Goal: Task Accomplishment & Management: Use online tool/utility

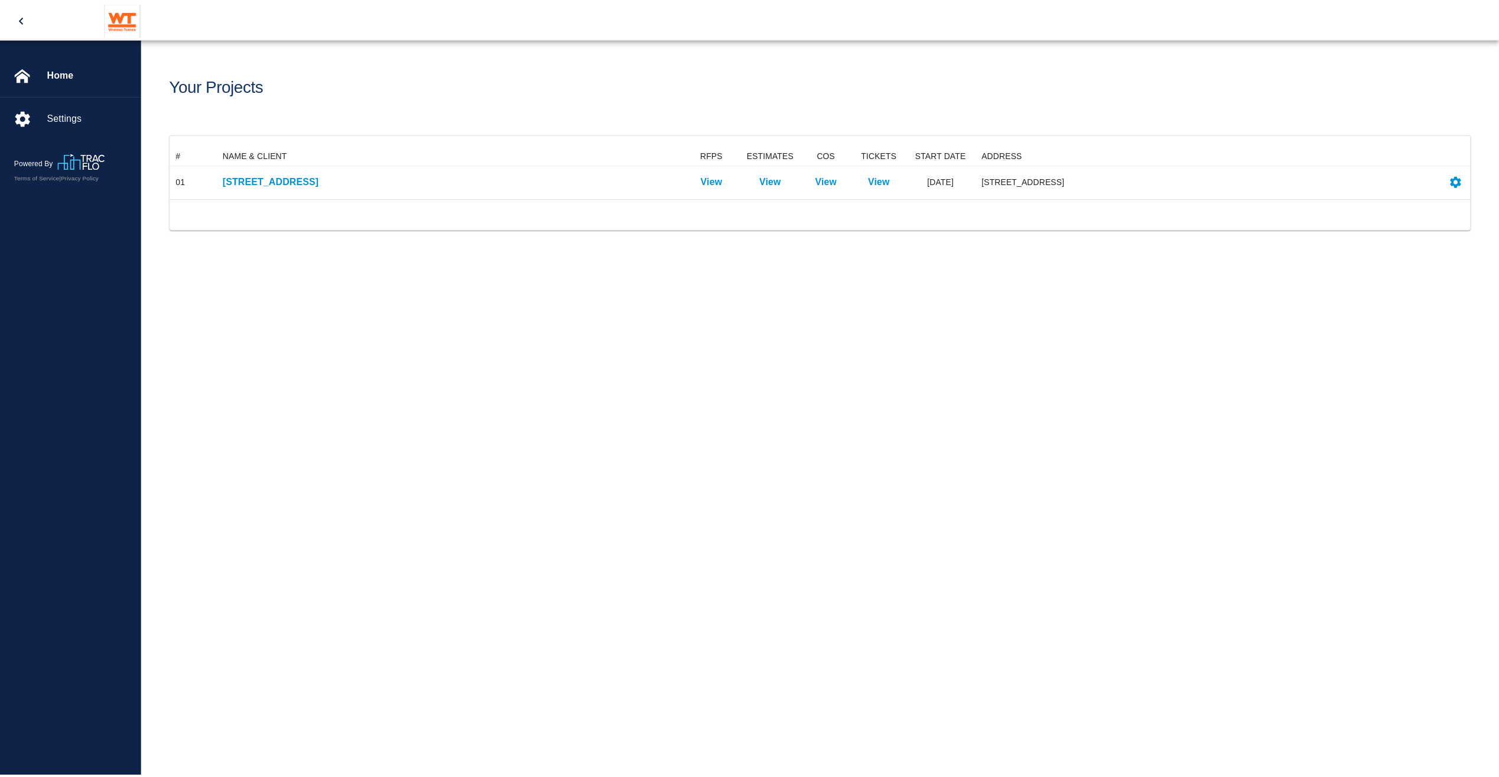
scroll to position [43, 1300]
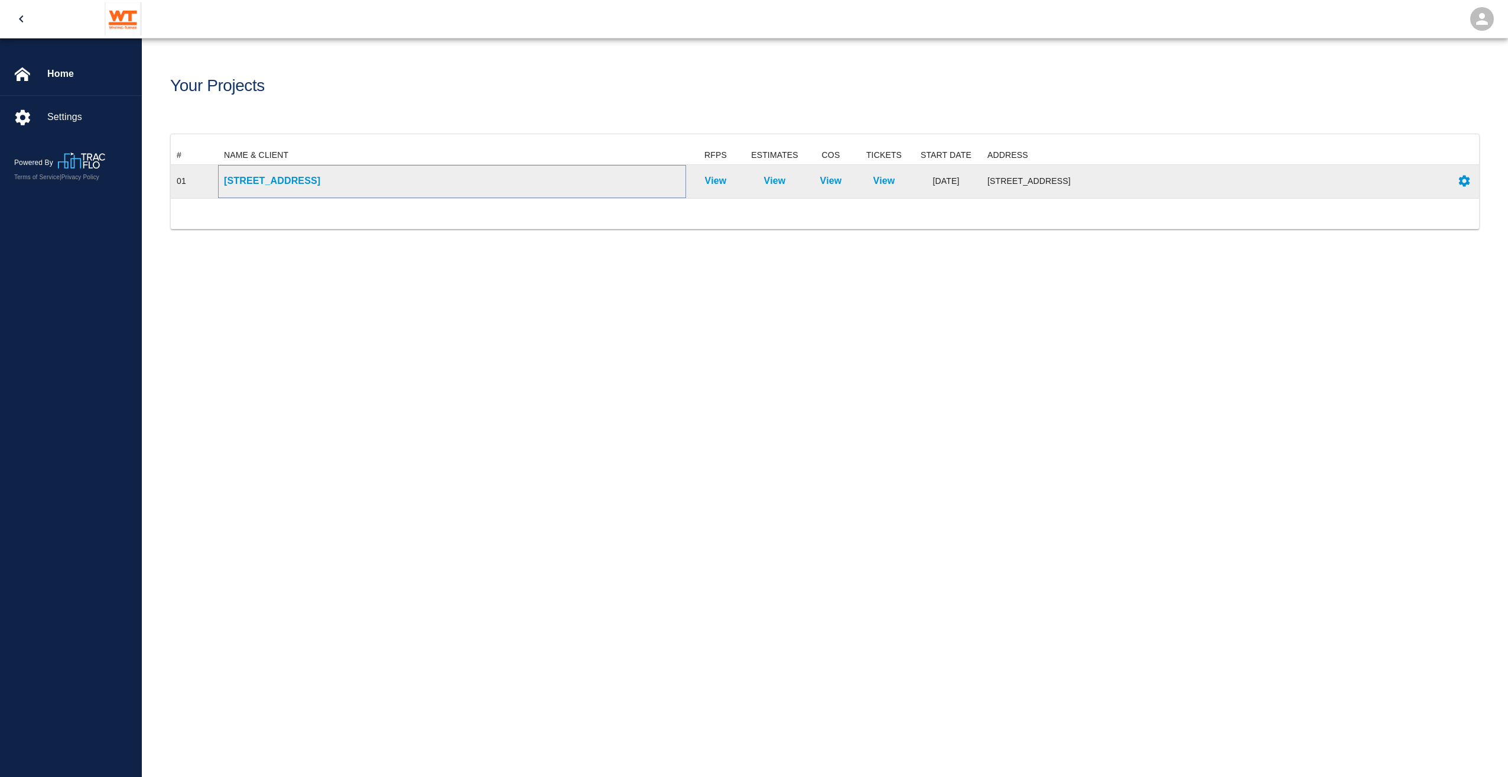
click at [334, 181] on p "[STREET_ADDRESS]" at bounding box center [452, 181] width 456 height 14
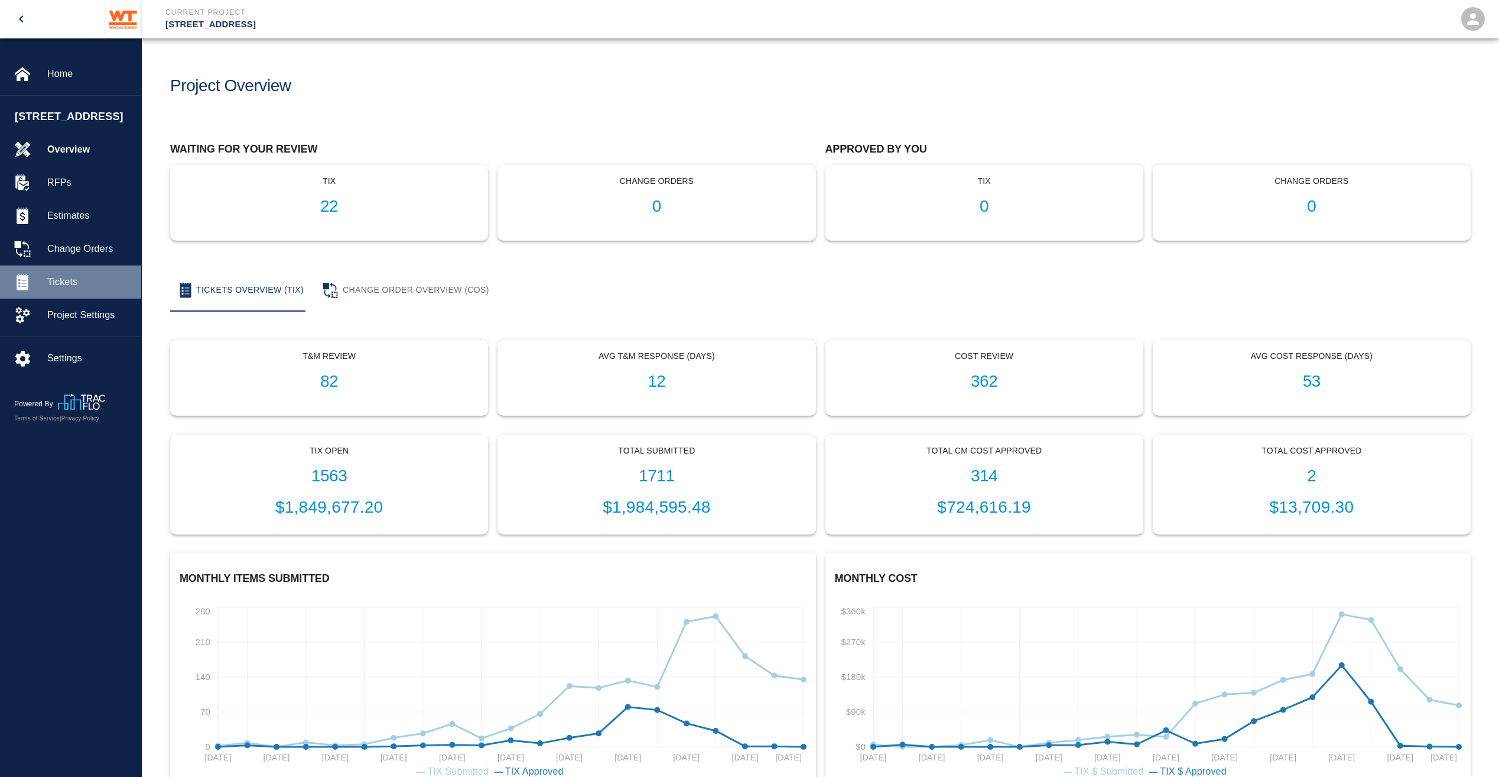
click at [110, 289] on span "Tickets" at bounding box center [89, 282] width 85 height 14
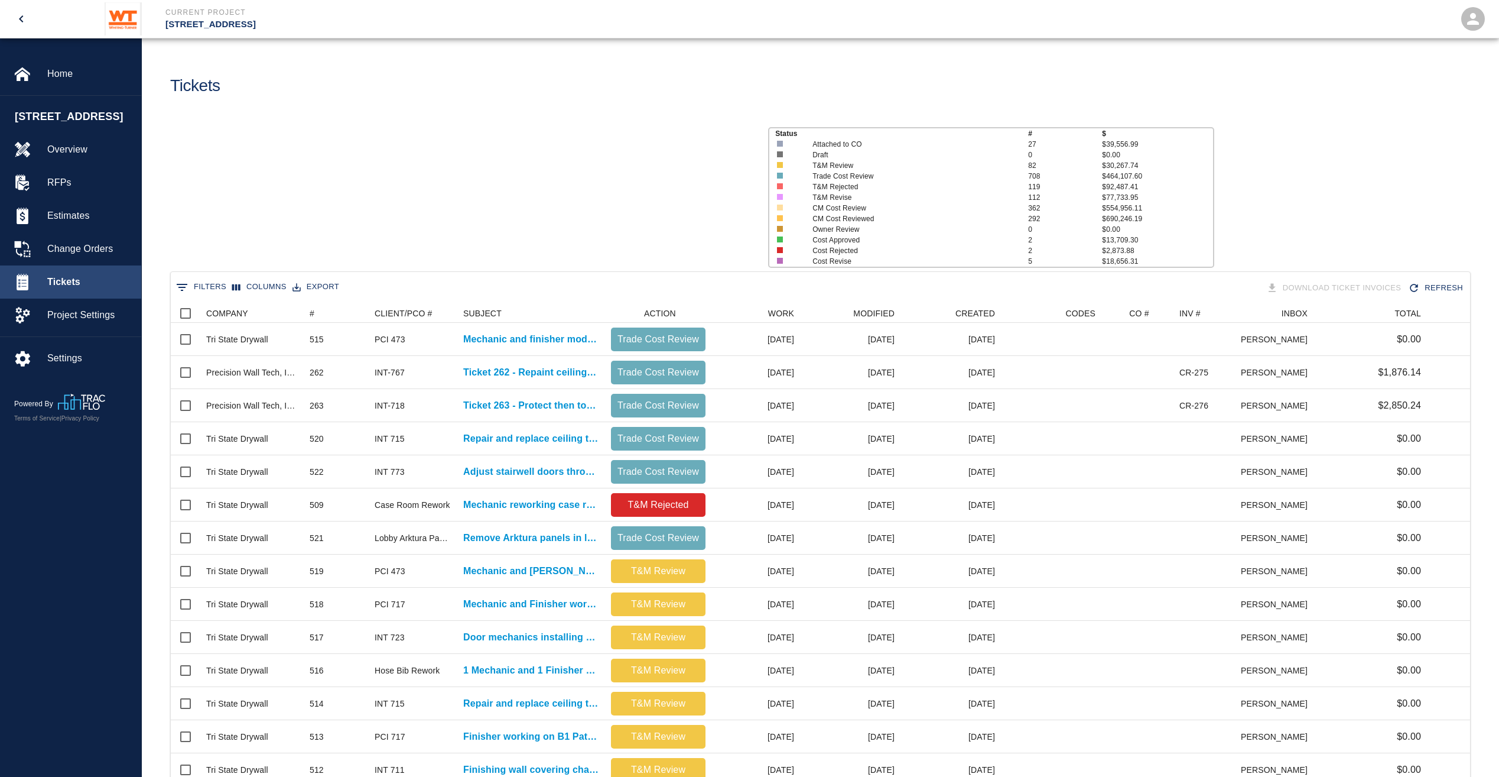
scroll to position [681, 1291]
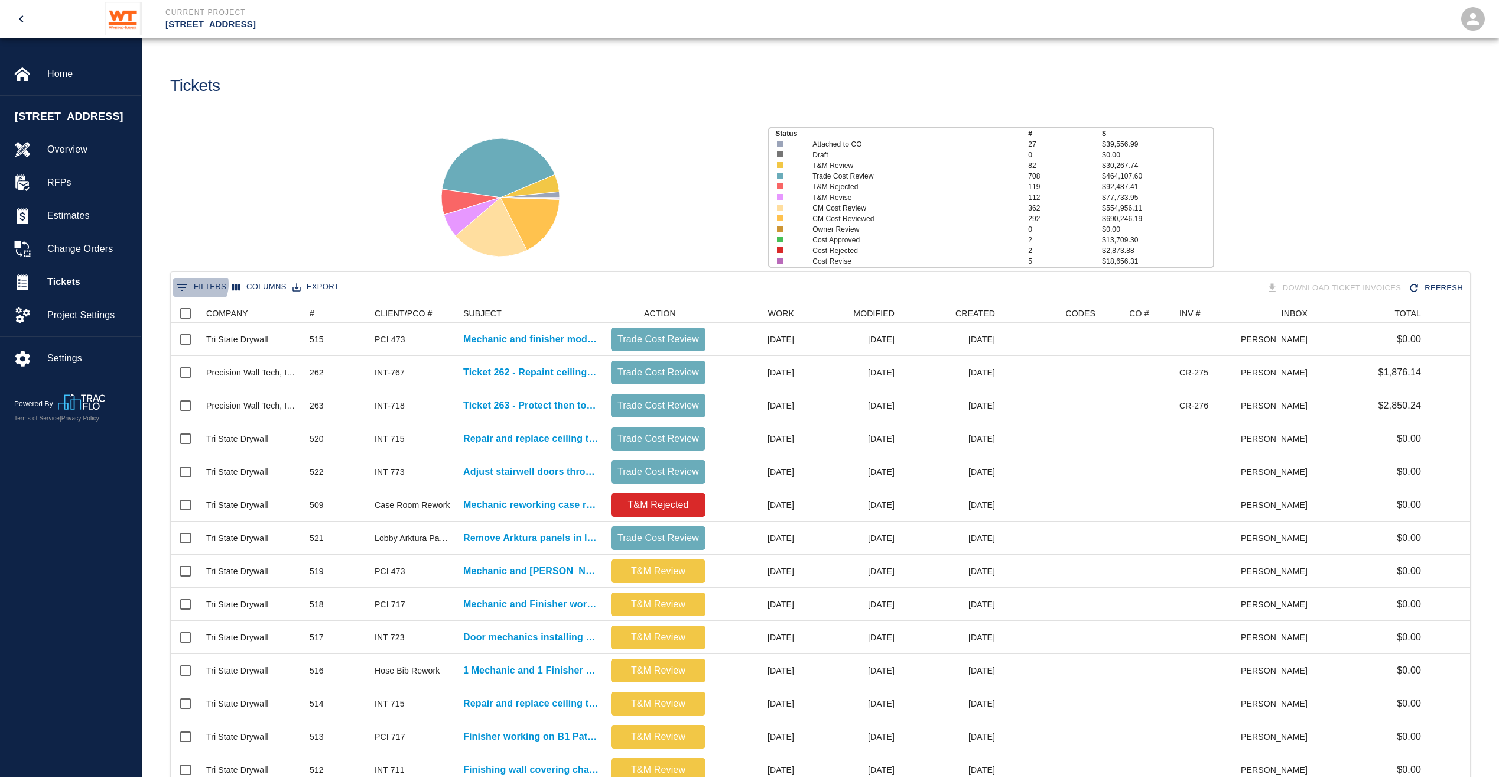
click at [194, 284] on button "0 Filters" at bounding box center [201, 287] width 56 height 19
type input "preci"
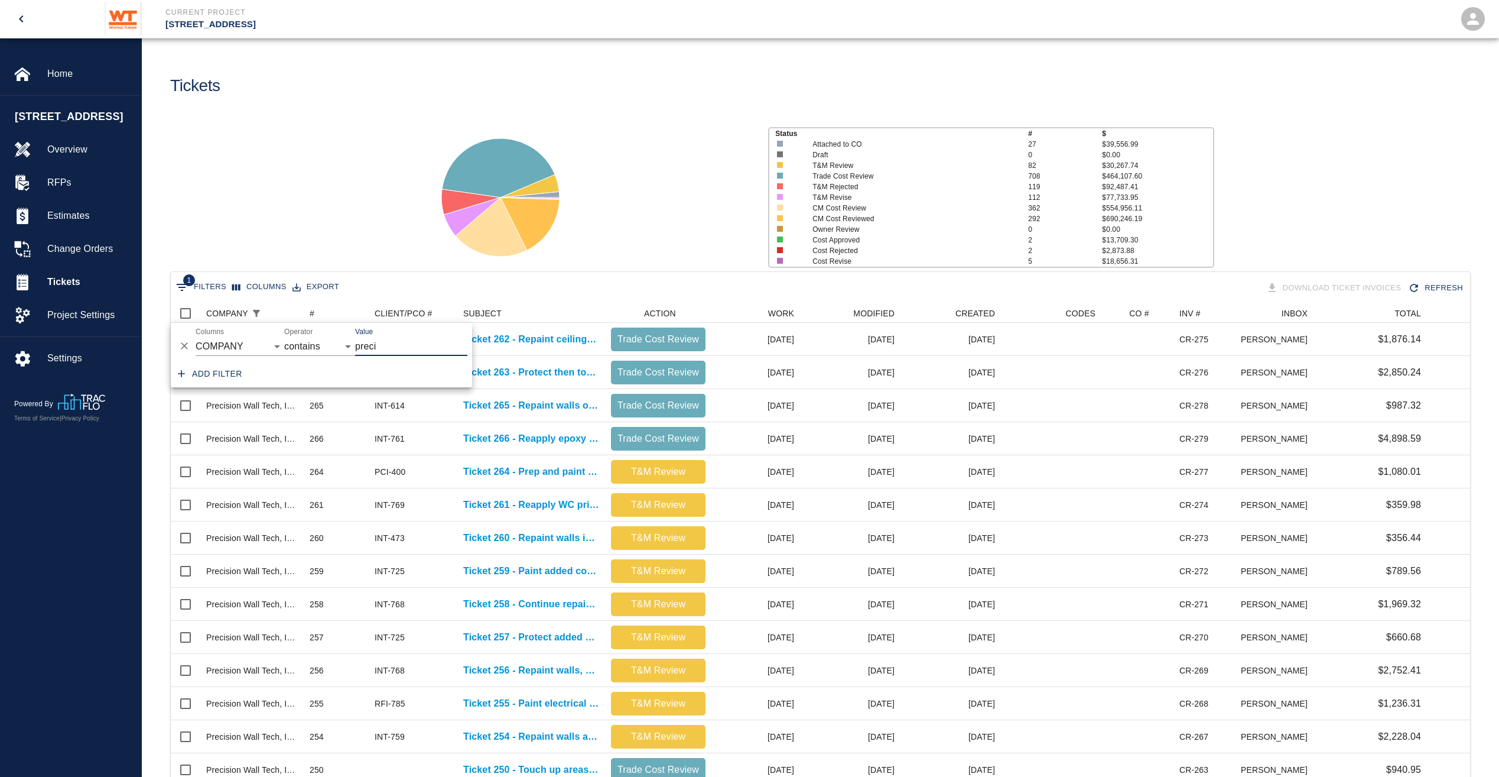
click at [434, 72] on div "Tickets" at bounding box center [488, 81] width 655 height 48
click at [233, 315] on div "COMPANY" at bounding box center [227, 313] width 42 height 19
click at [408, 317] on div "CLIENT/PCO #" at bounding box center [399, 313] width 48 height 19
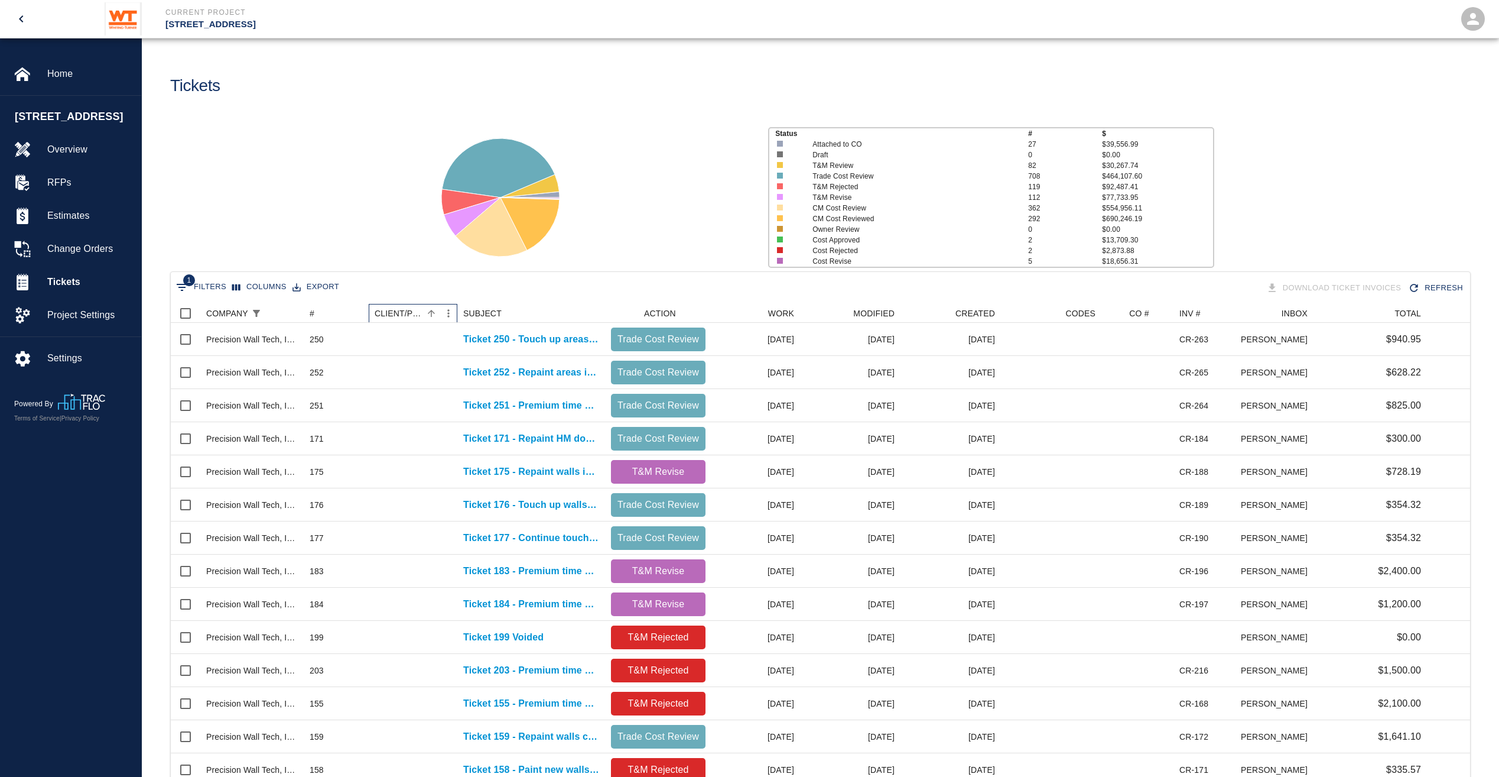
click at [408, 317] on div "CLIENT/PCO #" at bounding box center [399, 313] width 48 height 19
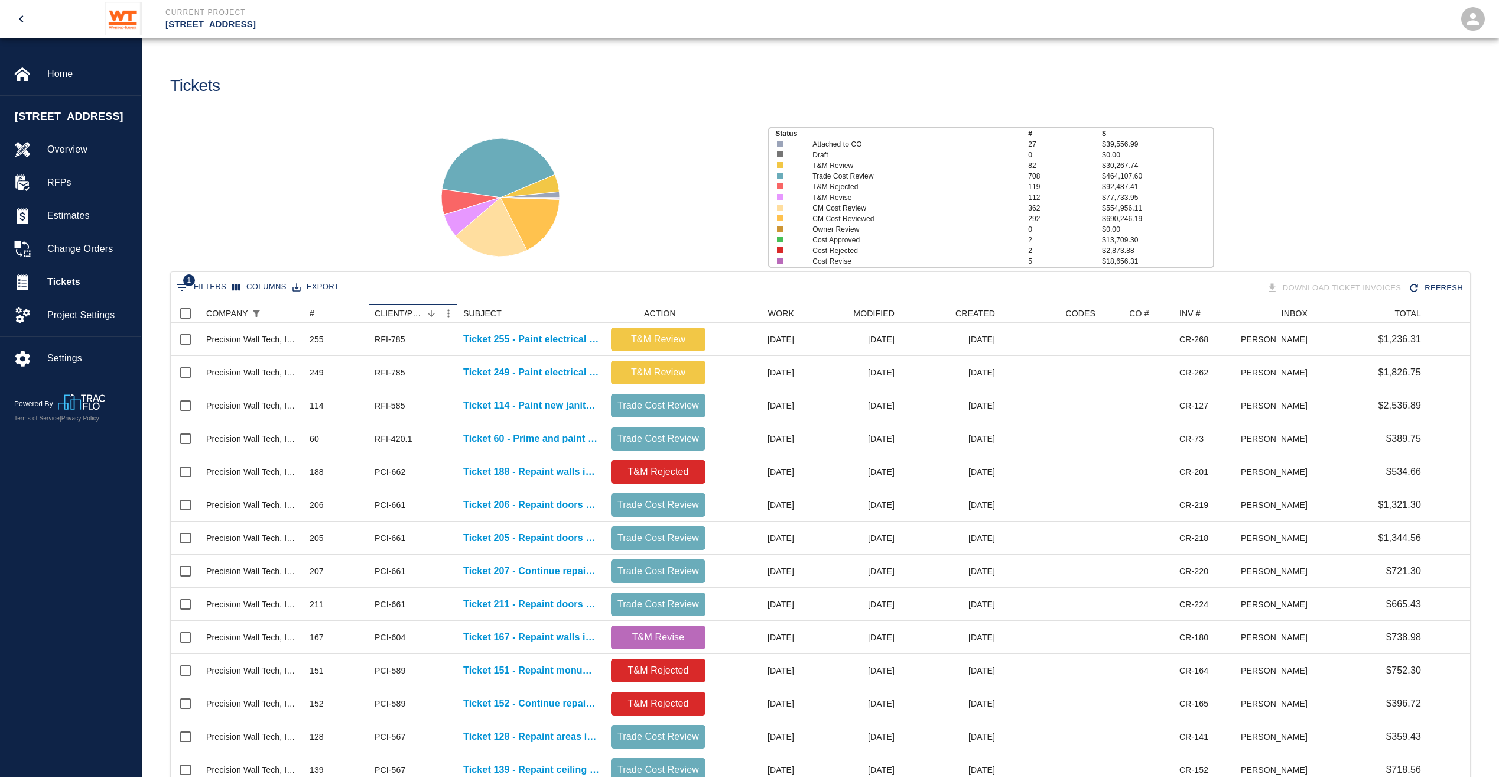
click at [408, 317] on div "CLIENT/PCO #" at bounding box center [399, 313] width 48 height 19
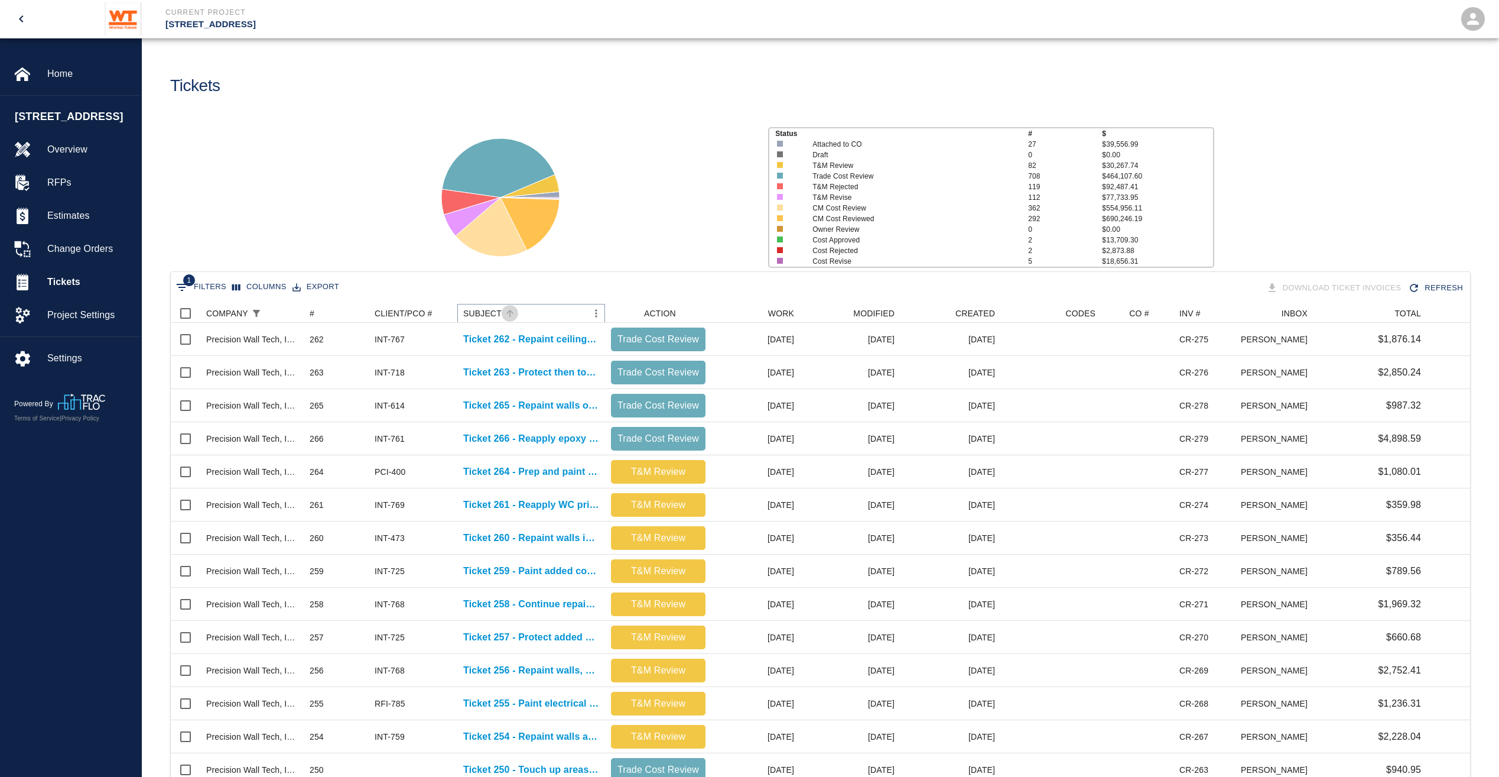
click at [507, 312] on icon "Sort" at bounding box center [510, 313] width 7 height 7
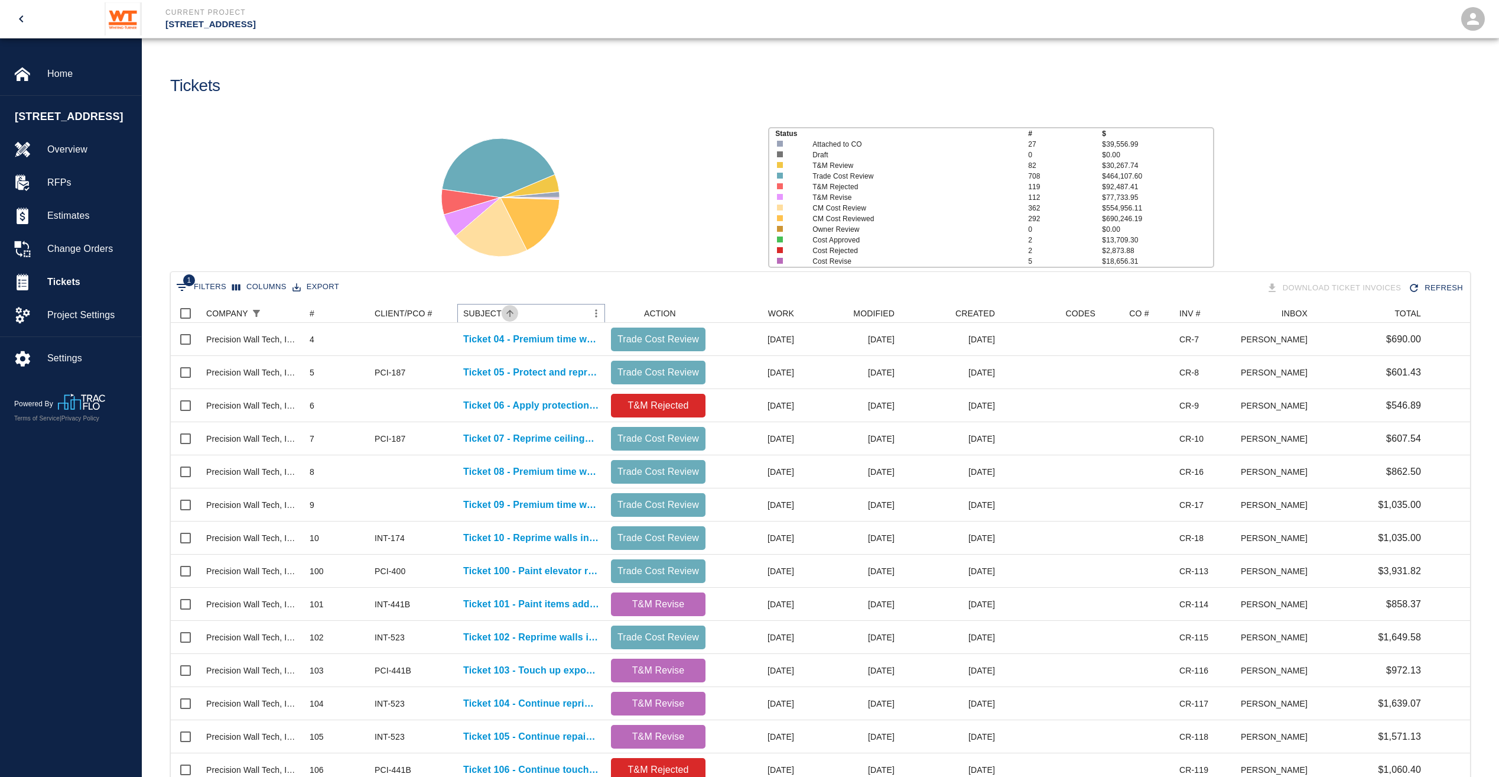
click at [507, 312] on icon "Sort" at bounding box center [510, 313] width 7 height 7
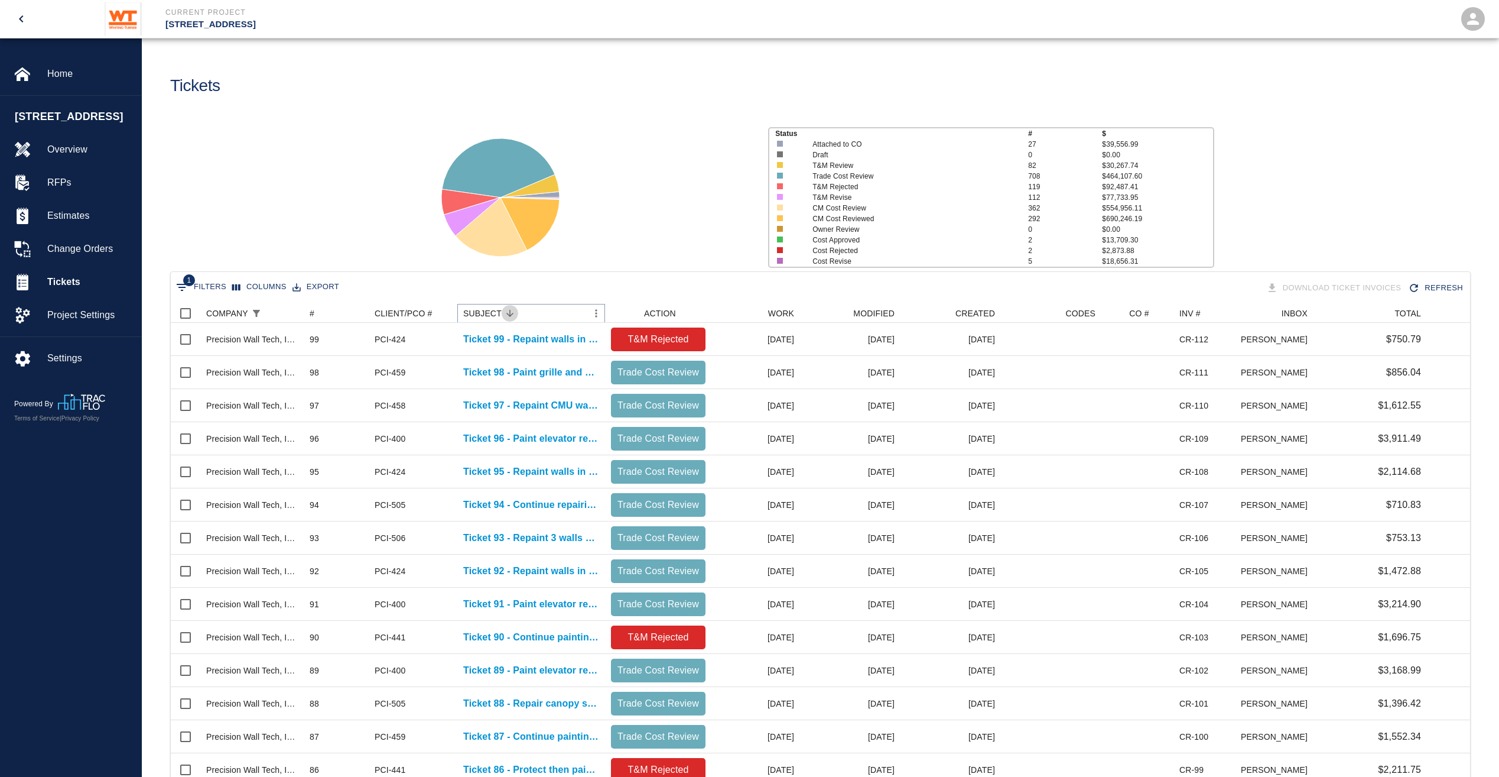
click at [507, 312] on icon "Sort" at bounding box center [510, 313] width 7 height 7
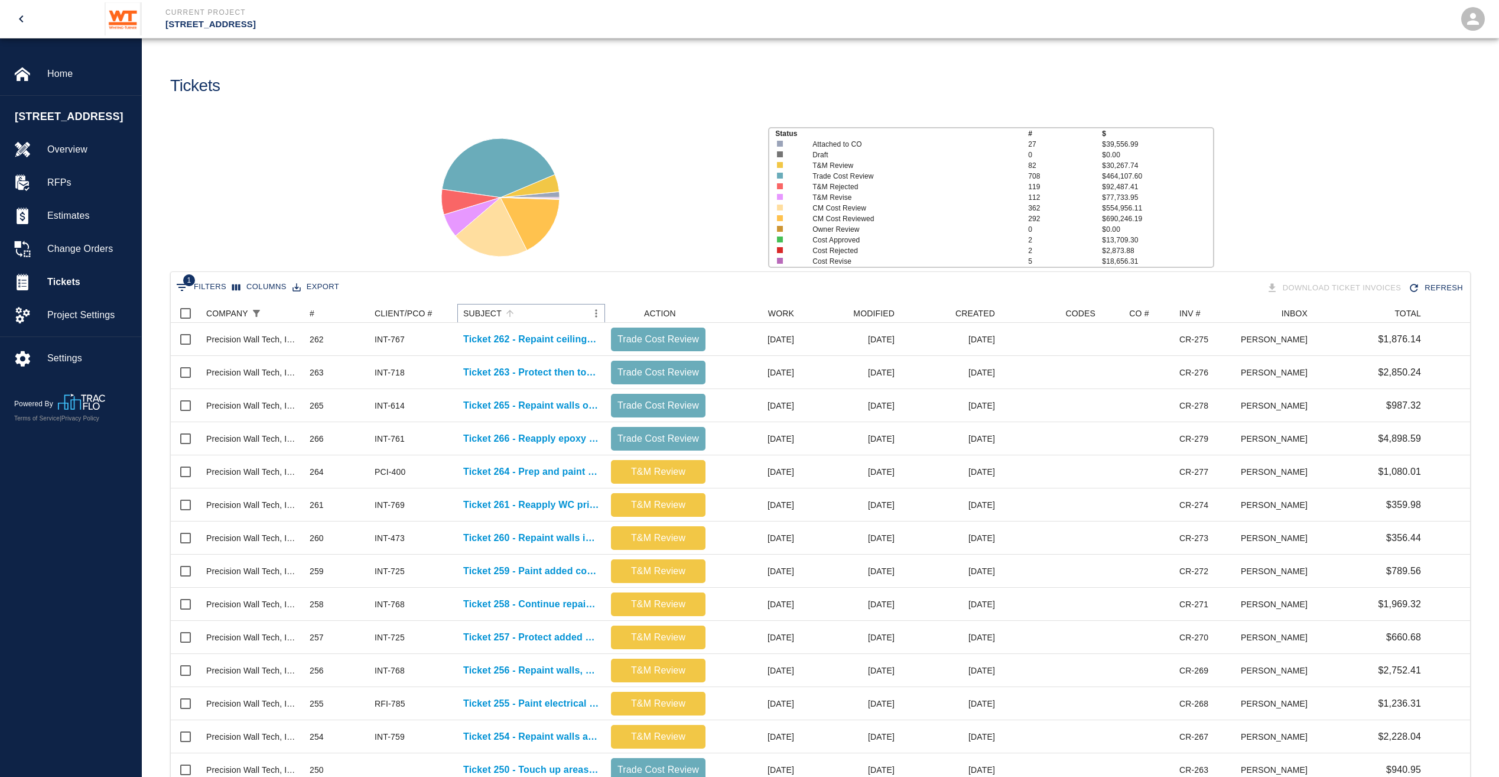
click at [507, 312] on icon "Sort" at bounding box center [510, 313] width 7 height 7
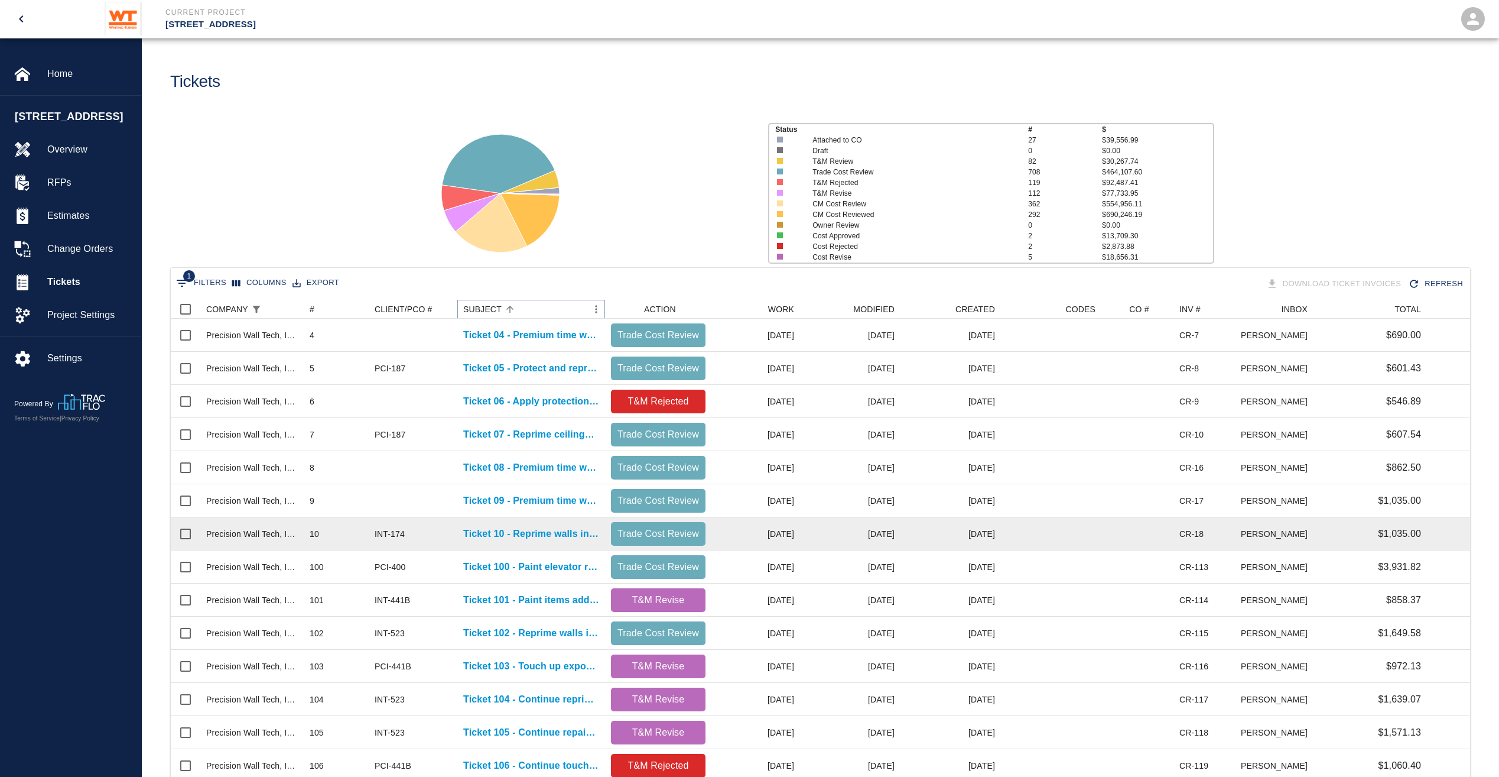
scroll to position [0, 0]
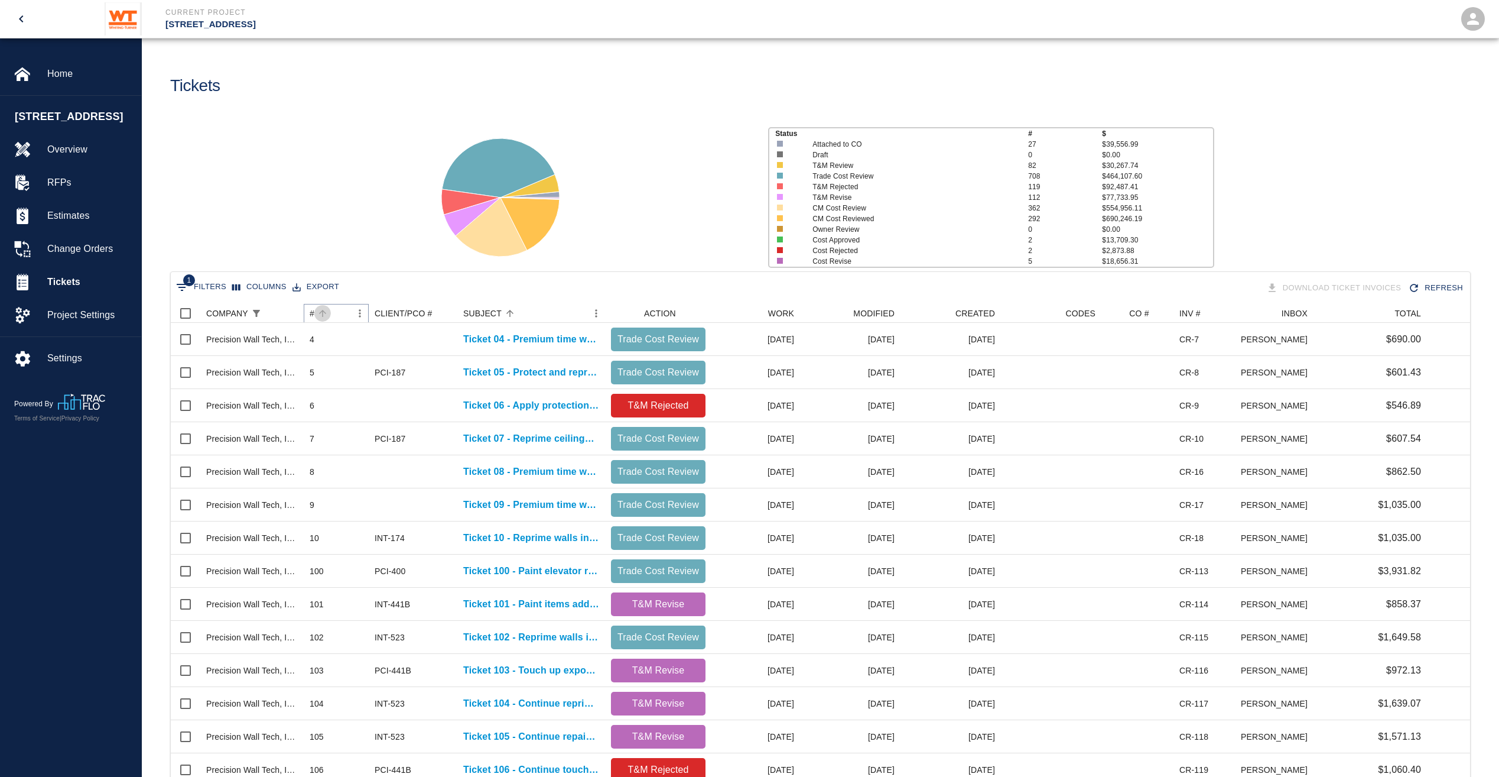
click at [316, 314] on button "Sort" at bounding box center [322, 313] width 17 height 17
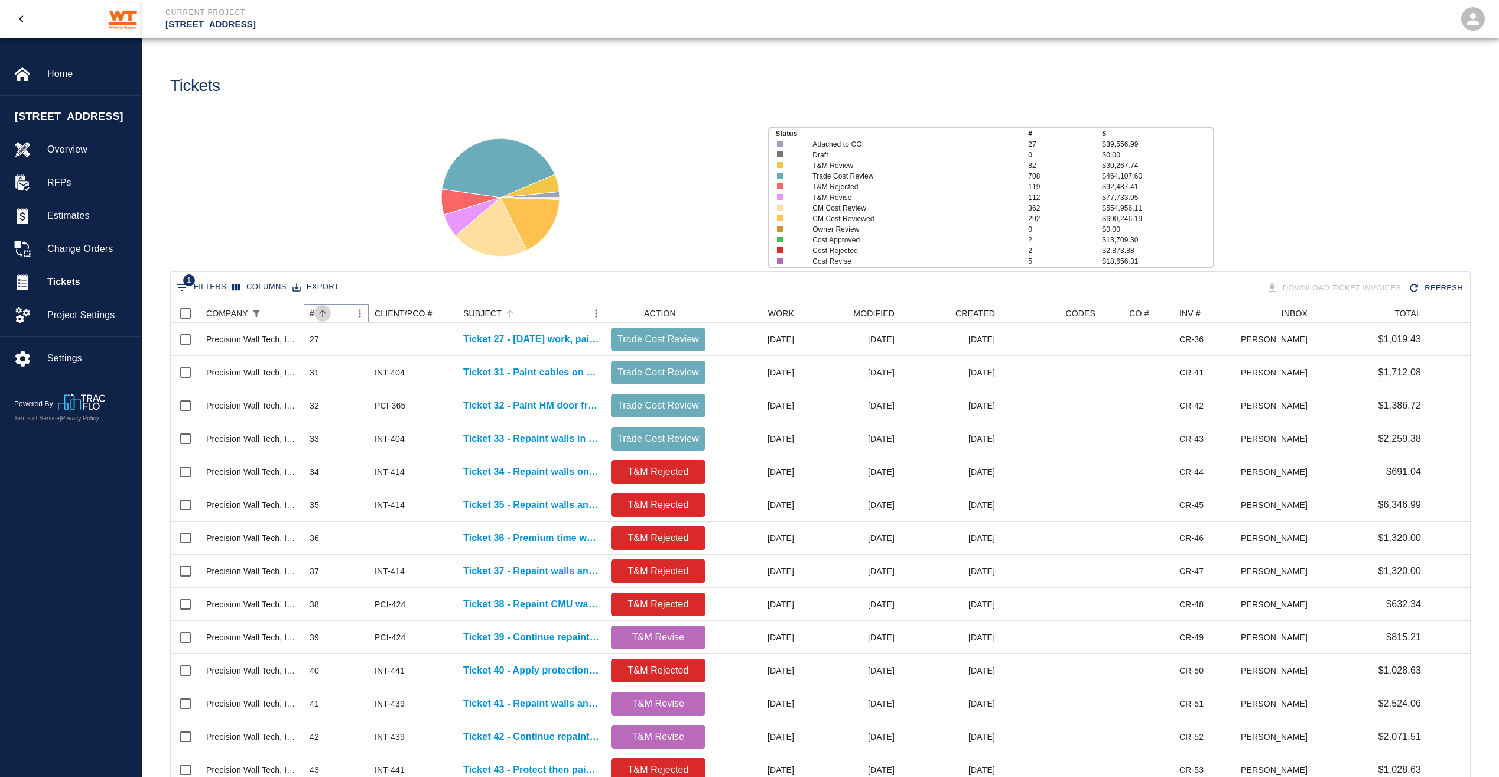
click at [316, 314] on button "Sort" at bounding box center [322, 313] width 17 height 17
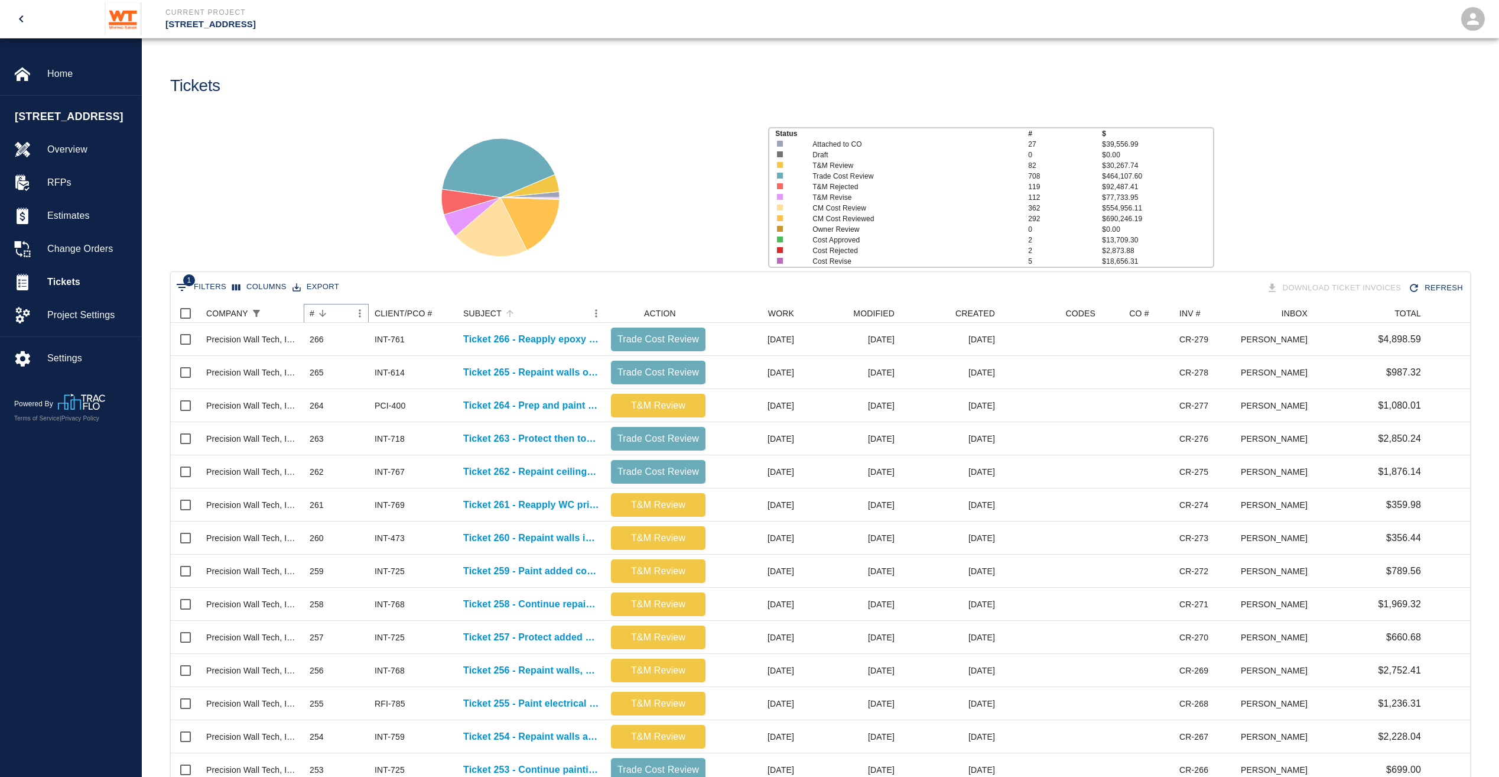
click at [316, 314] on button "Sort" at bounding box center [322, 313] width 17 height 17
click at [323, 314] on icon "Sort" at bounding box center [322, 313] width 7 height 7
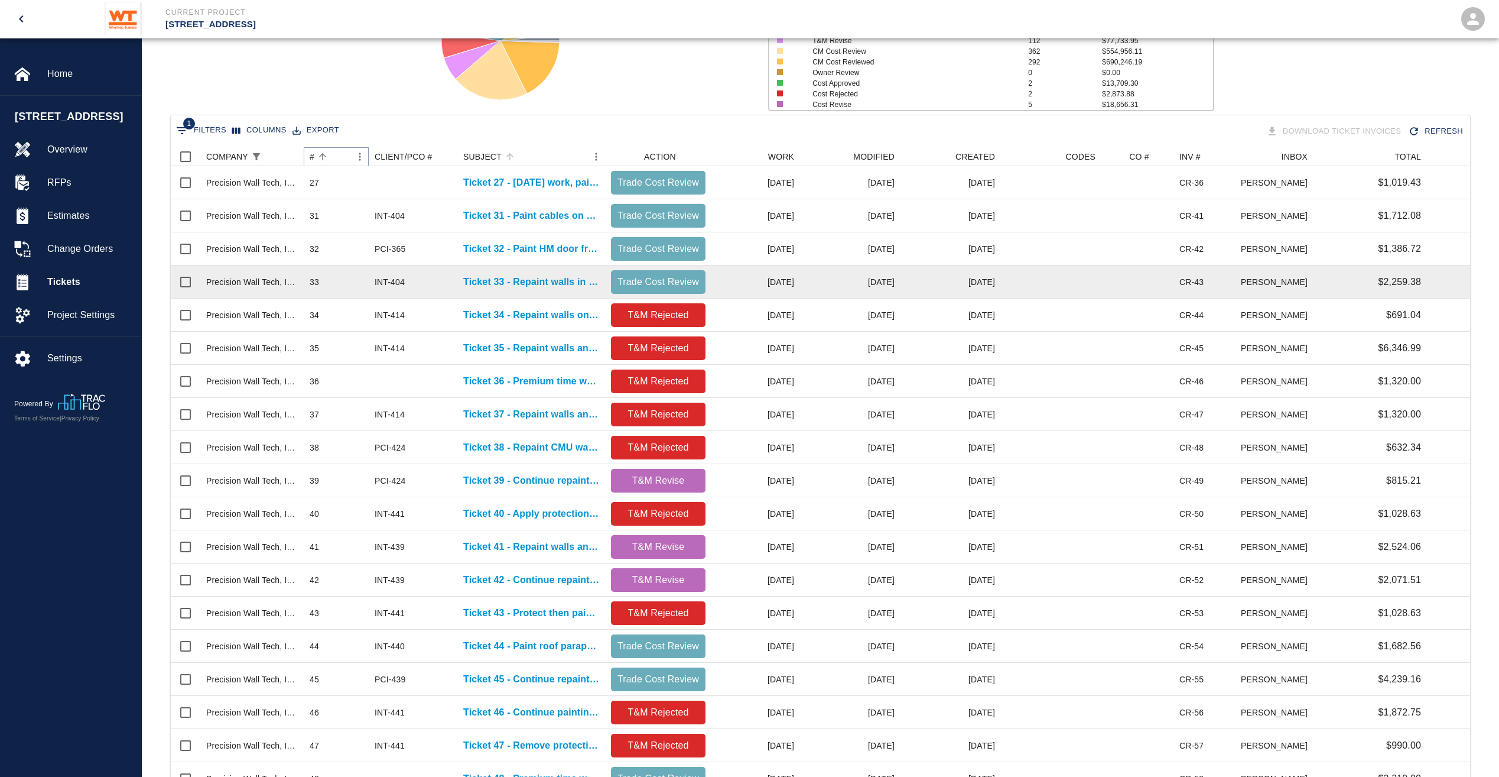
scroll to position [277, 0]
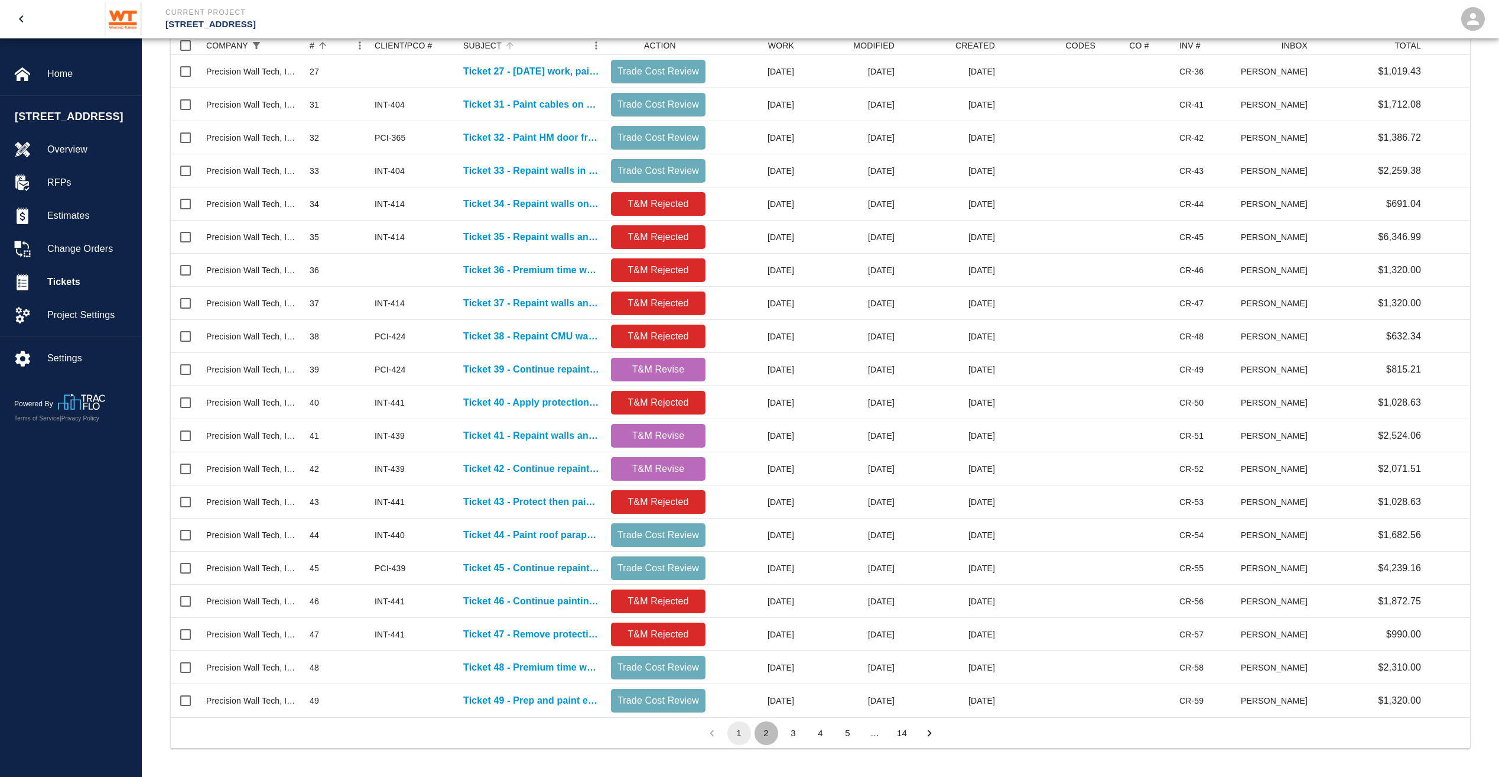
click at [768, 741] on button "2" at bounding box center [767, 733] width 24 height 24
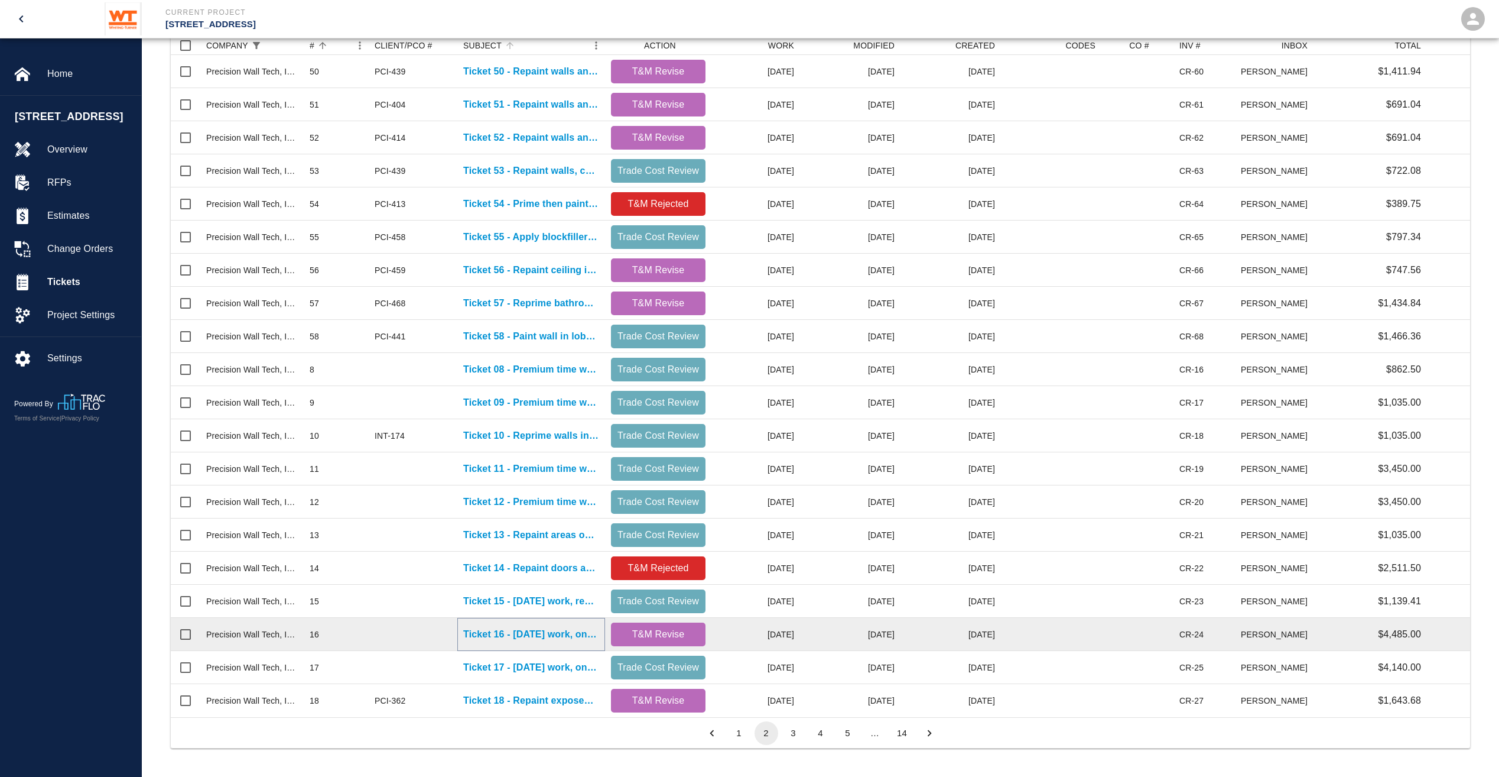
click at [561, 627] on p "Ticket 16 - [DATE] work, on floors B1, 5, 8" at bounding box center [531, 634] width 136 height 14
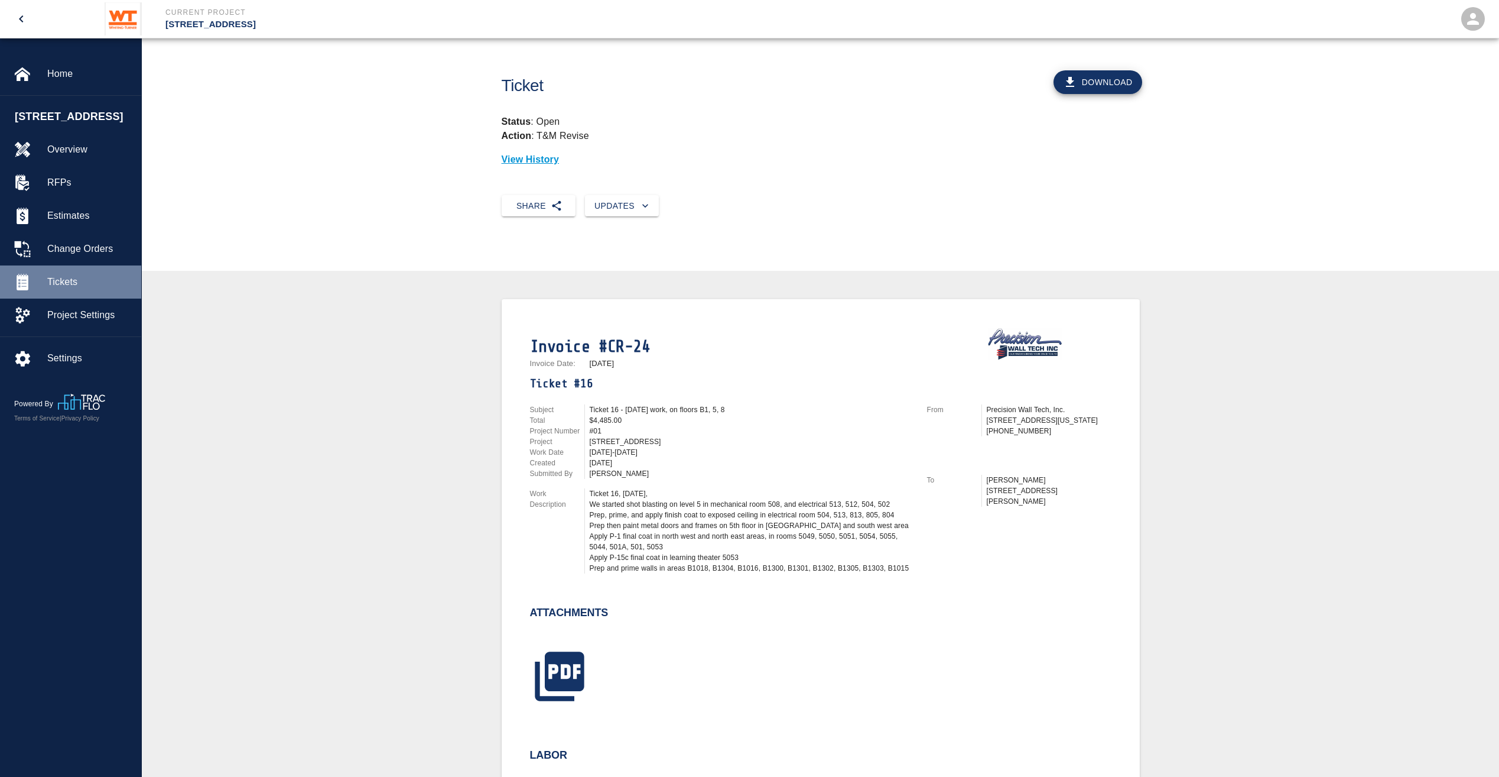
click at [84, 289] on span "Tickets" at bounding box center [89, 282] width 85 height 14
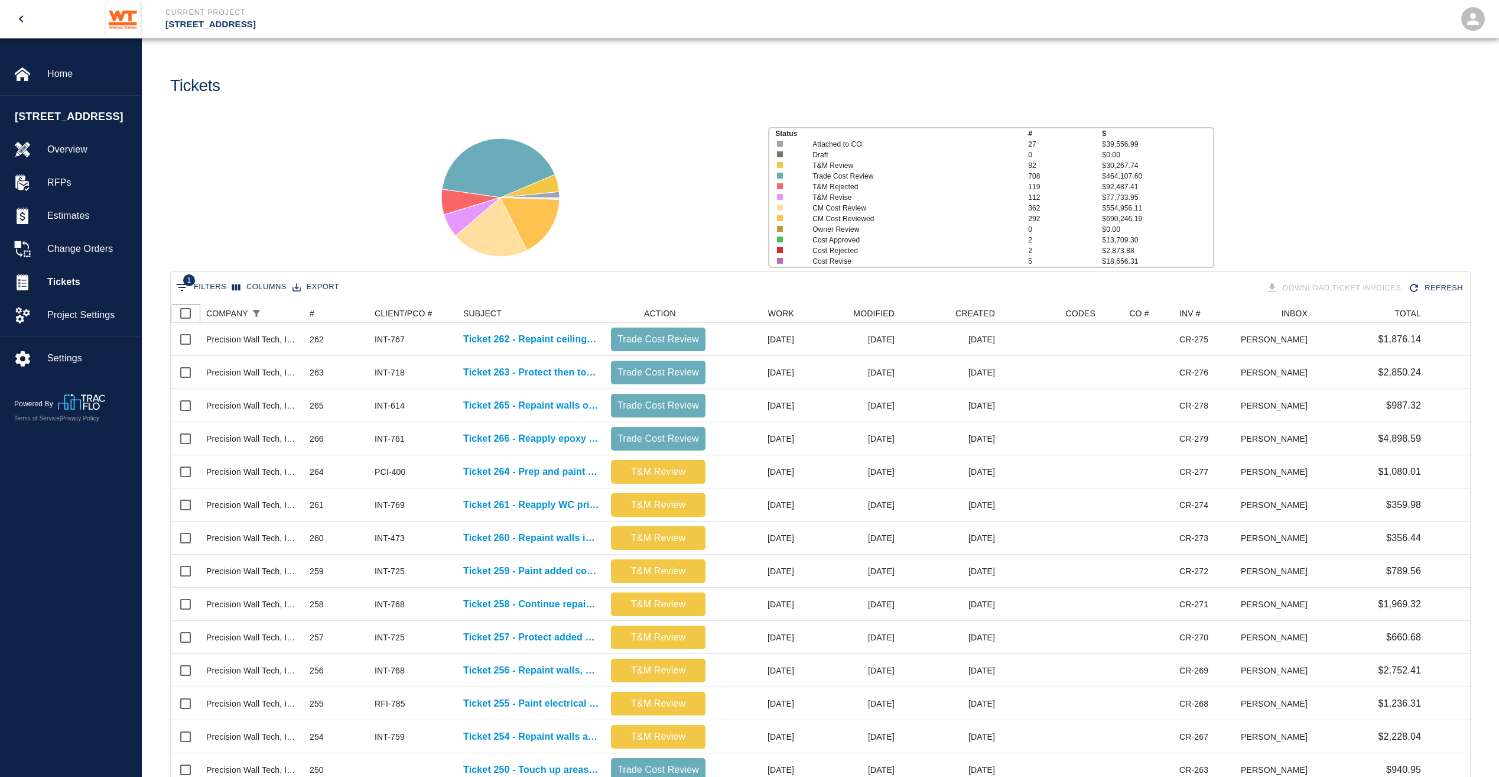
click at [183, 316] on input "Select all rows" at bounding box center [185, 313] width 25 height 25
checkbox input "true"
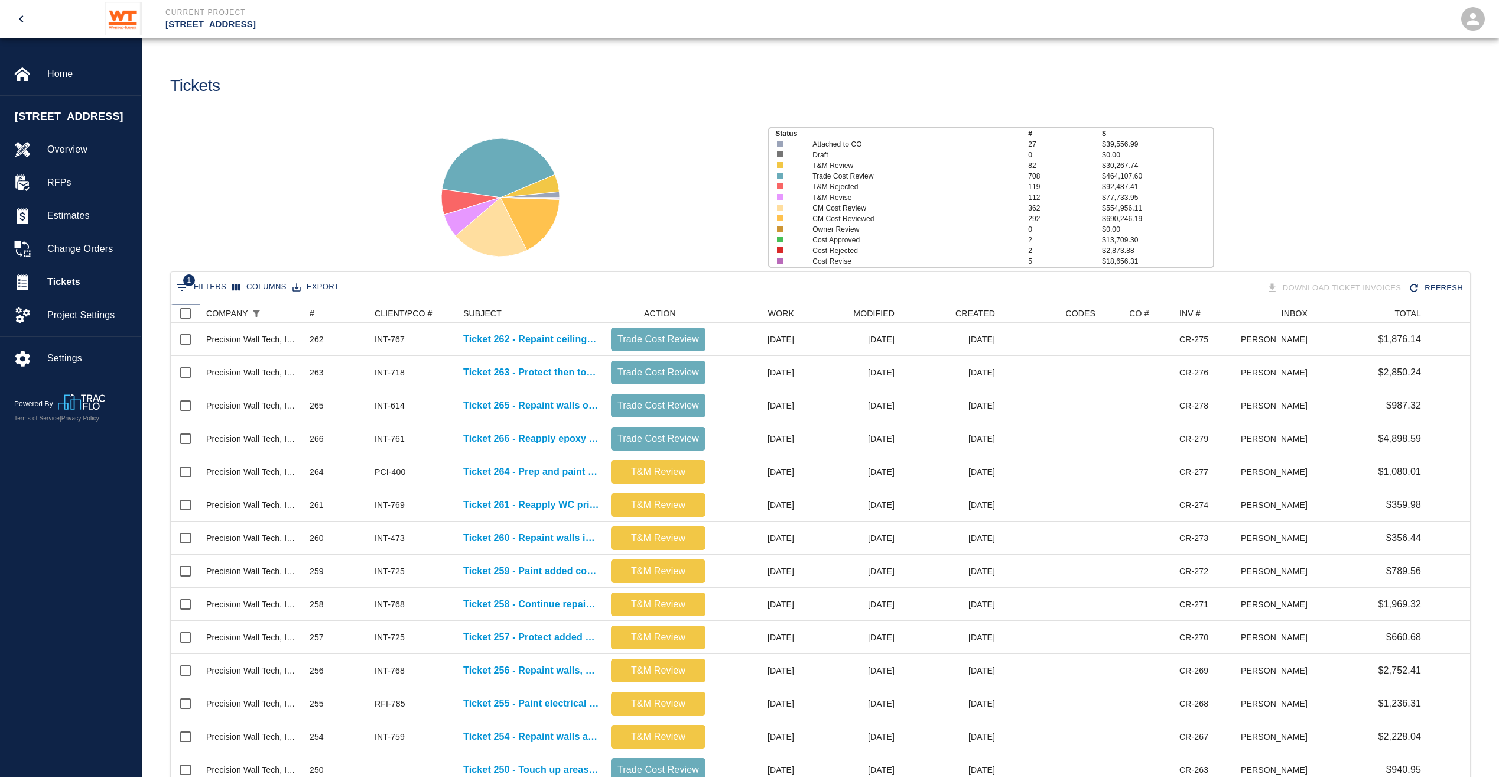
checkbox input "true"
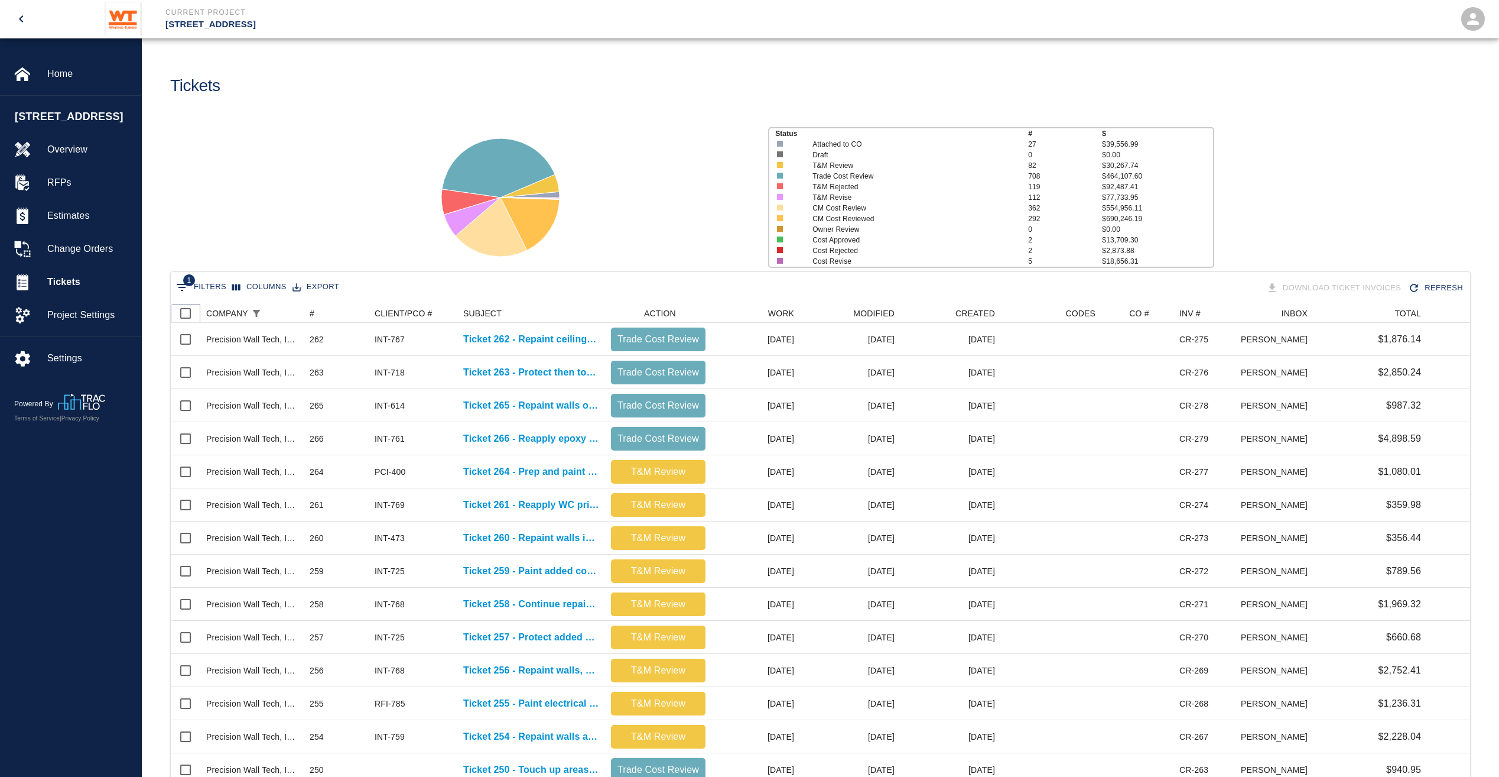
checkbox input "true"
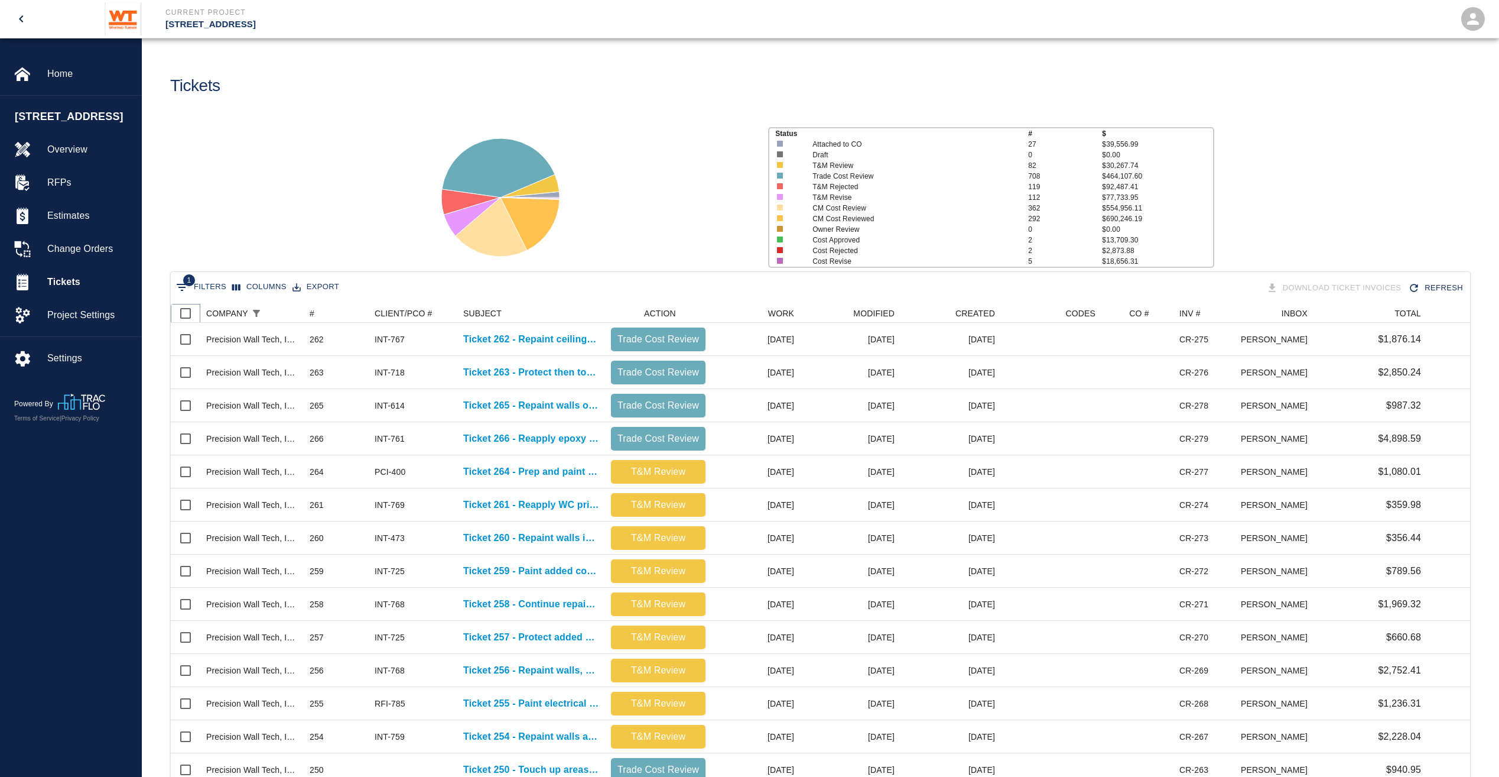
checkbox input "true"
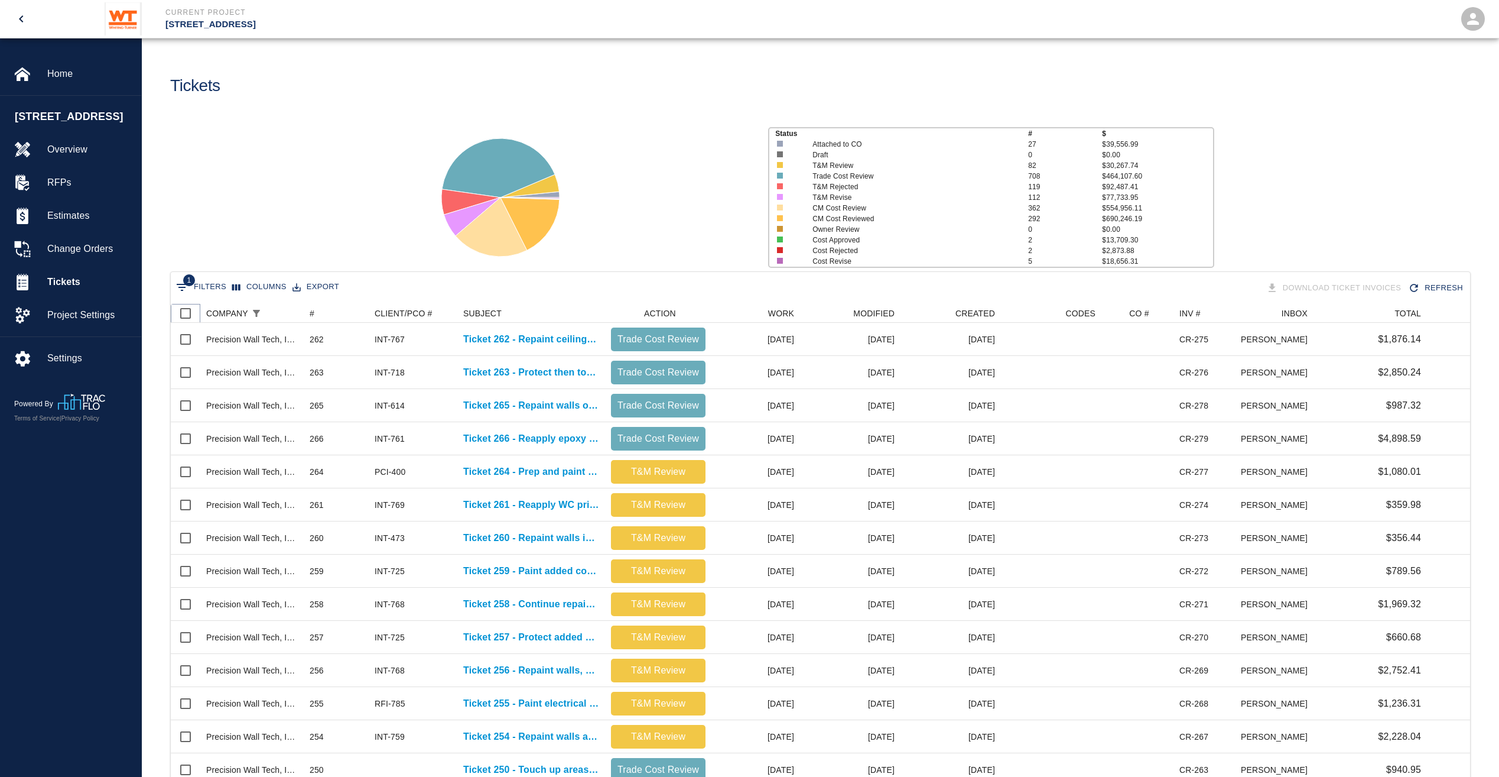
checkbox input "true"
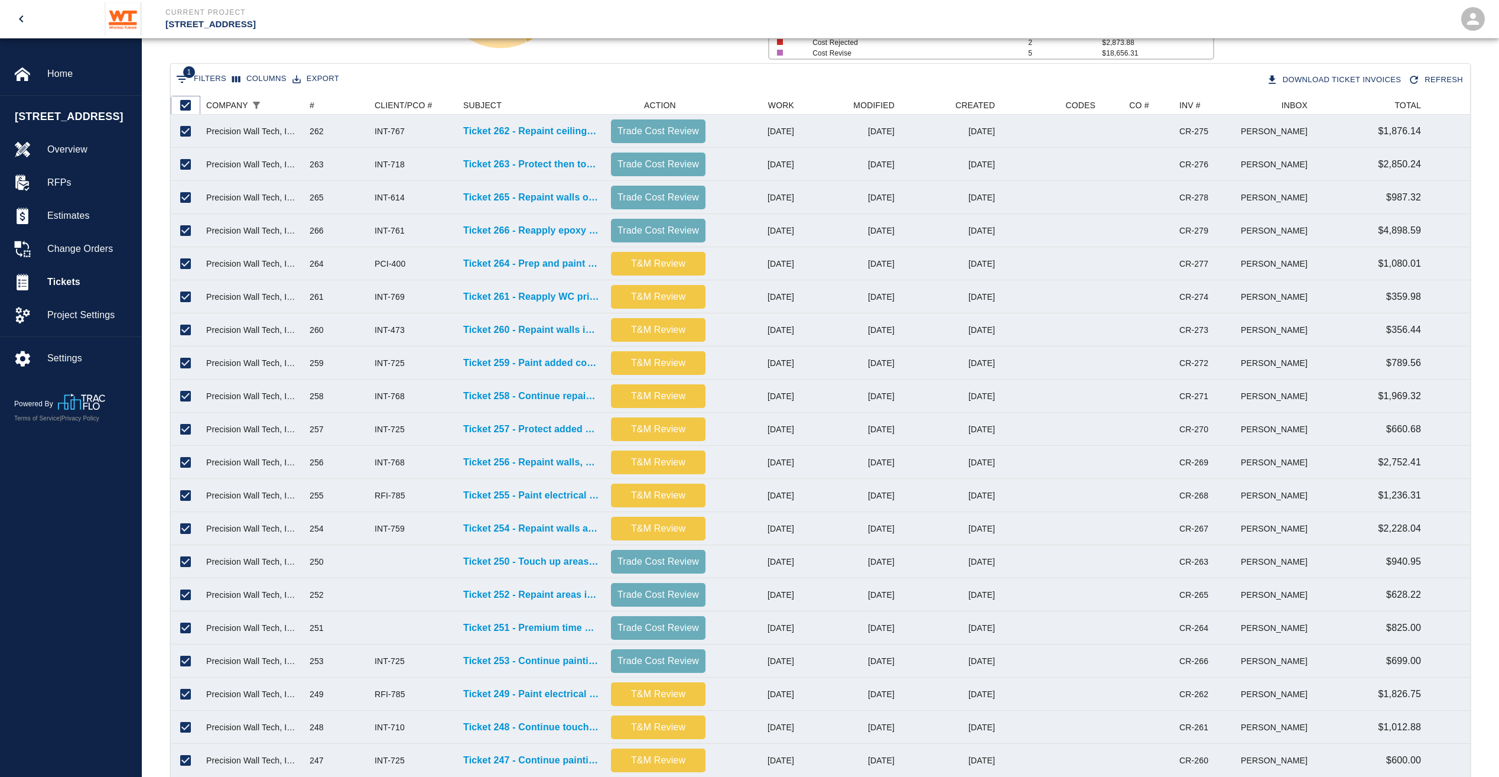
scroll to position [277, 0]
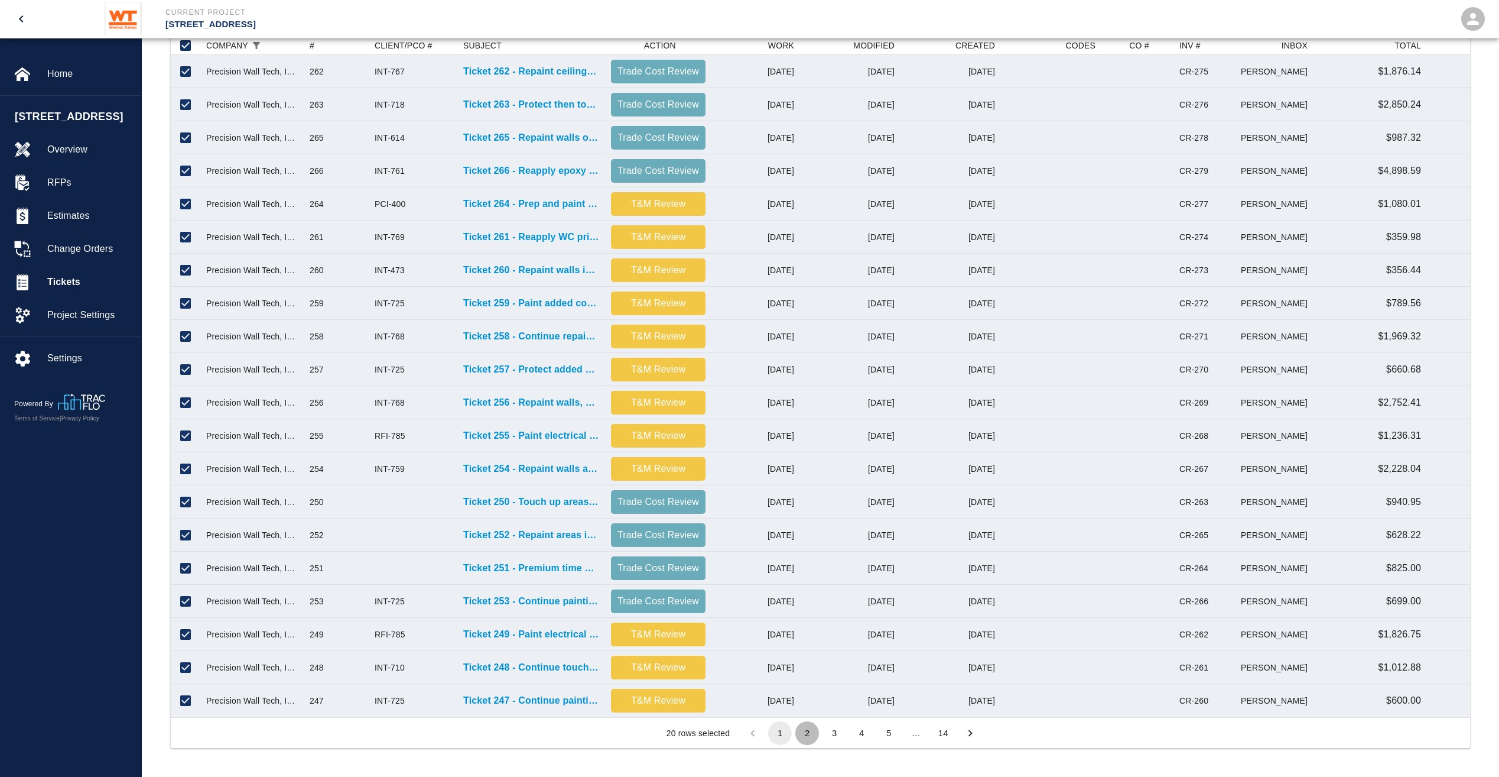
click at [813, 736] on button "2" at bounding box center [808, 733] width 24 height 24
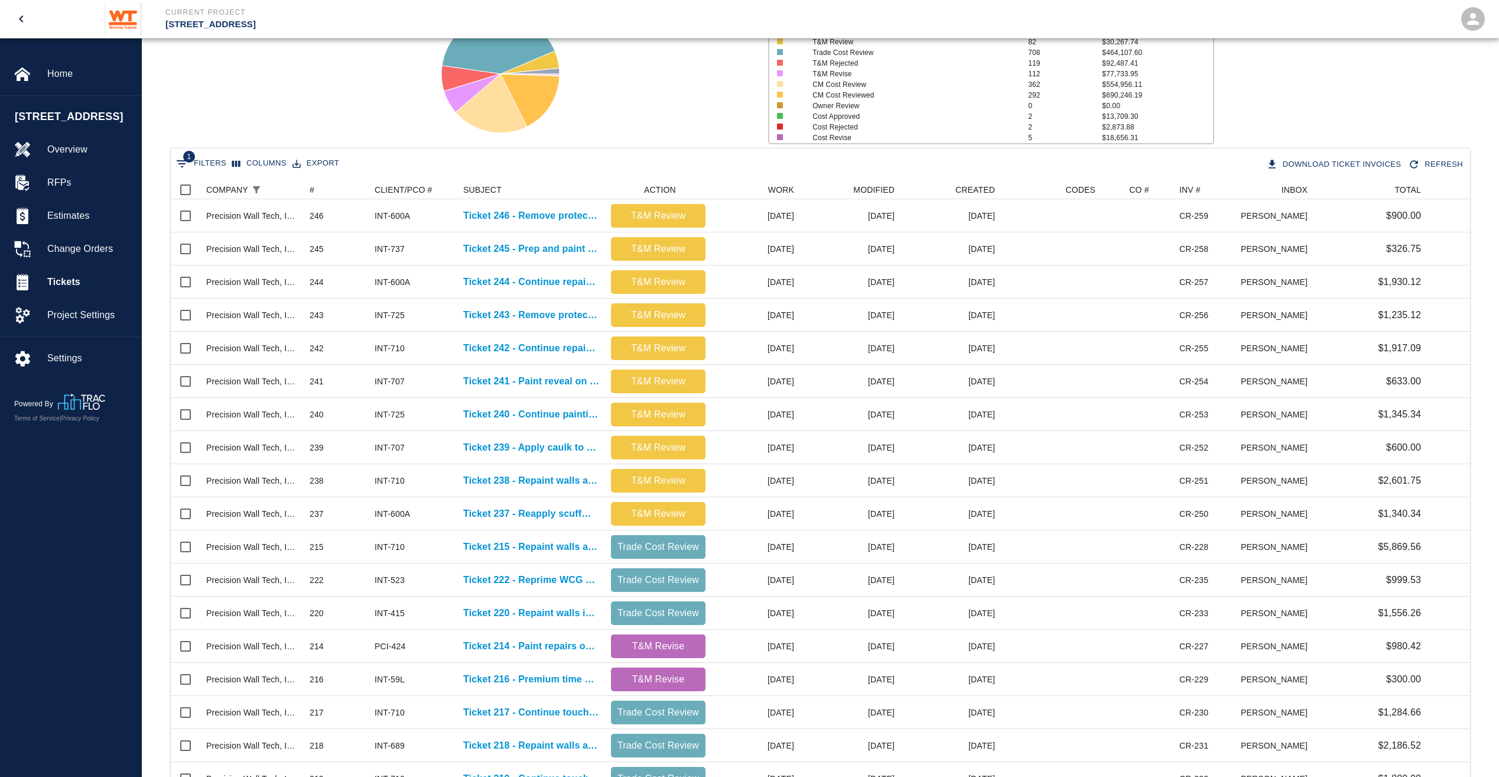
scroll to position [0, 0]
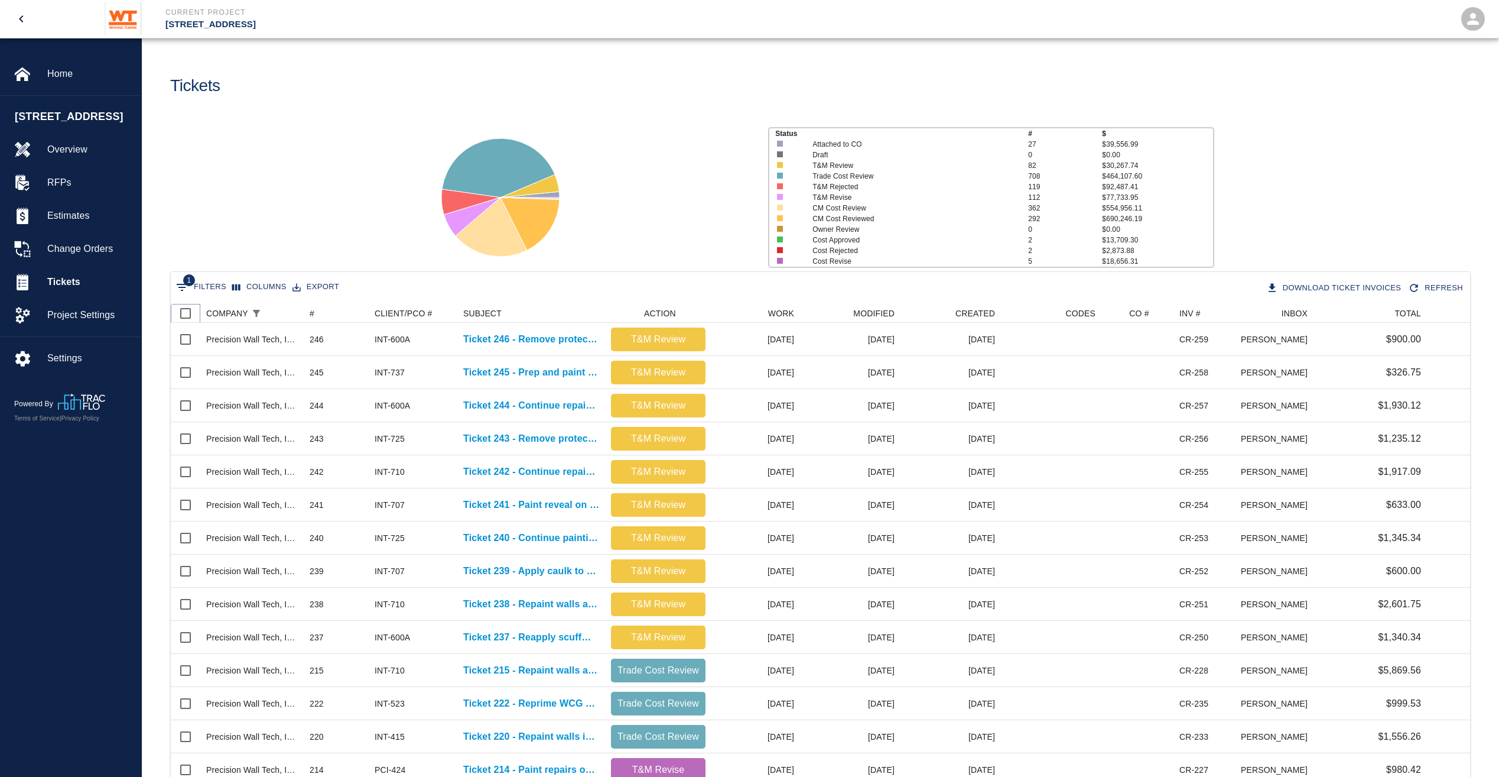
click at [187, 314] on input "Select all rows" at bounding box center [185, 313] width 25 height 25
checkbox input "true"
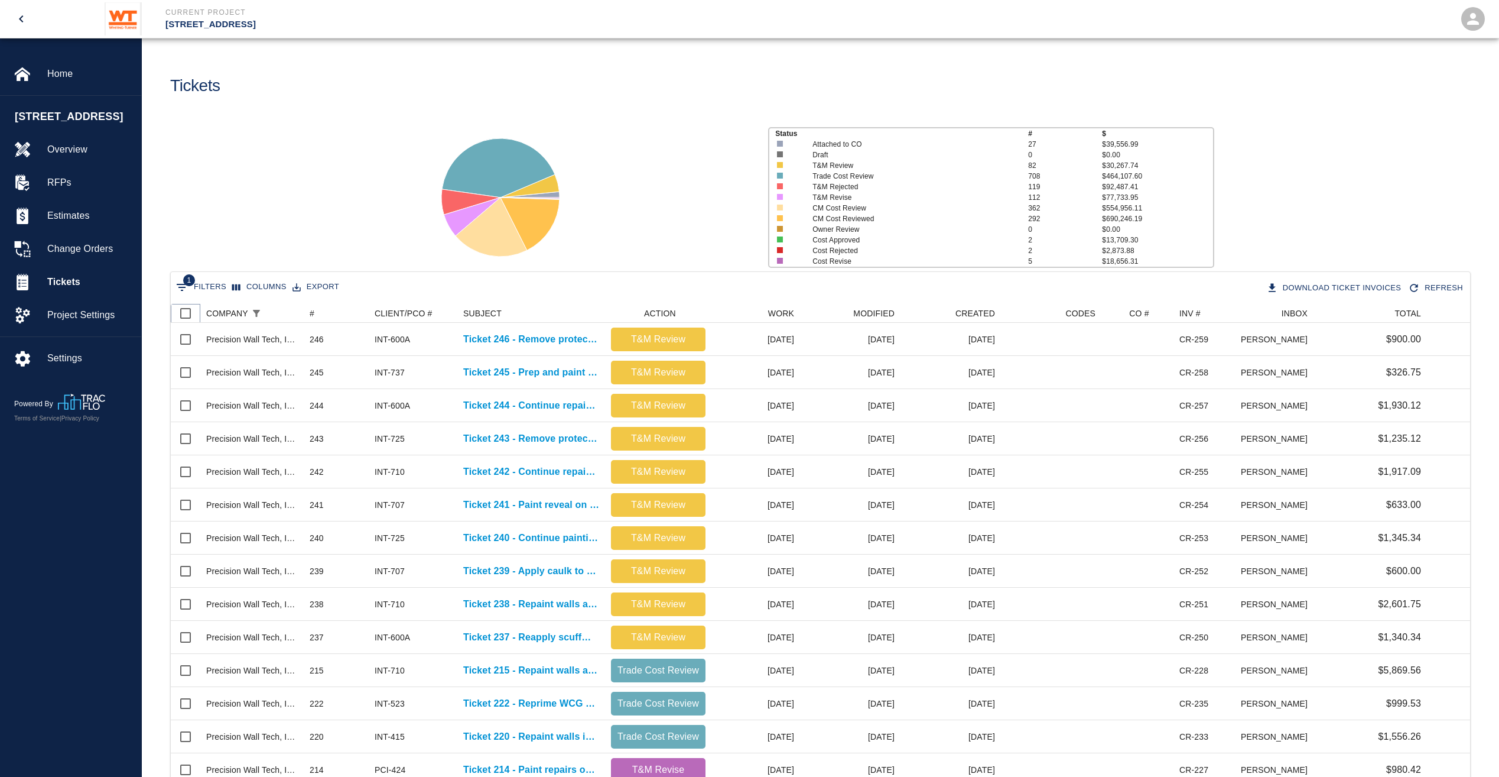
checkbox input "true"
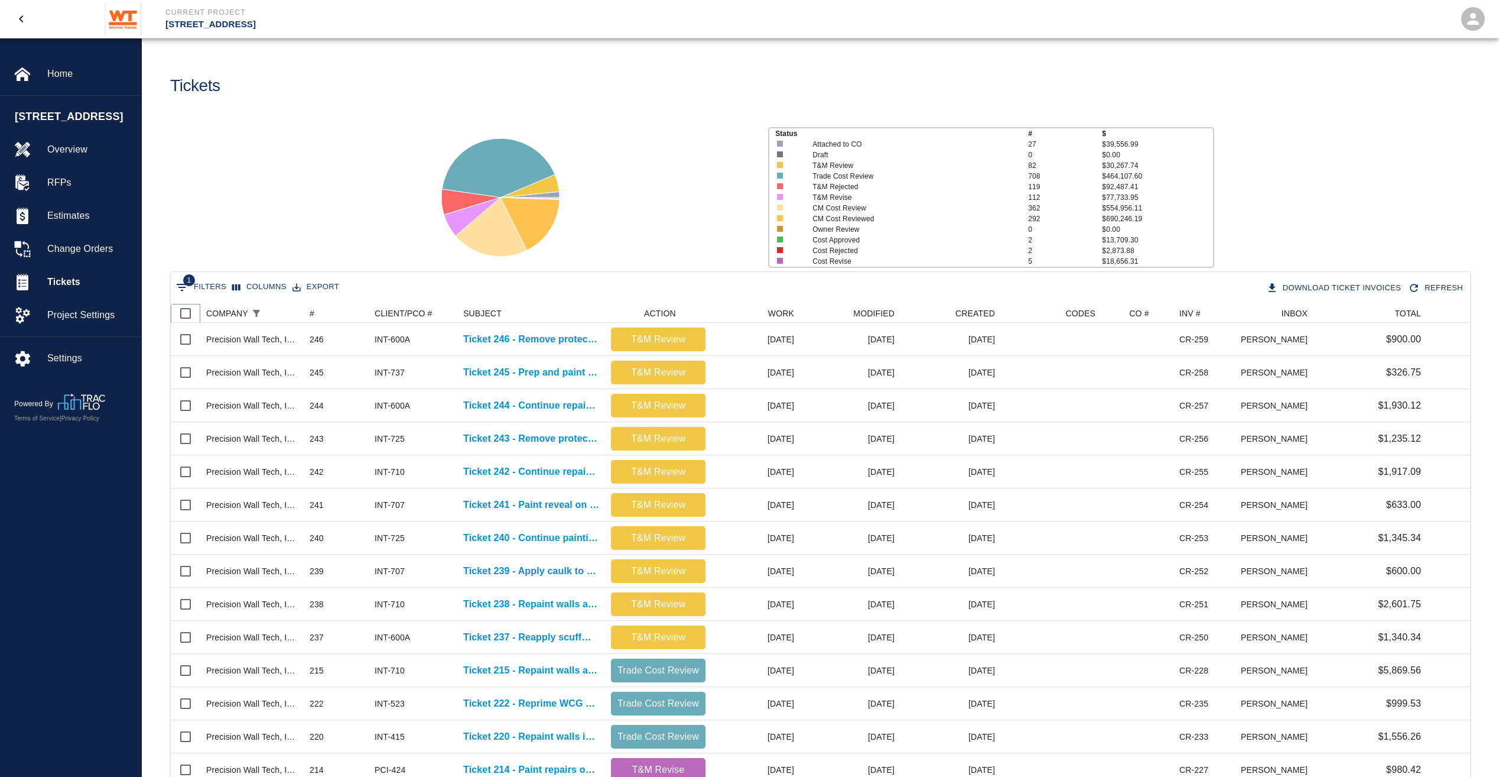
checkbox input "true"
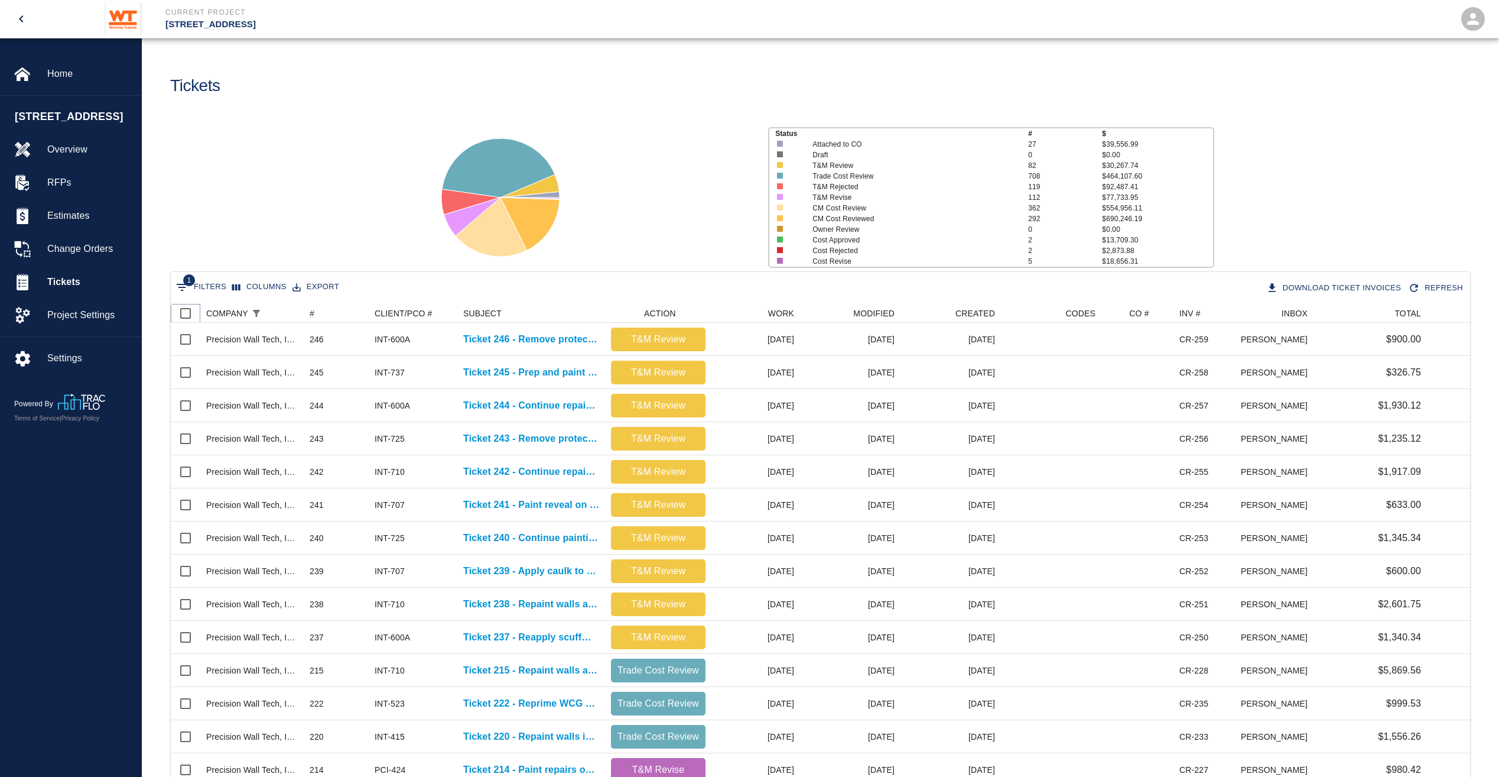
checkbox input "true"
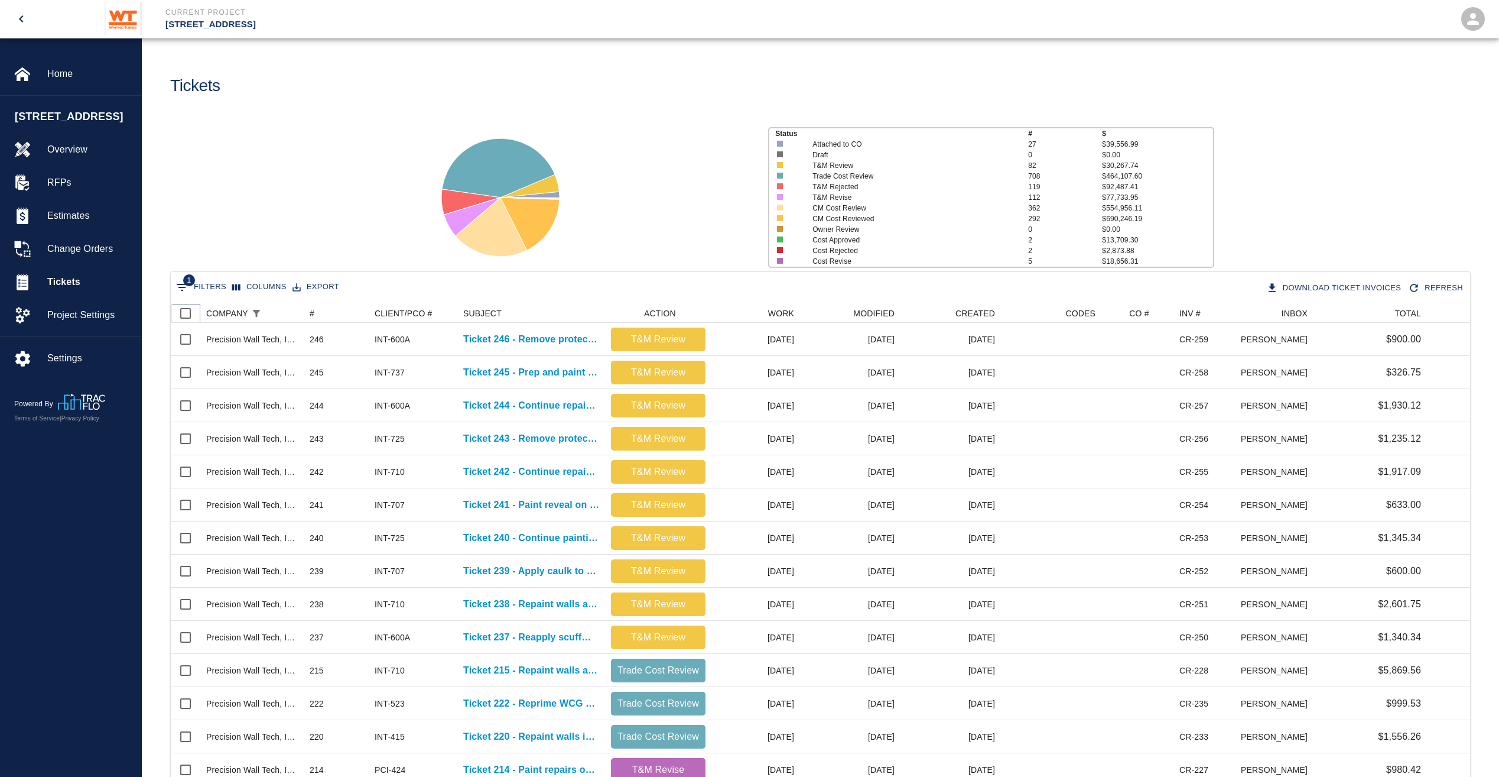
checkbox input "true"
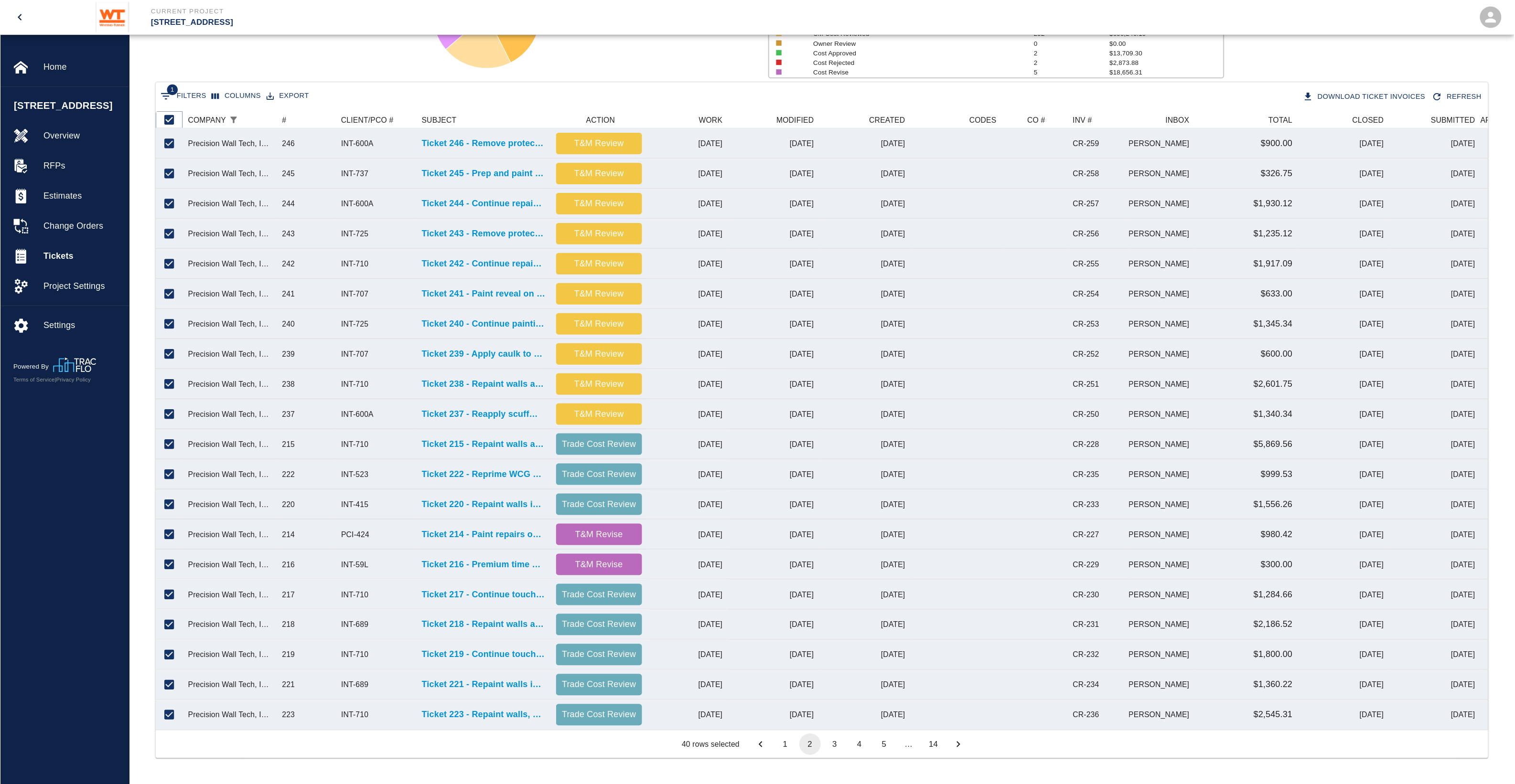
scroll to position [541, 1344]
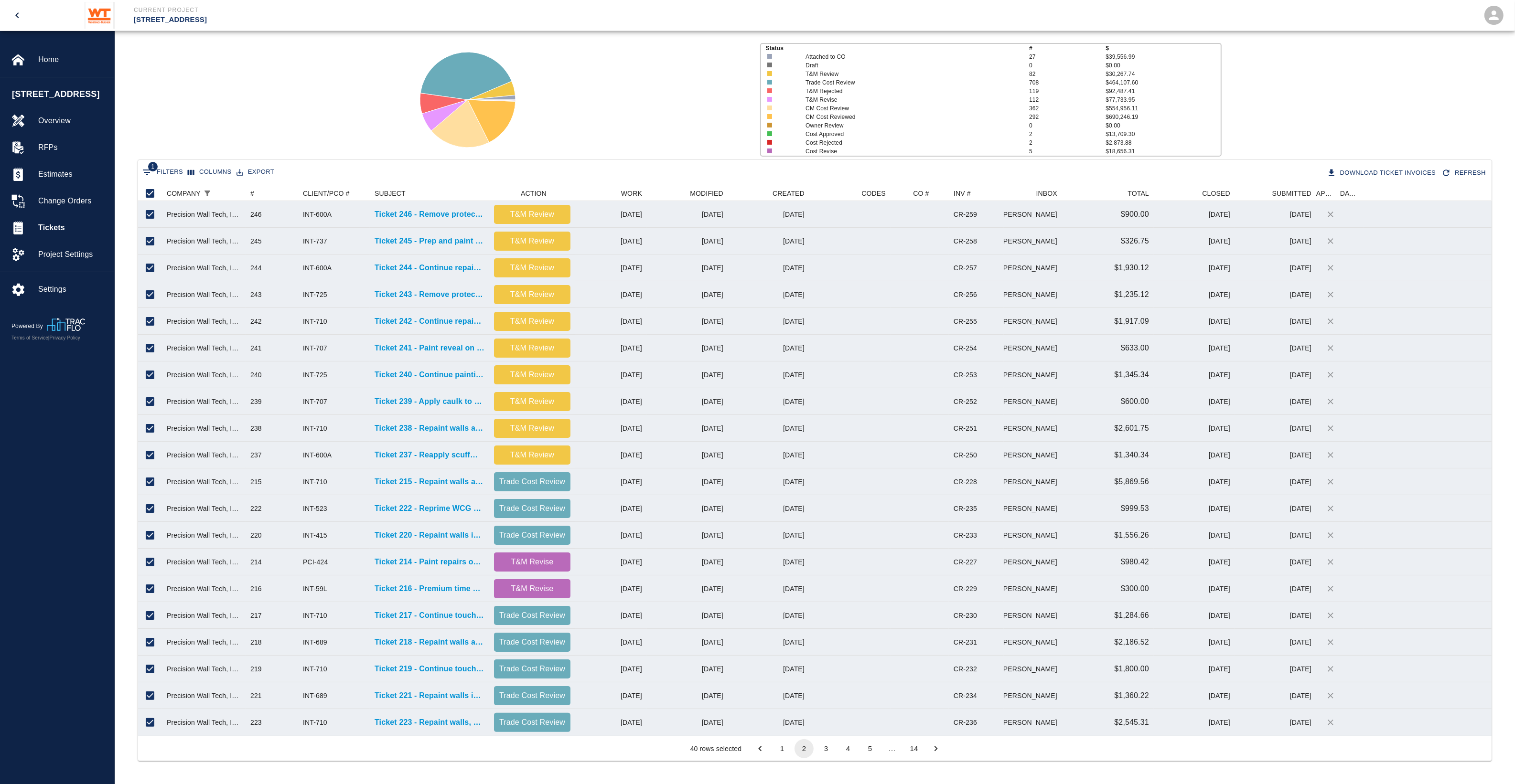
drag, startPoint x: 909, startPoint y: 12, endPoint x: 1240, endPoint y: 124, distance: 349.4
click at [1219, 124] on div "Status # $ Attached to CO 27 $39,556.99 Draft 0 $0.00 T&M Review 82 $30,267.74 …" at bounding box center [811, 95] width 1408 height 127
click at [825, 627] on button "3" at bounding box center [826, 749] width 19 height 19
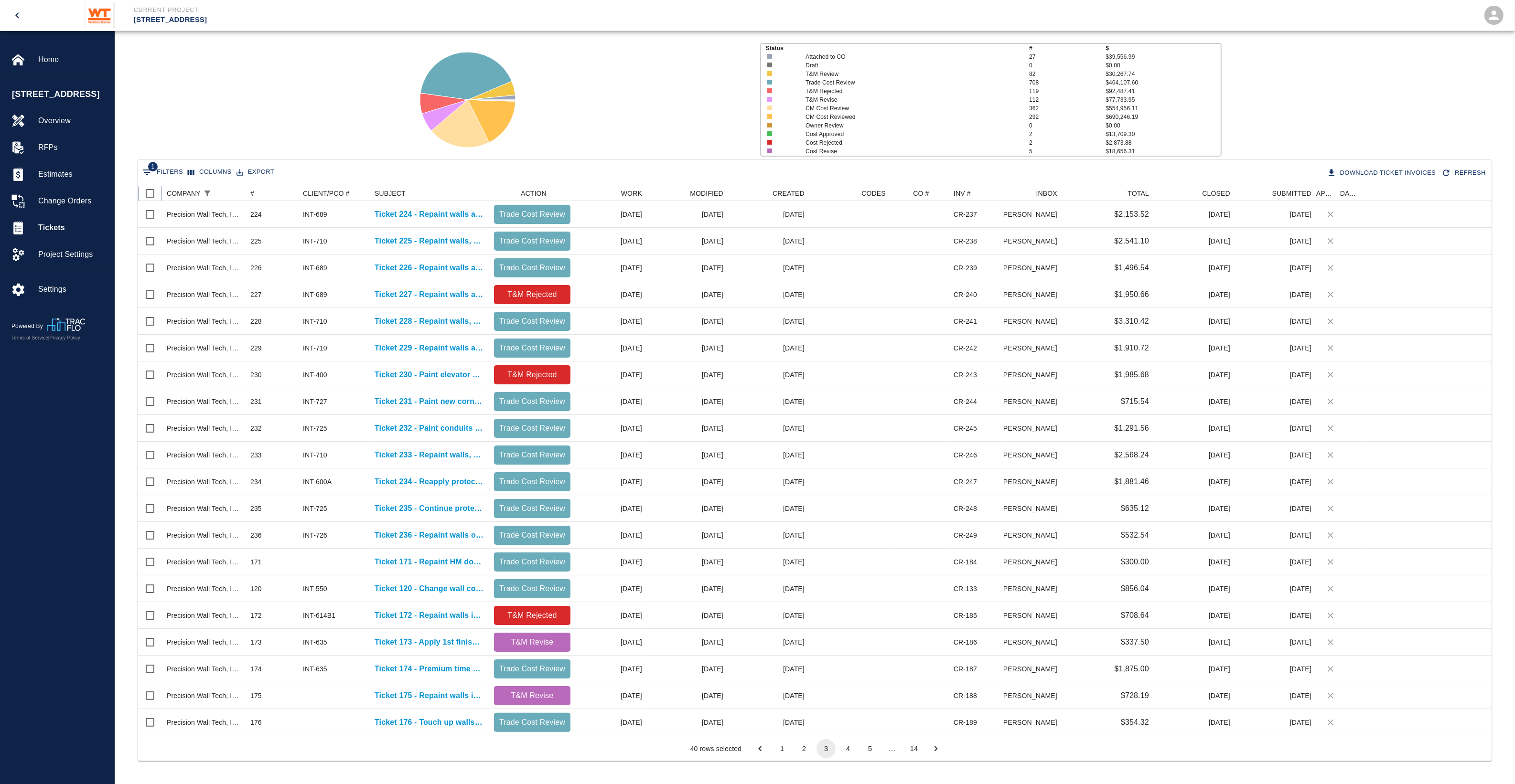
click at [146, 194] on input "Select all rows" at bounding box center [150, 193] width 20 height 20
checkbox input "true"
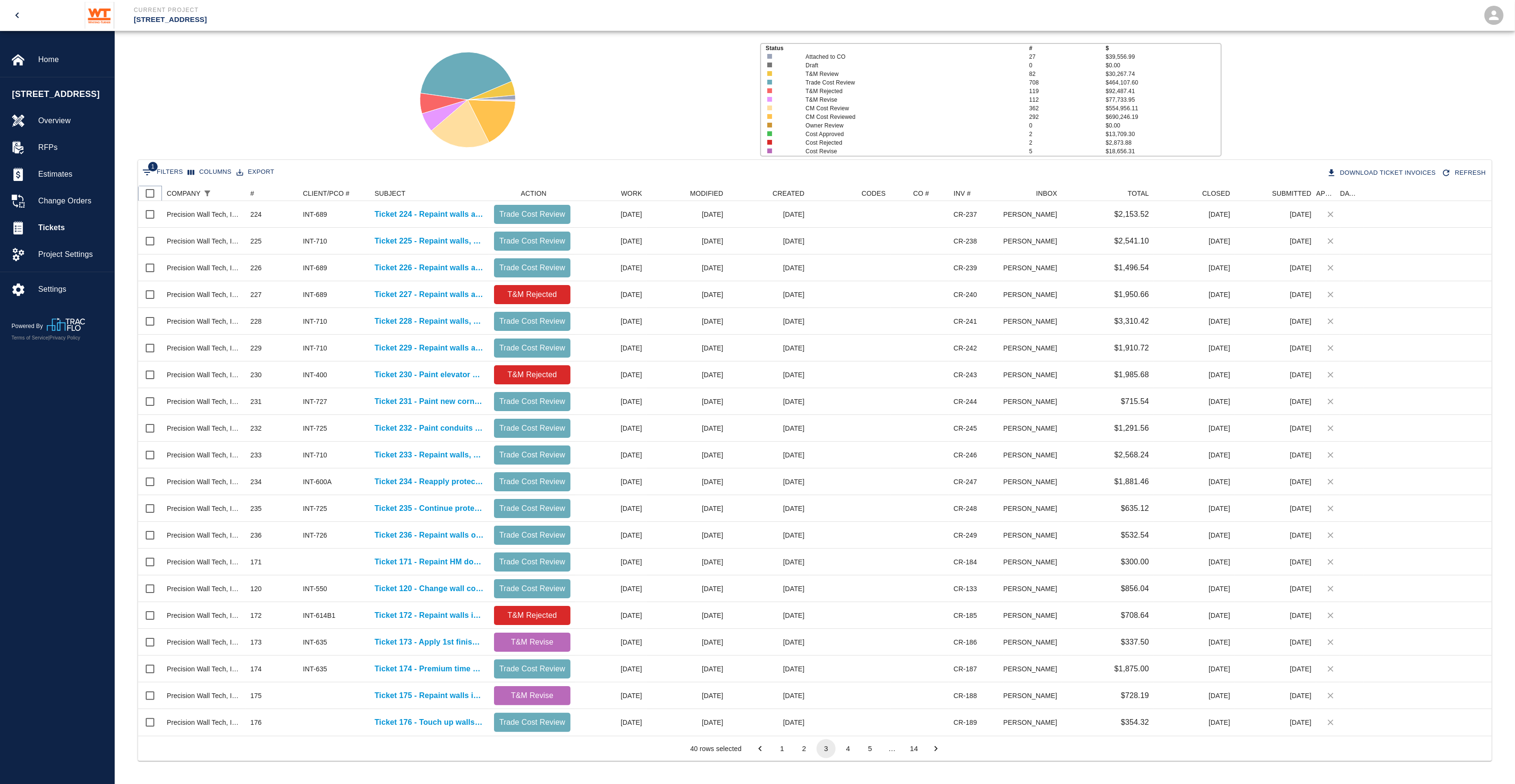
checkbox input "true"
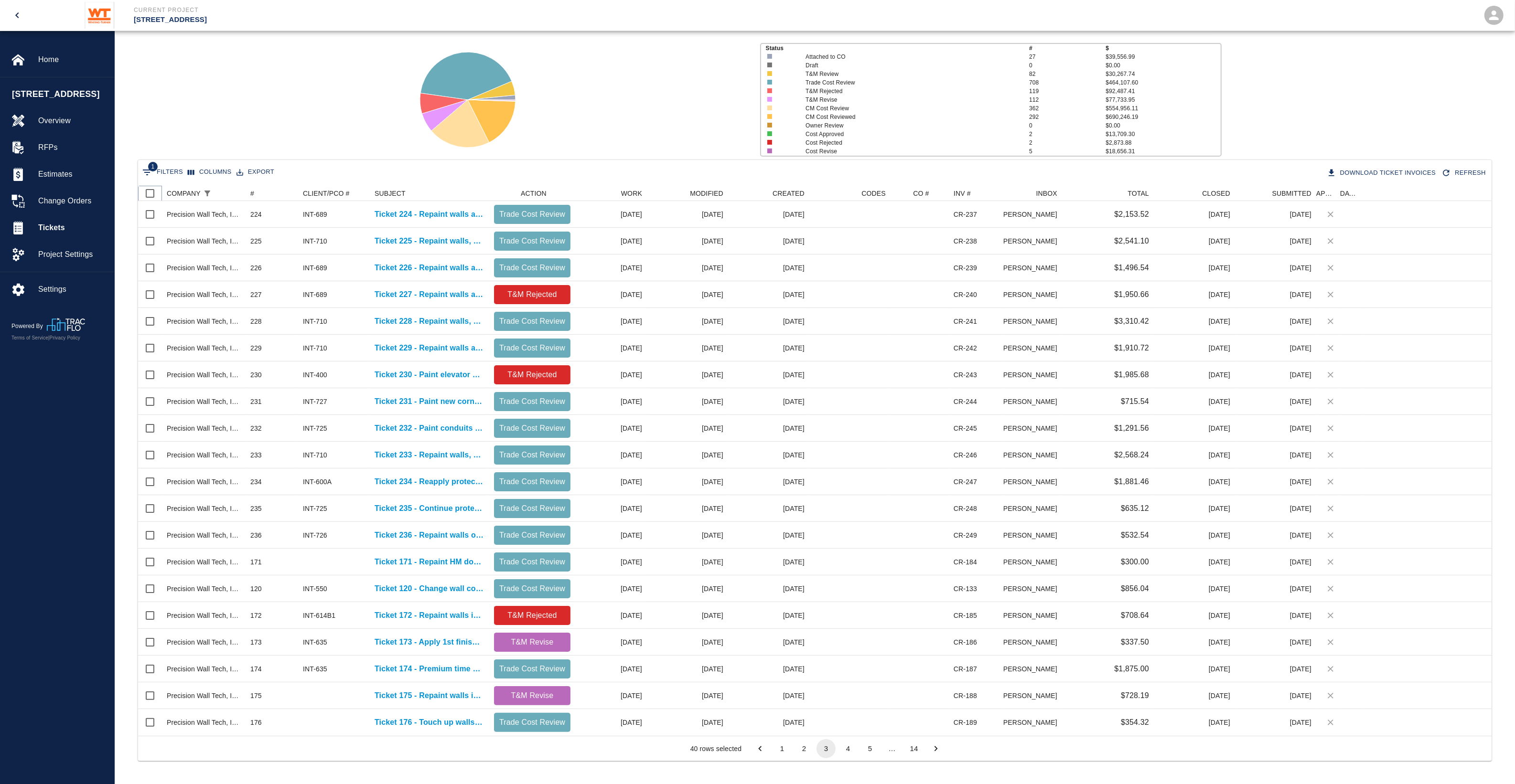
checkbox input "true"
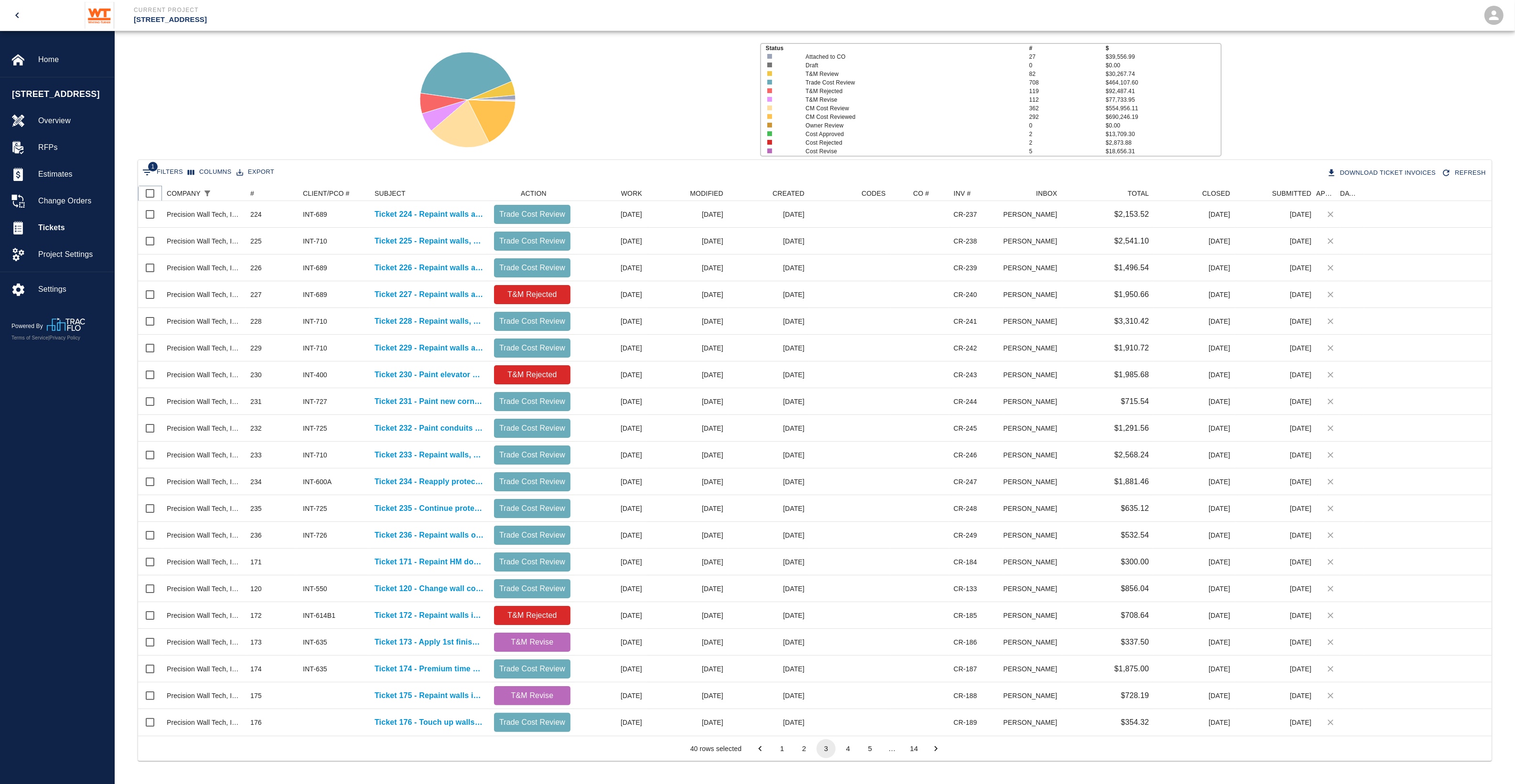
checkbox input "true"
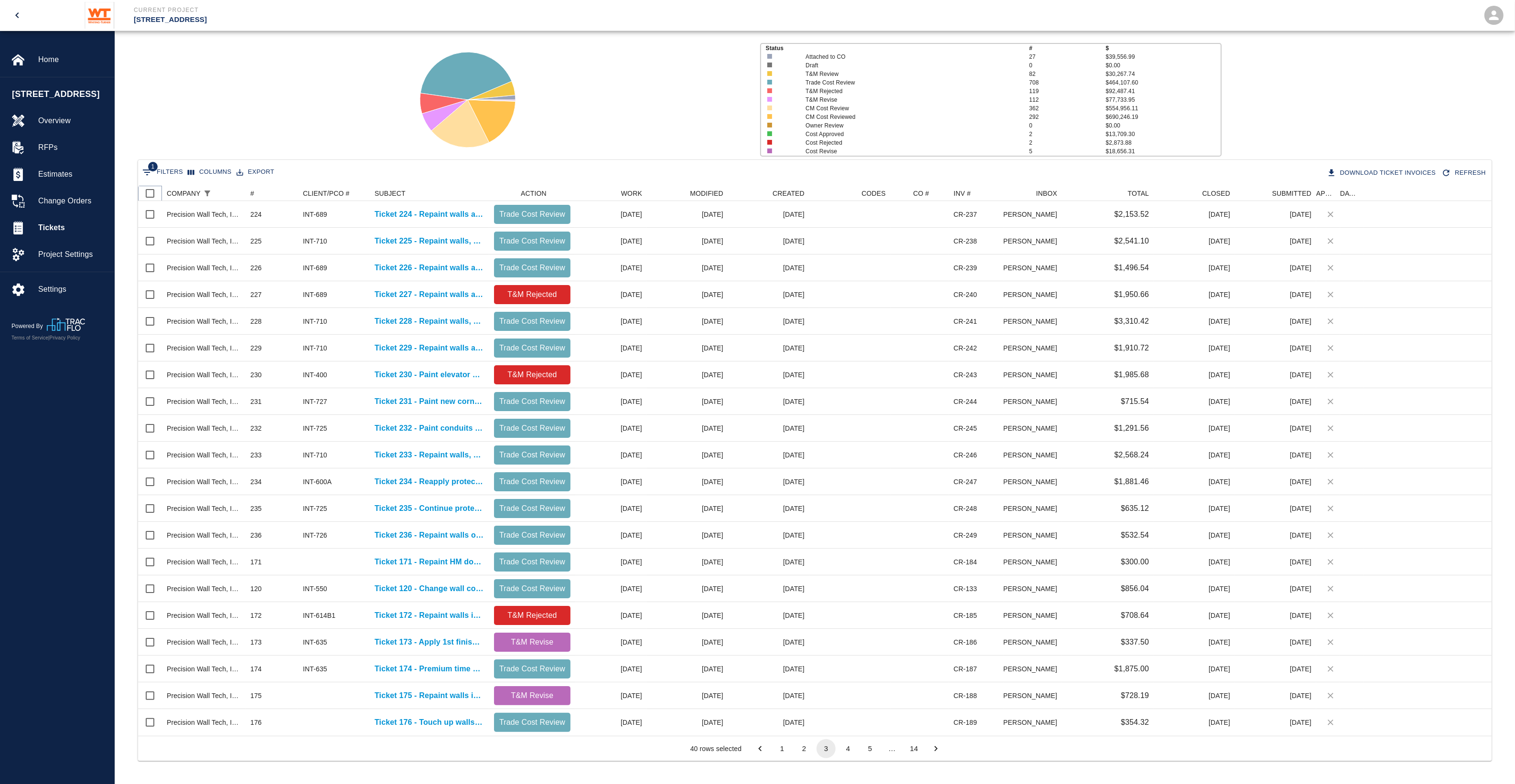
checkbox input "true"
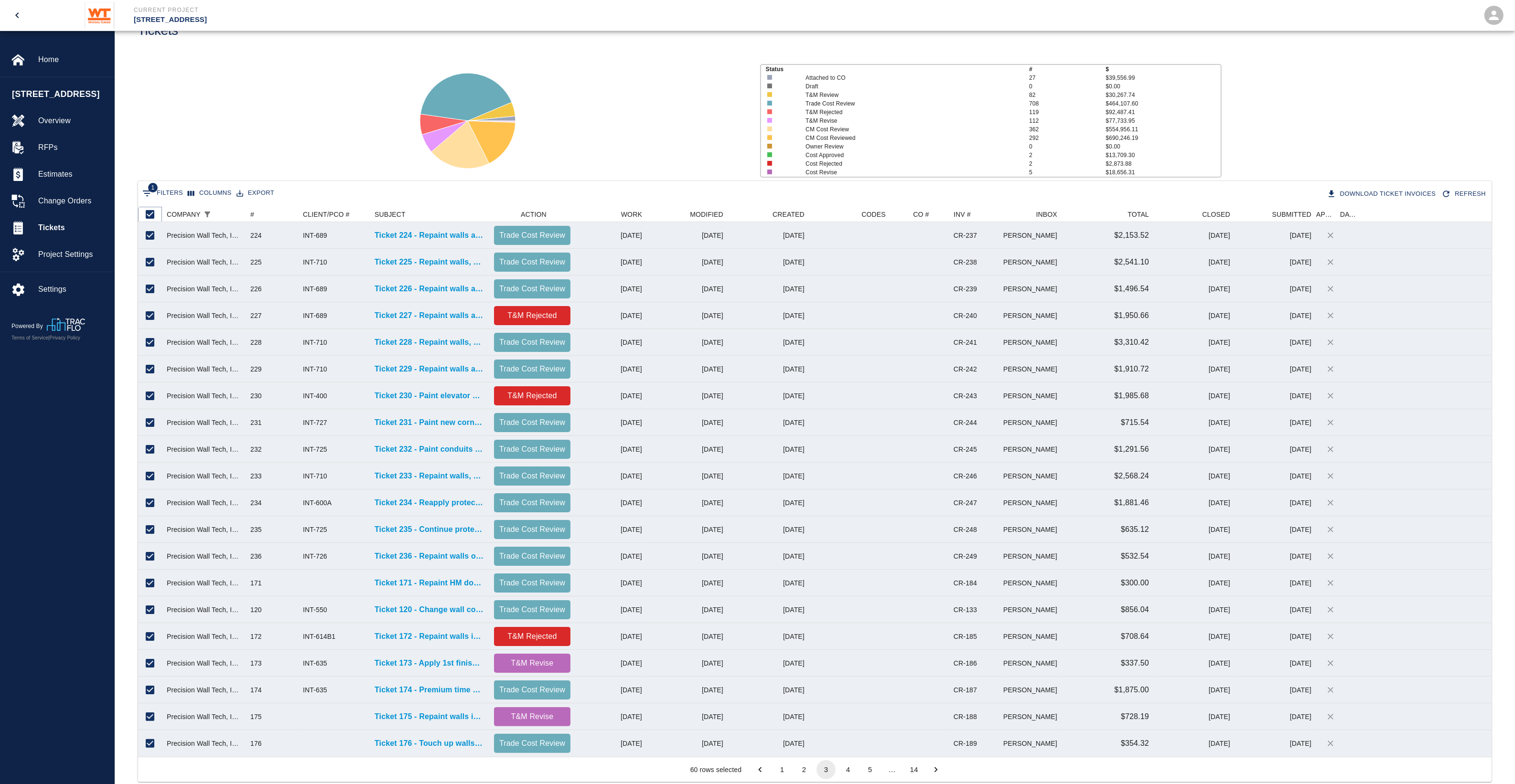
scroll to position [60, 0]
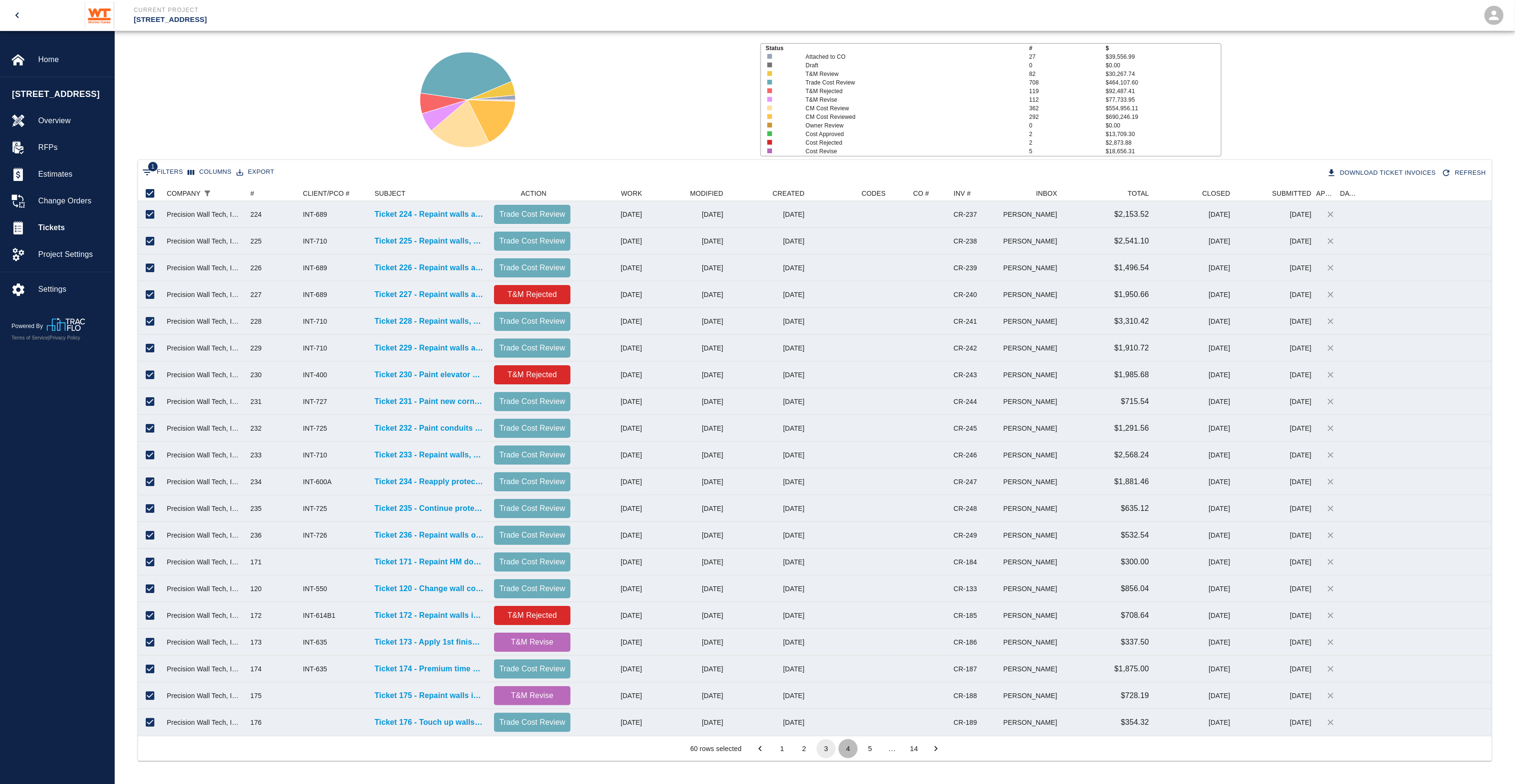
click at [850, 627] on button "4" at bounding box center [848, 749] width 19 height 19
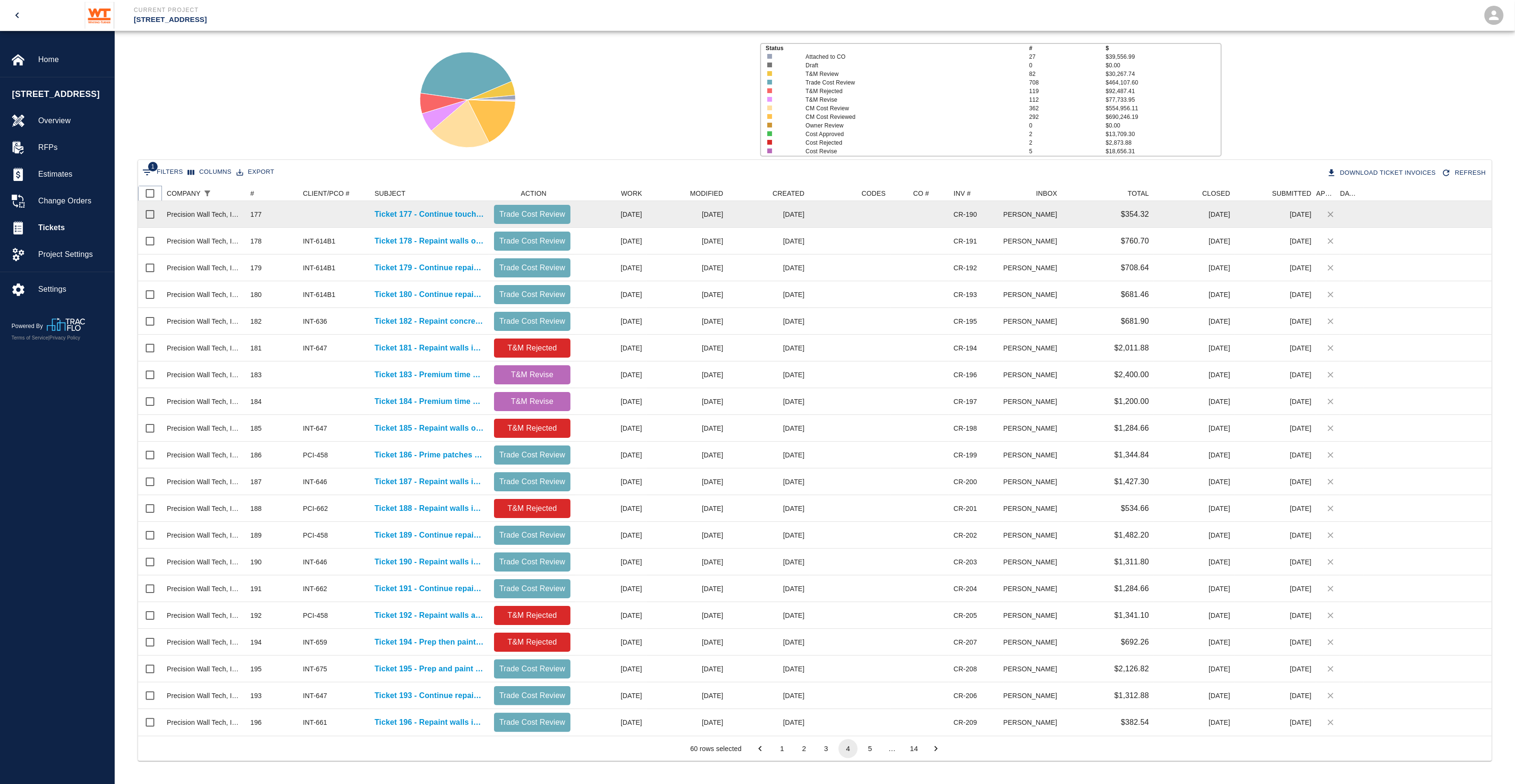
drag, startPoint x: 149, startPoint y: 192, endPoint x: 217, endPoint y: 210, distance: 70.3
click at [149, 192] on input "Select all rows" at bounding box center [150, 193] width 20 height 20
checkbox input "true"
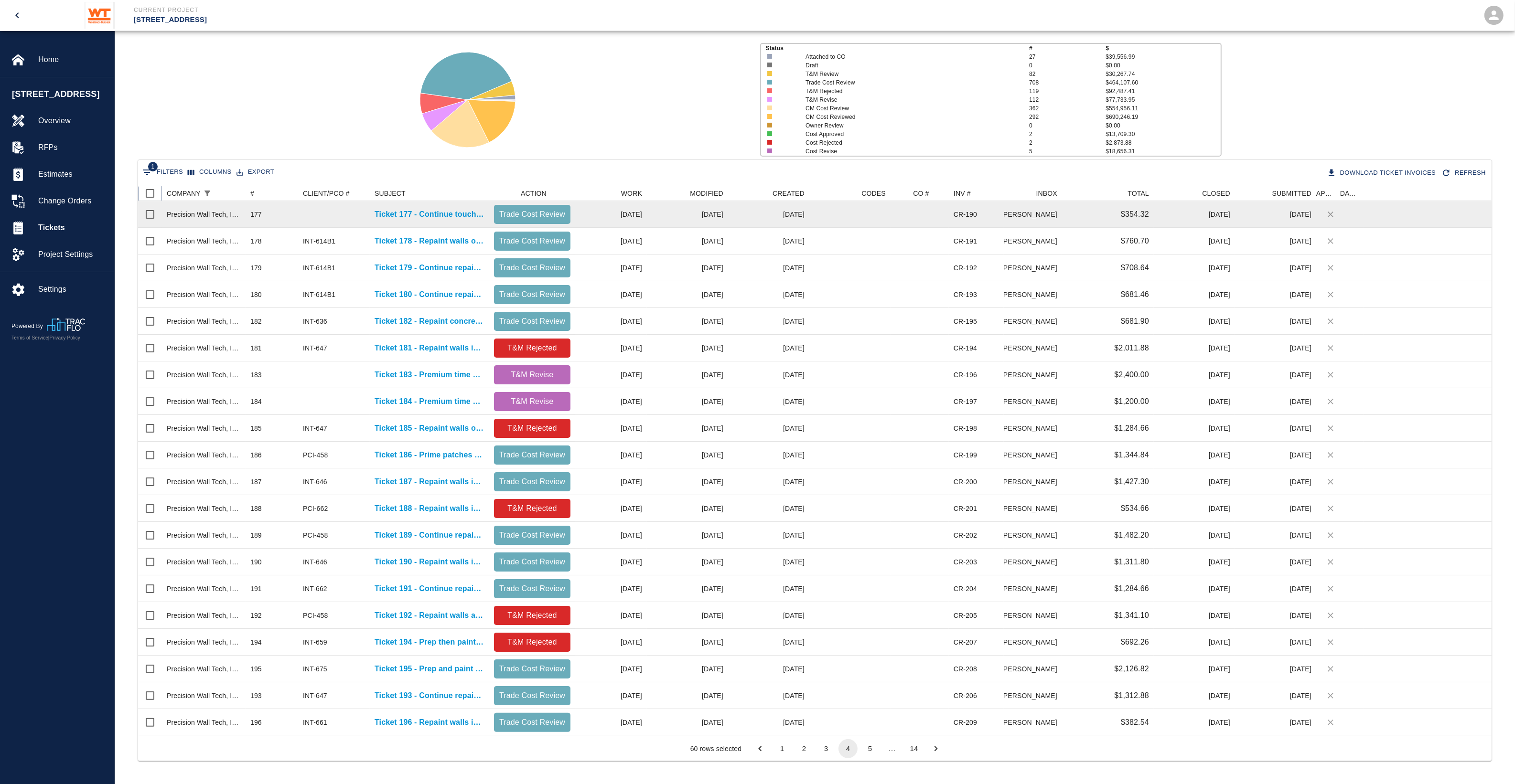
checkbox input "true"
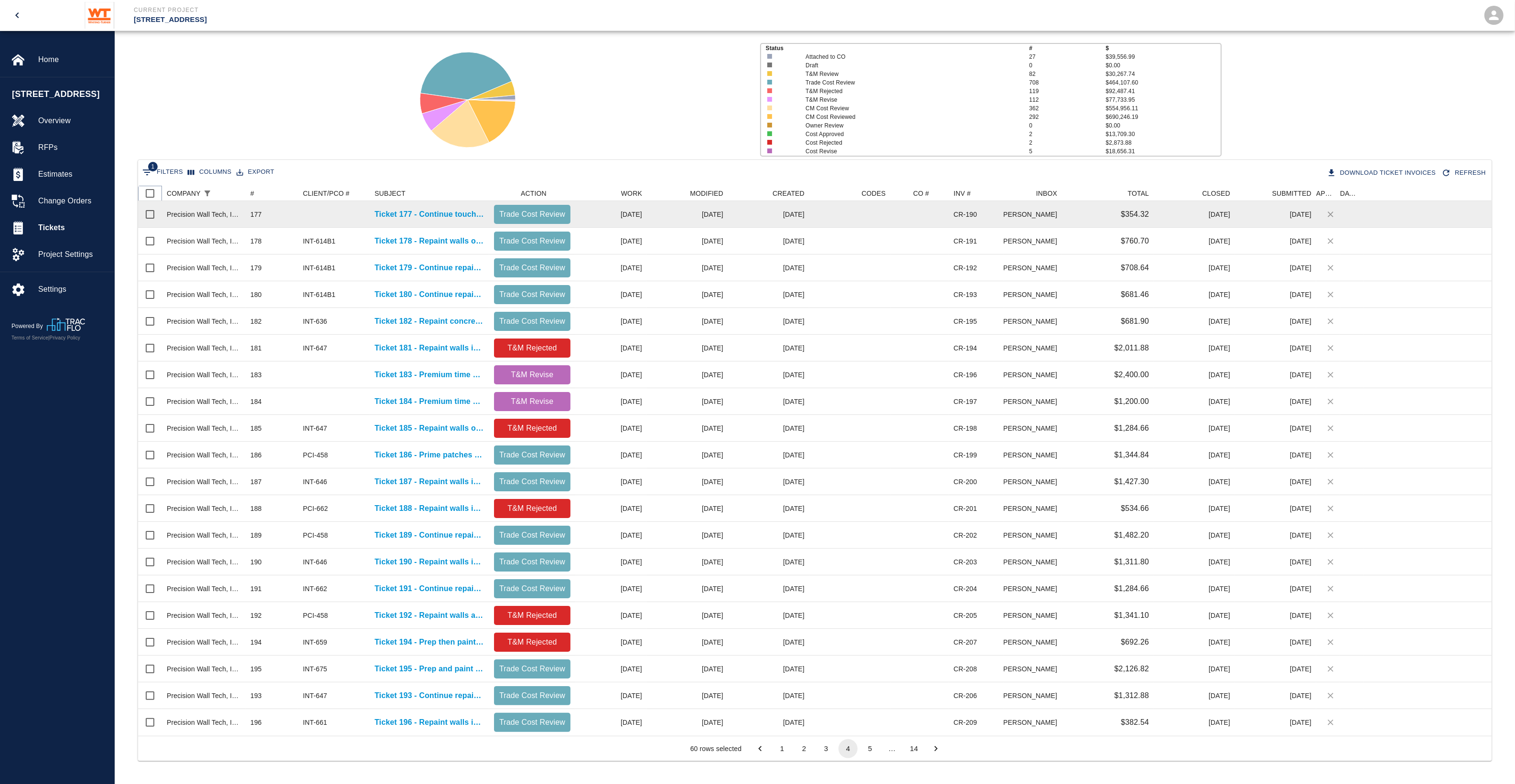
checkbox input "true"
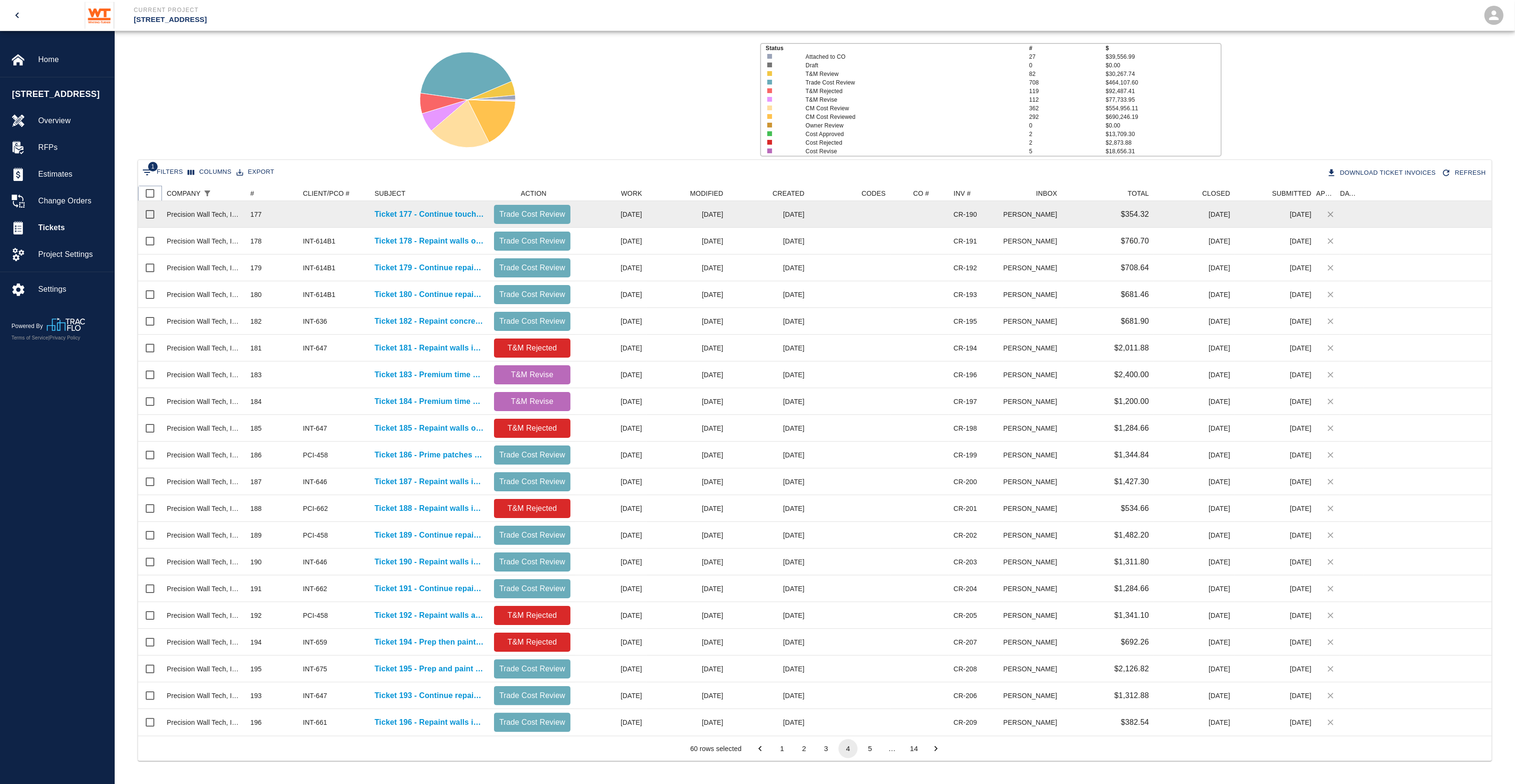
checkbox input "true"
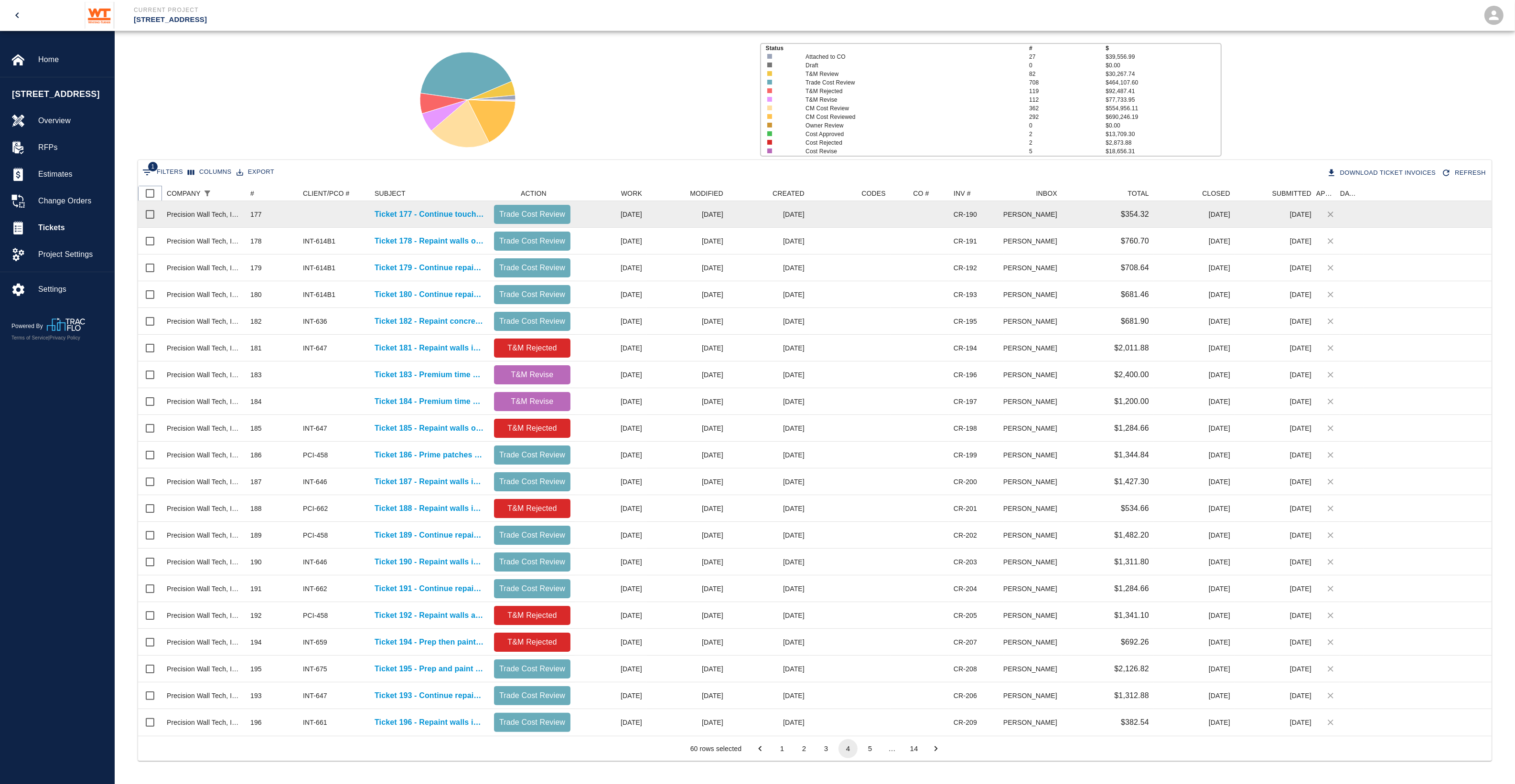
checkbox input "true"
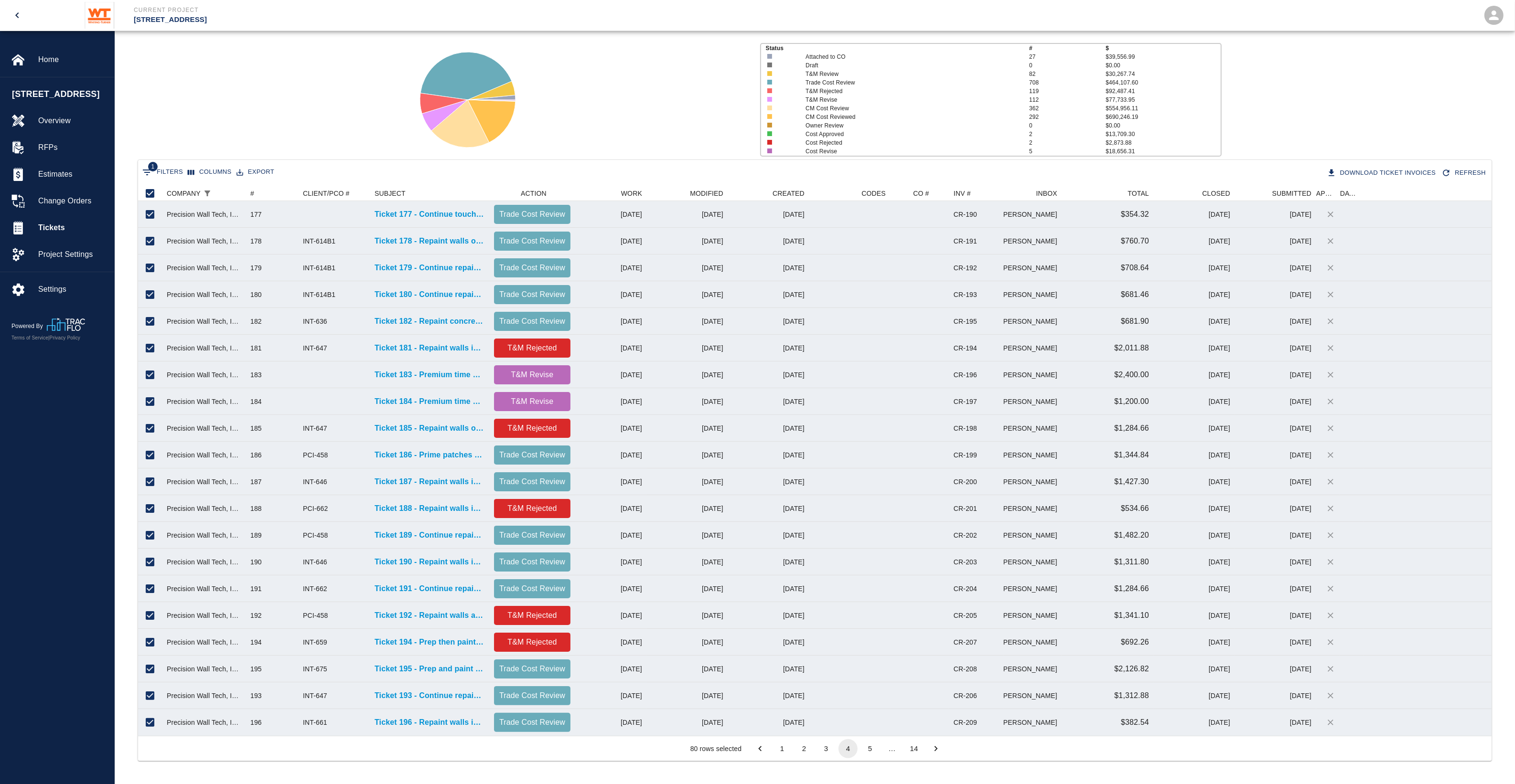
click at [867, 627] on button "5" at bounding box center [870, 749] width 19 height 19
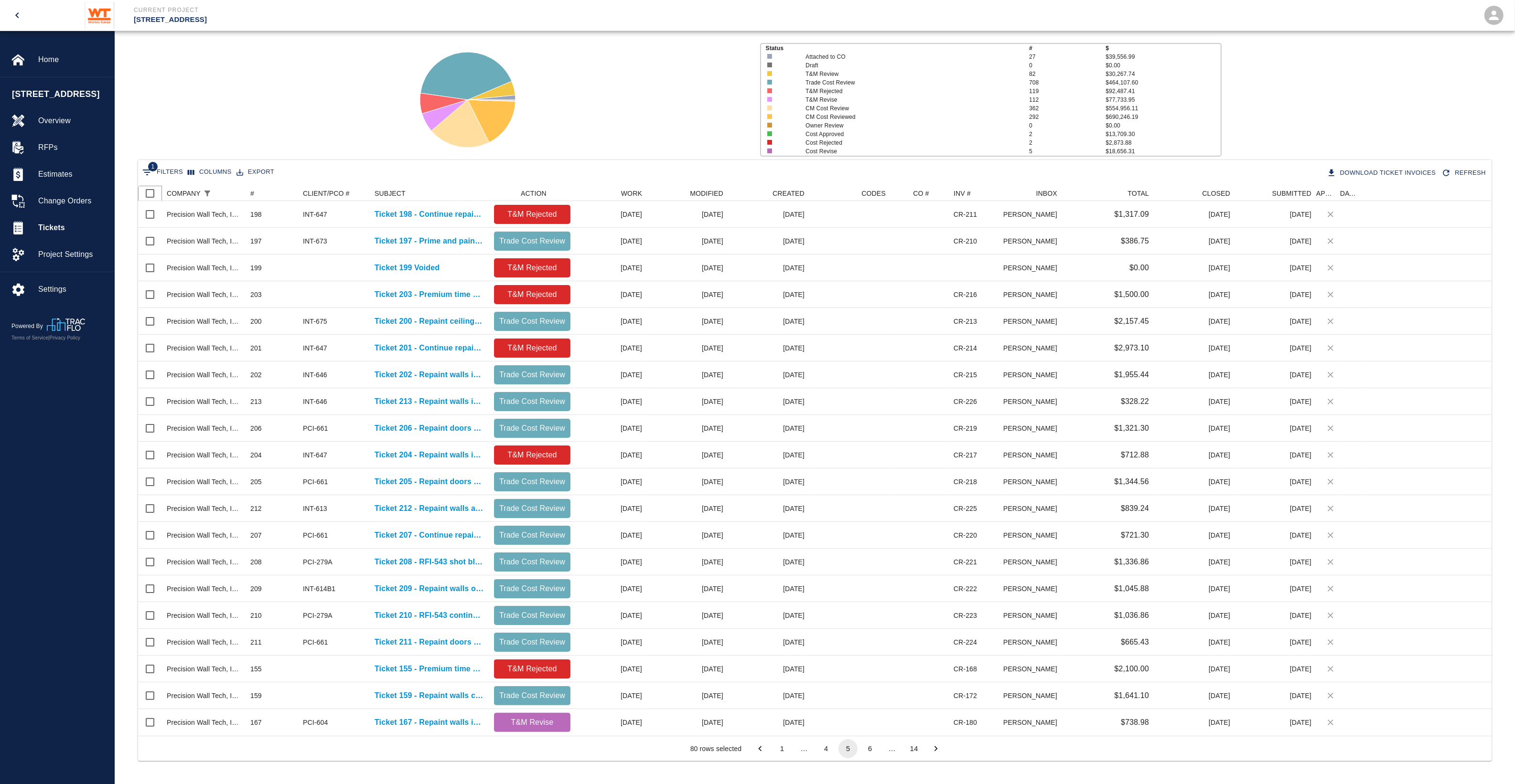
click at [144, 192] on input "Select all rows" at bounding box center [150, 193] width 20 height 20
checkbox input "true"
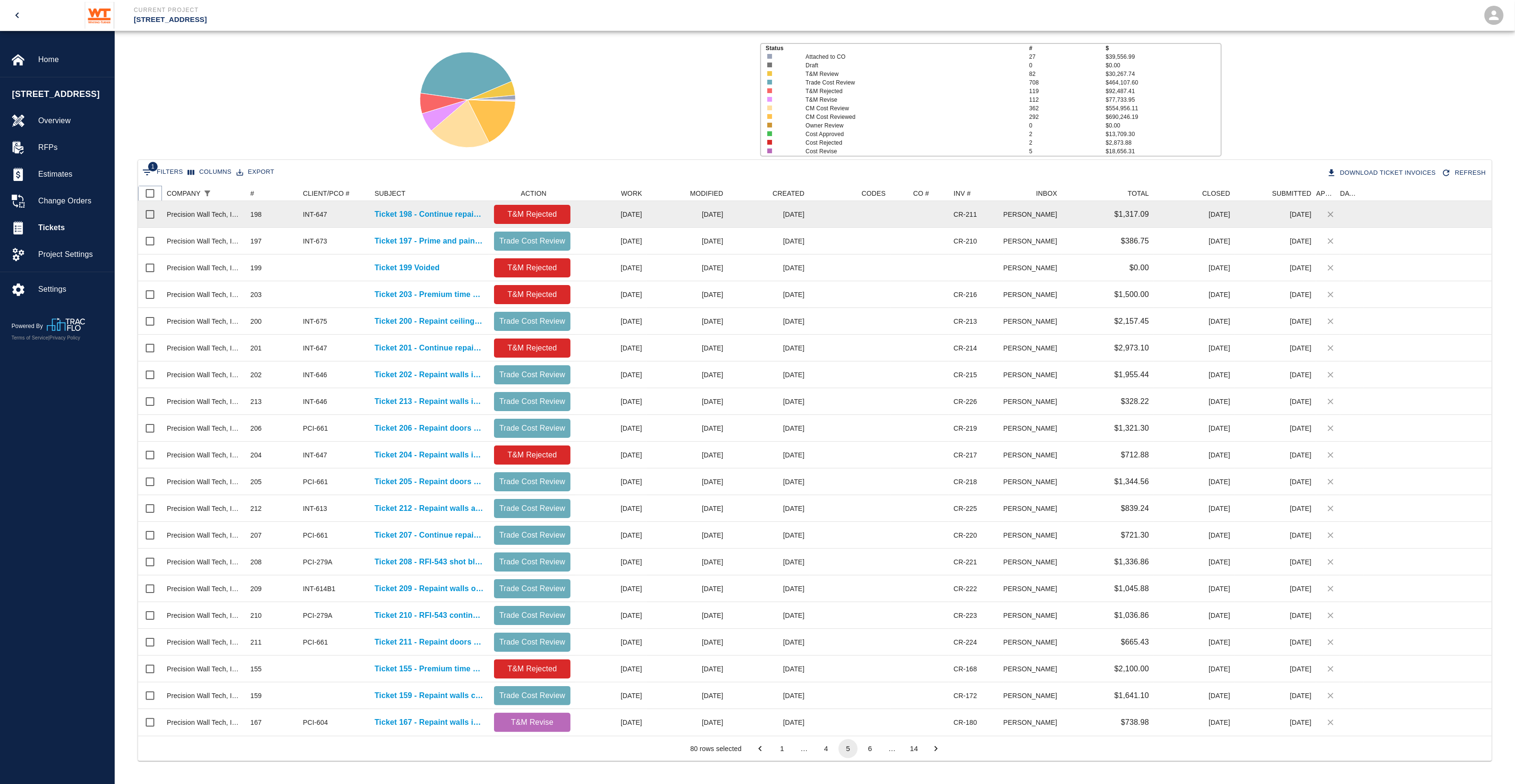
checkbox input "true"
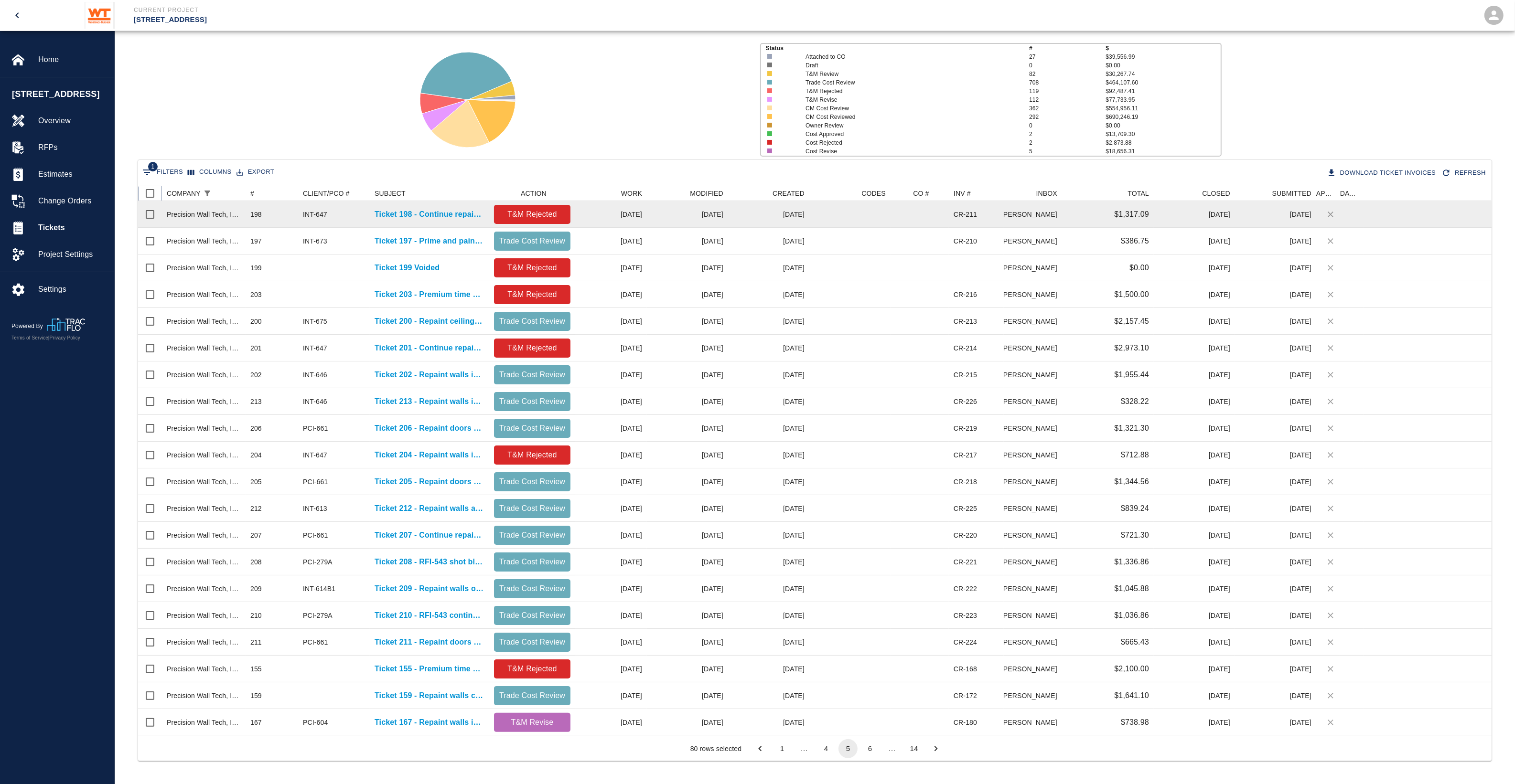
checkbox input "true"
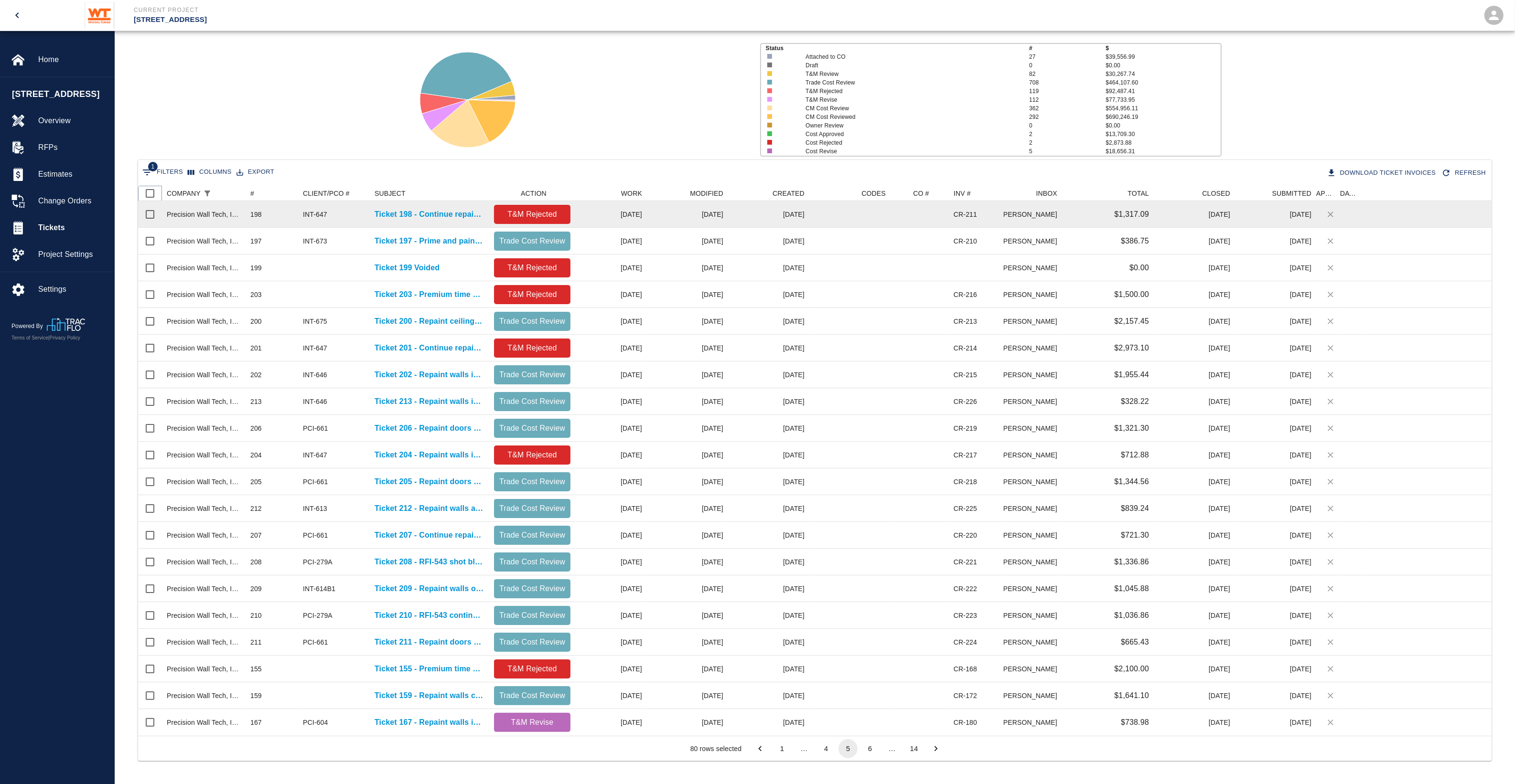
checkbox input "true"
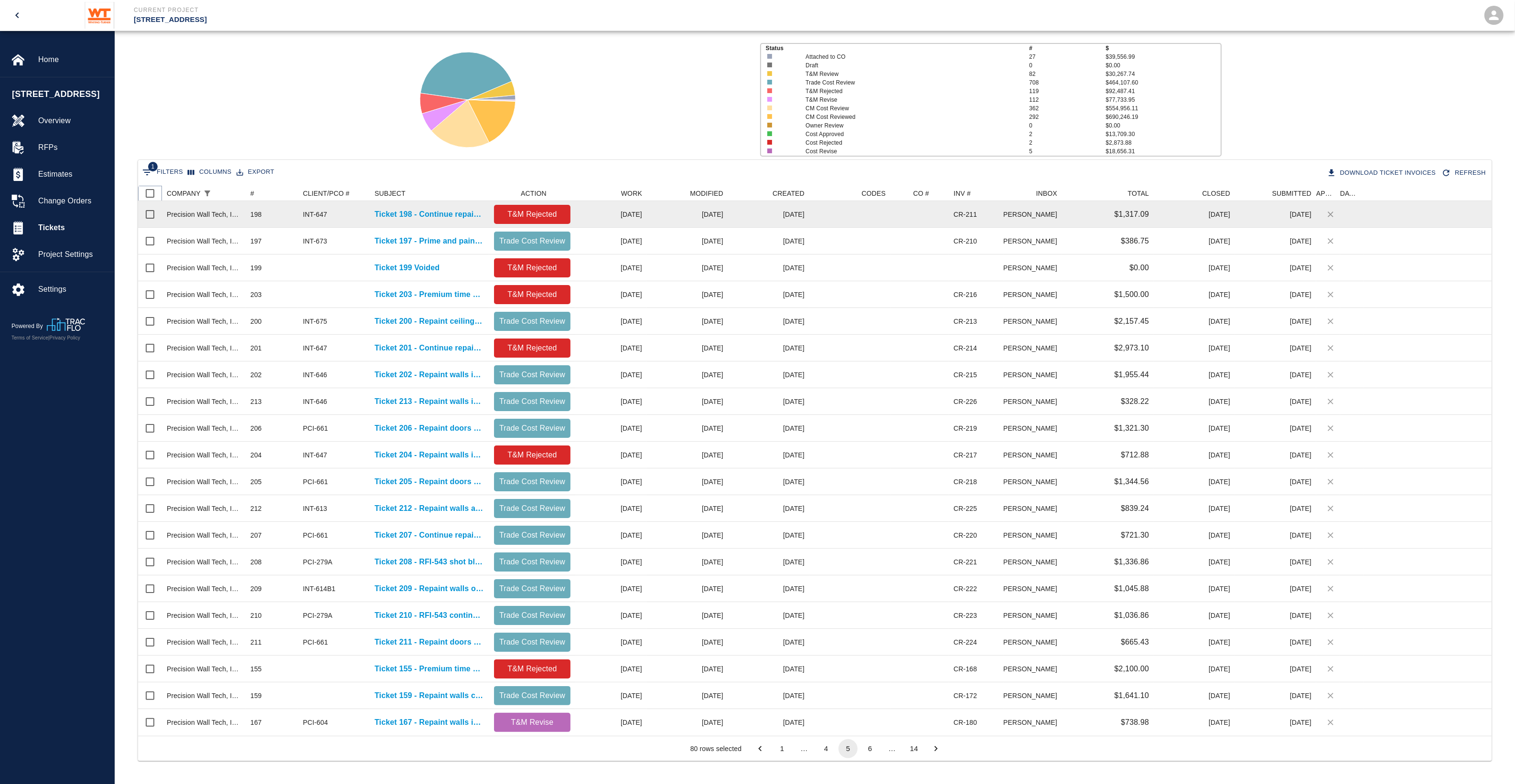
checkbox input "true"
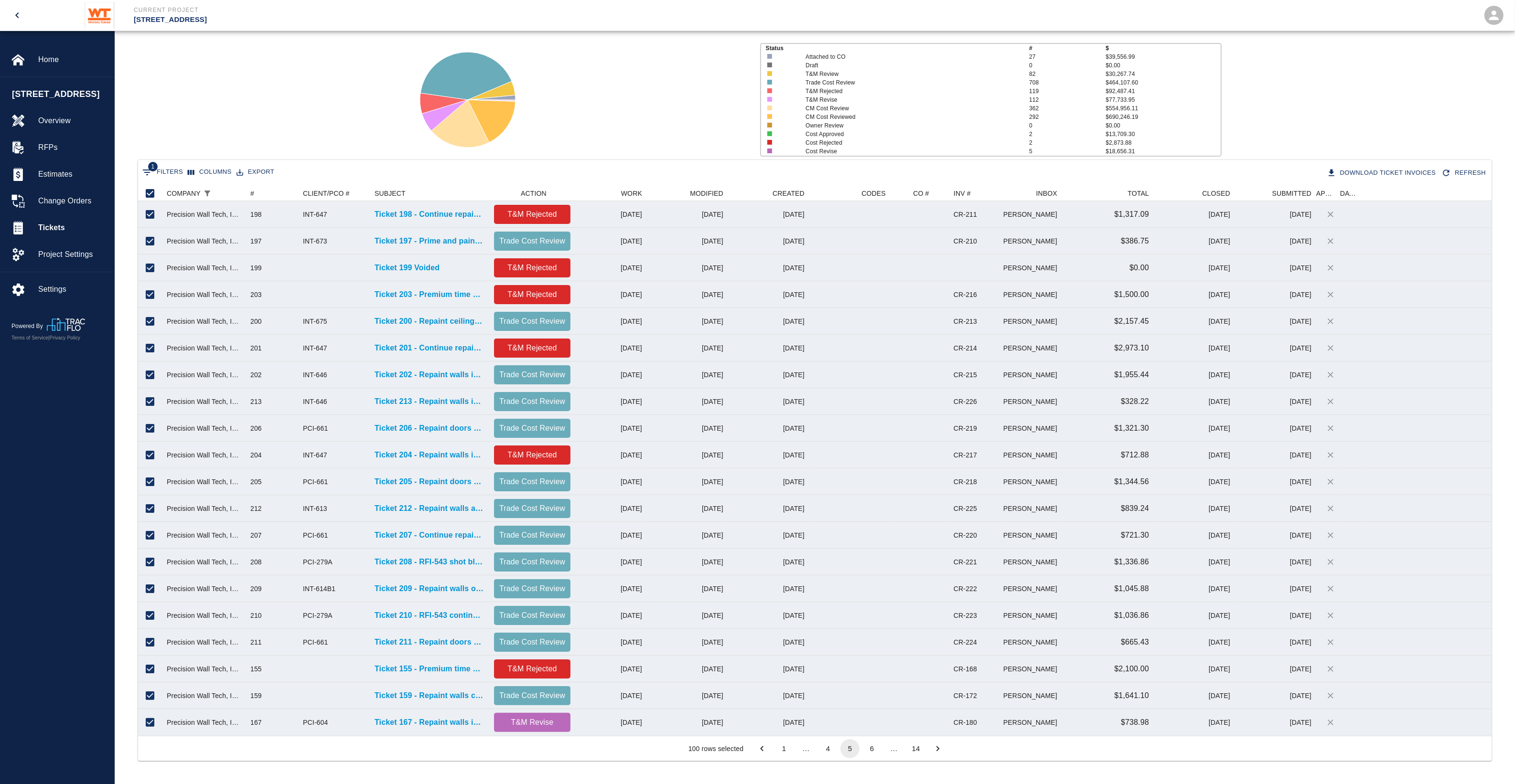
click at [873, 627] on button "6" at bounding box center [872, 749] width 19 height 19
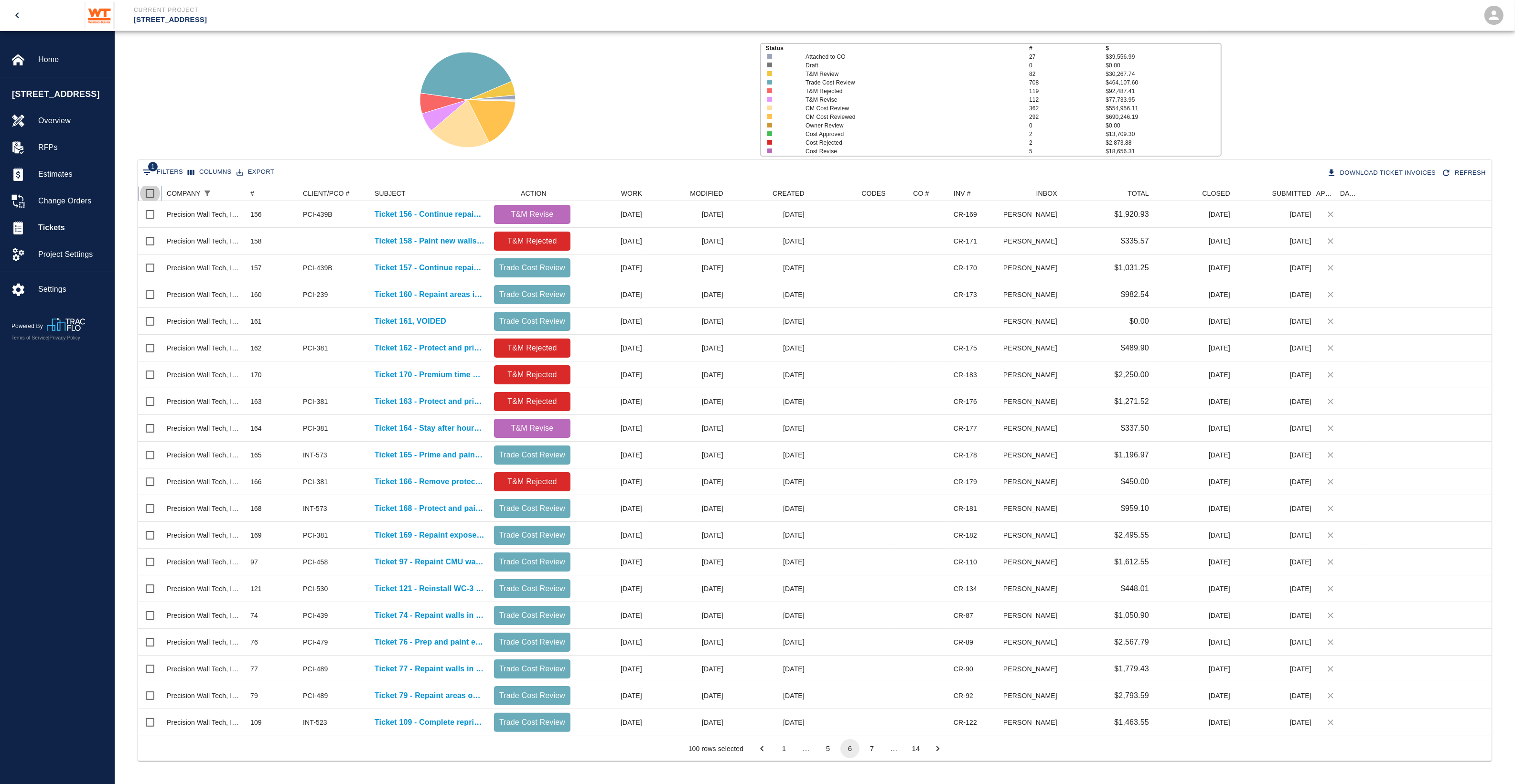
click at [147, 190] on input "Select all rows" at bounding box center [150, 193] width 20 height 20
checkbox input "true"
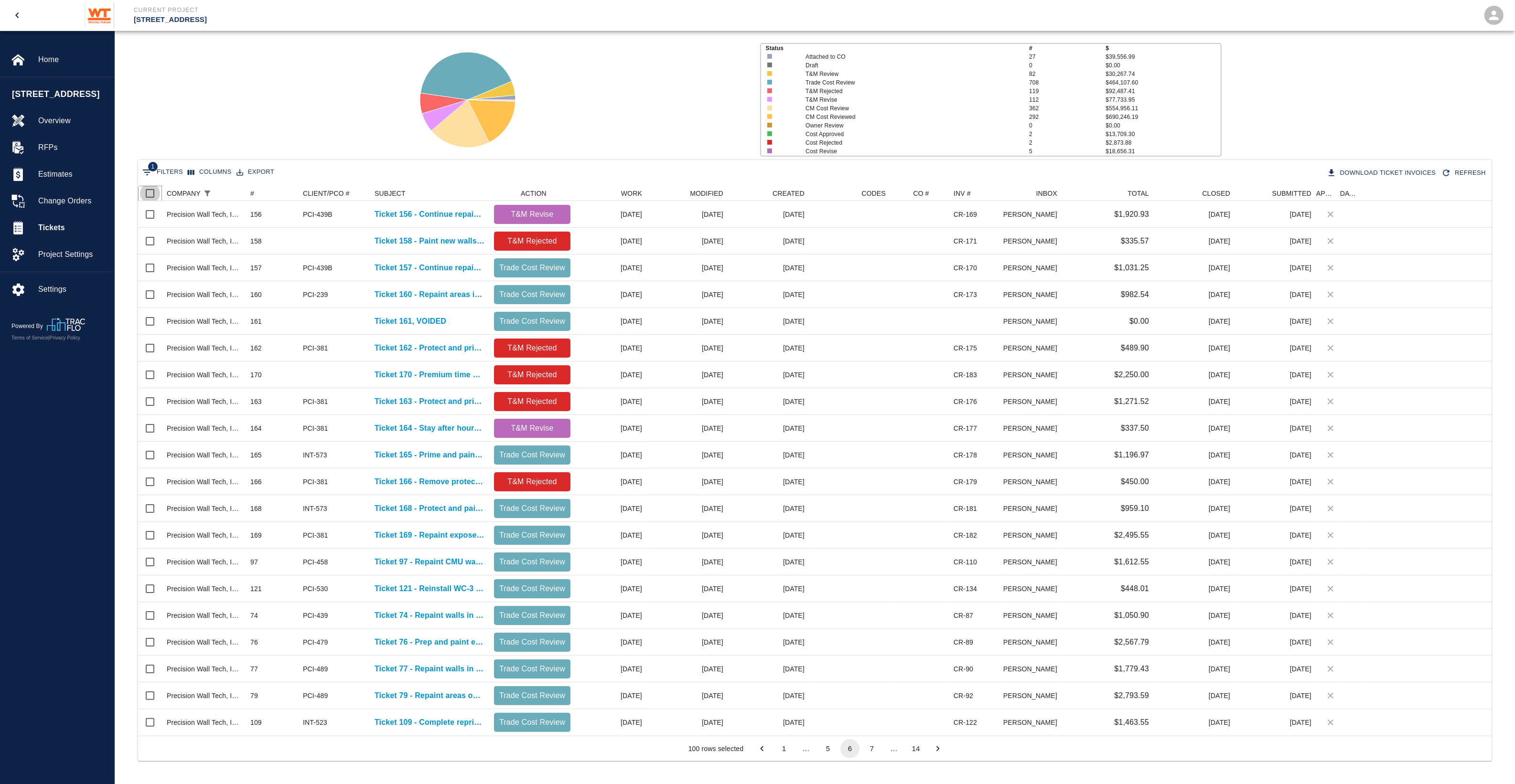
checkbox input "true"
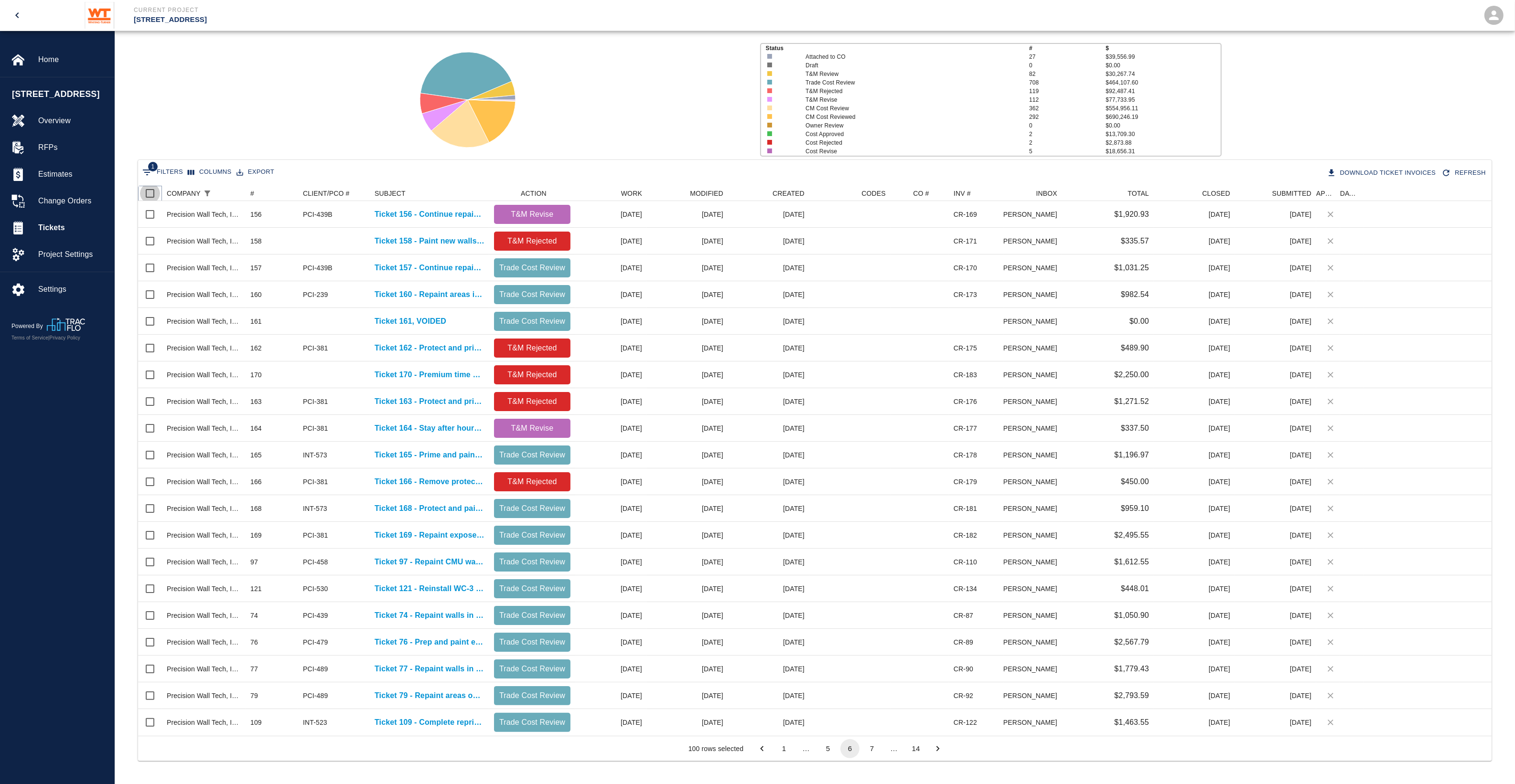
checkbox input "true"
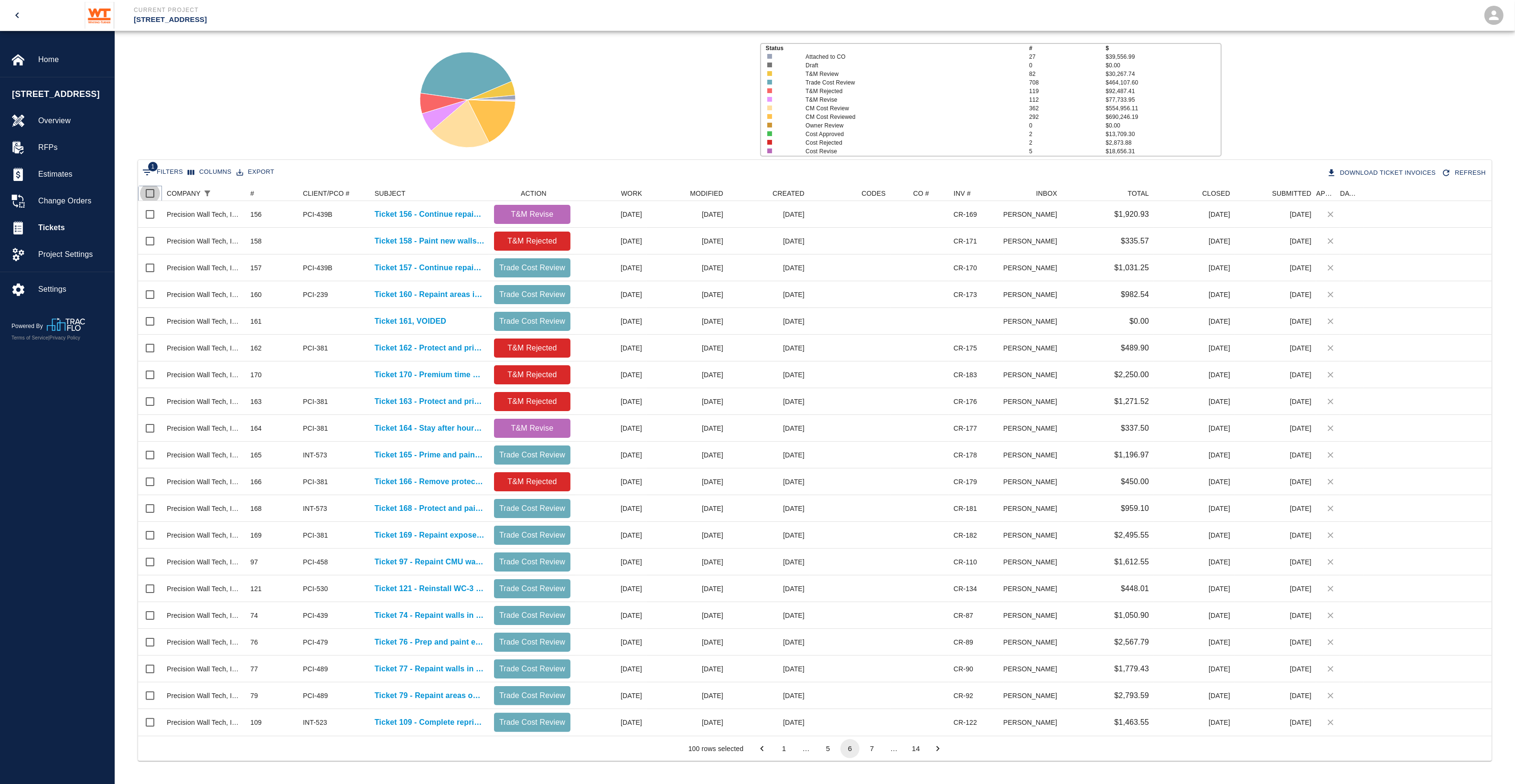
checkbox input "true"
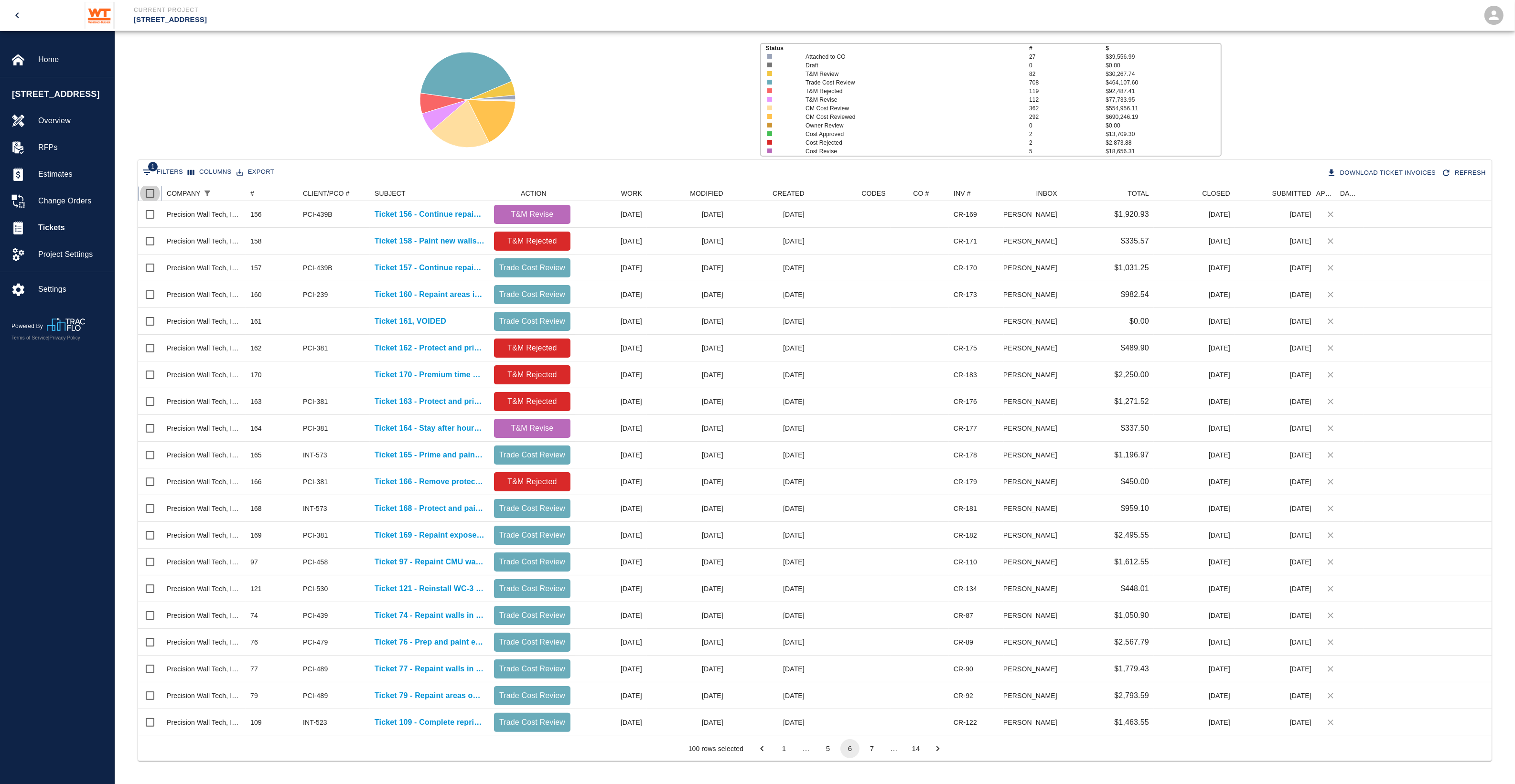
checkbox input "true"
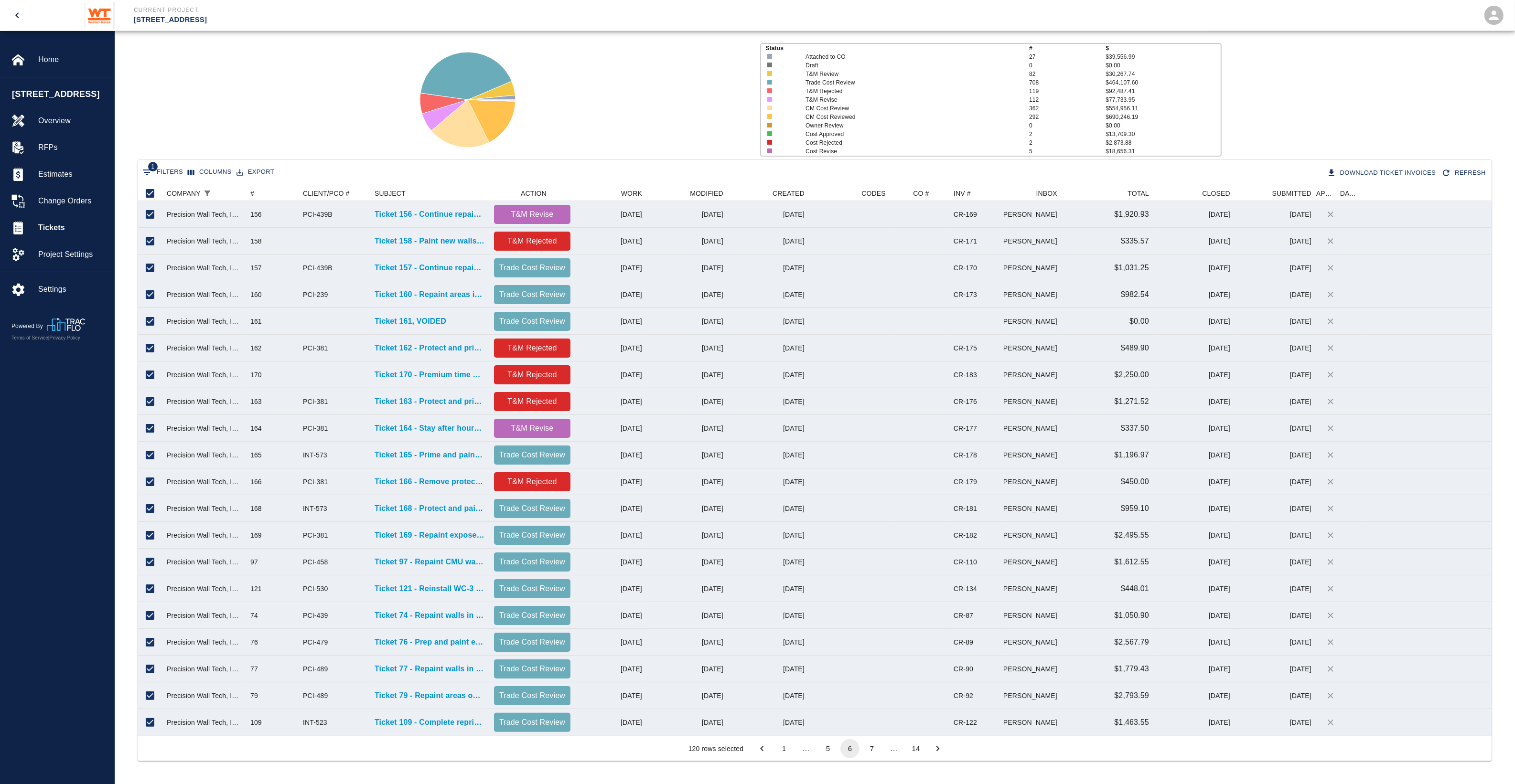
click at [871, 627] on button "7" at bounding box center [872, 749] width 19 height 19
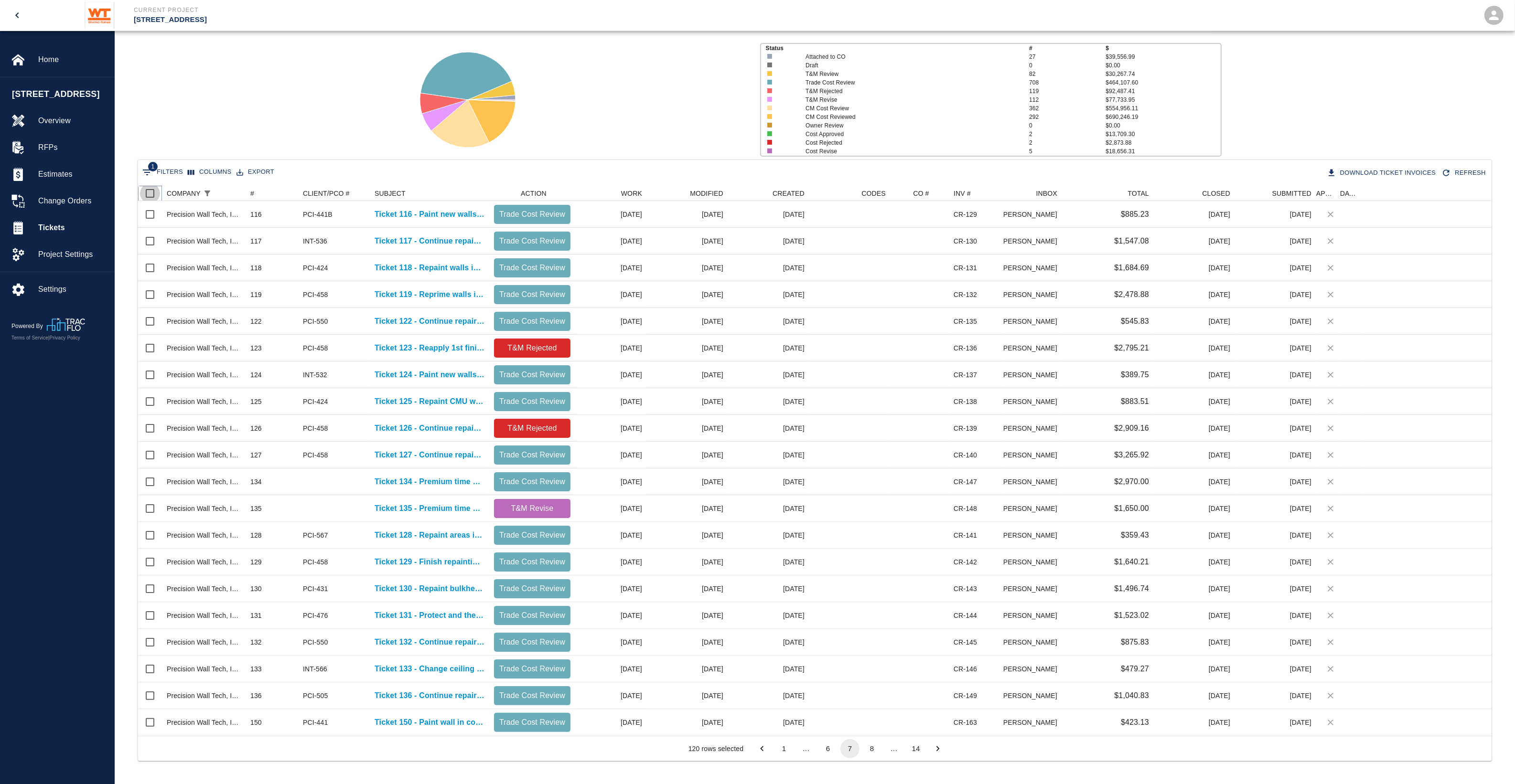
click at [150, 192] on input "Select all rows" at bounding box center [150, 193] width 20 height 20
checkbox input "true"
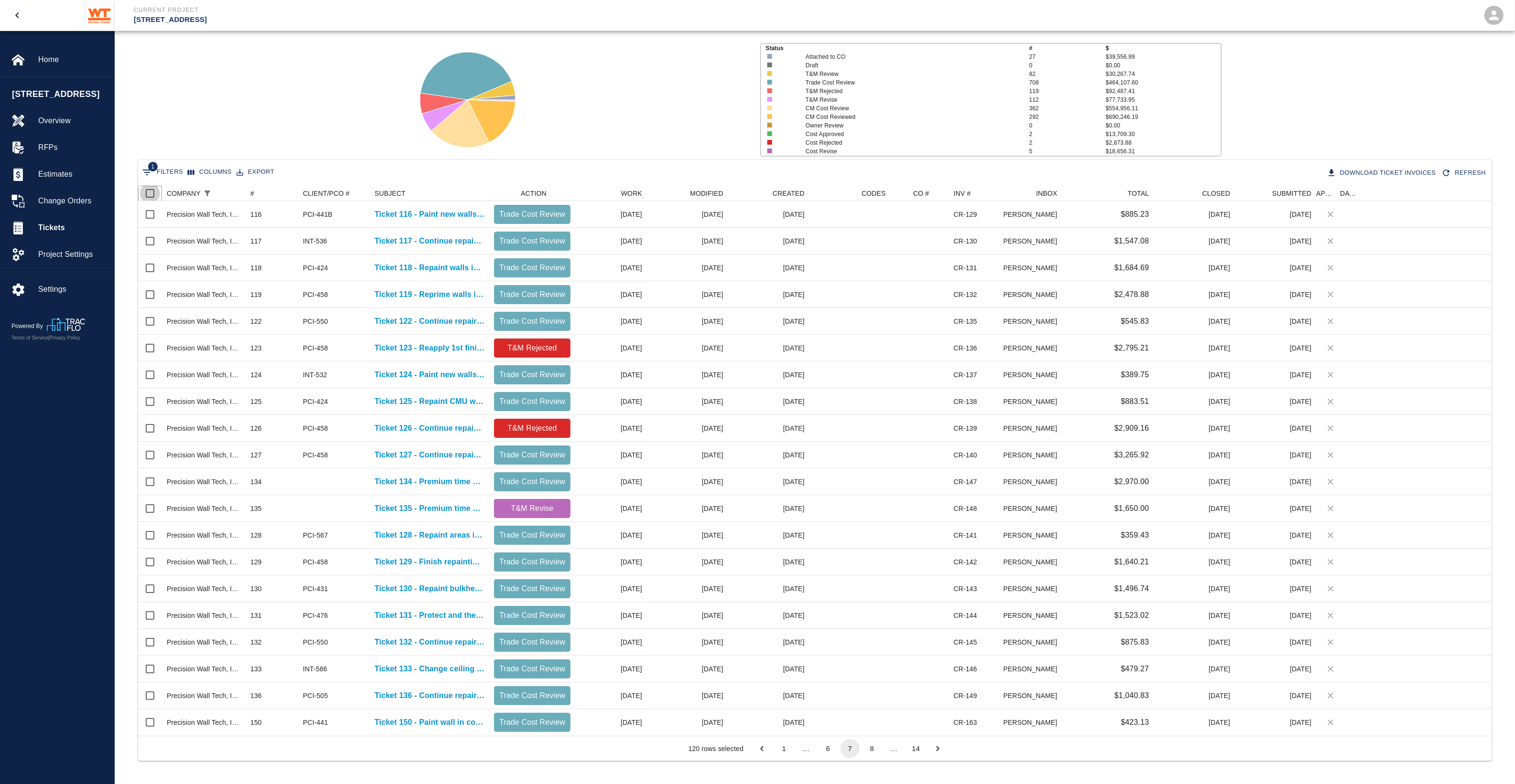
checkbox input "true"
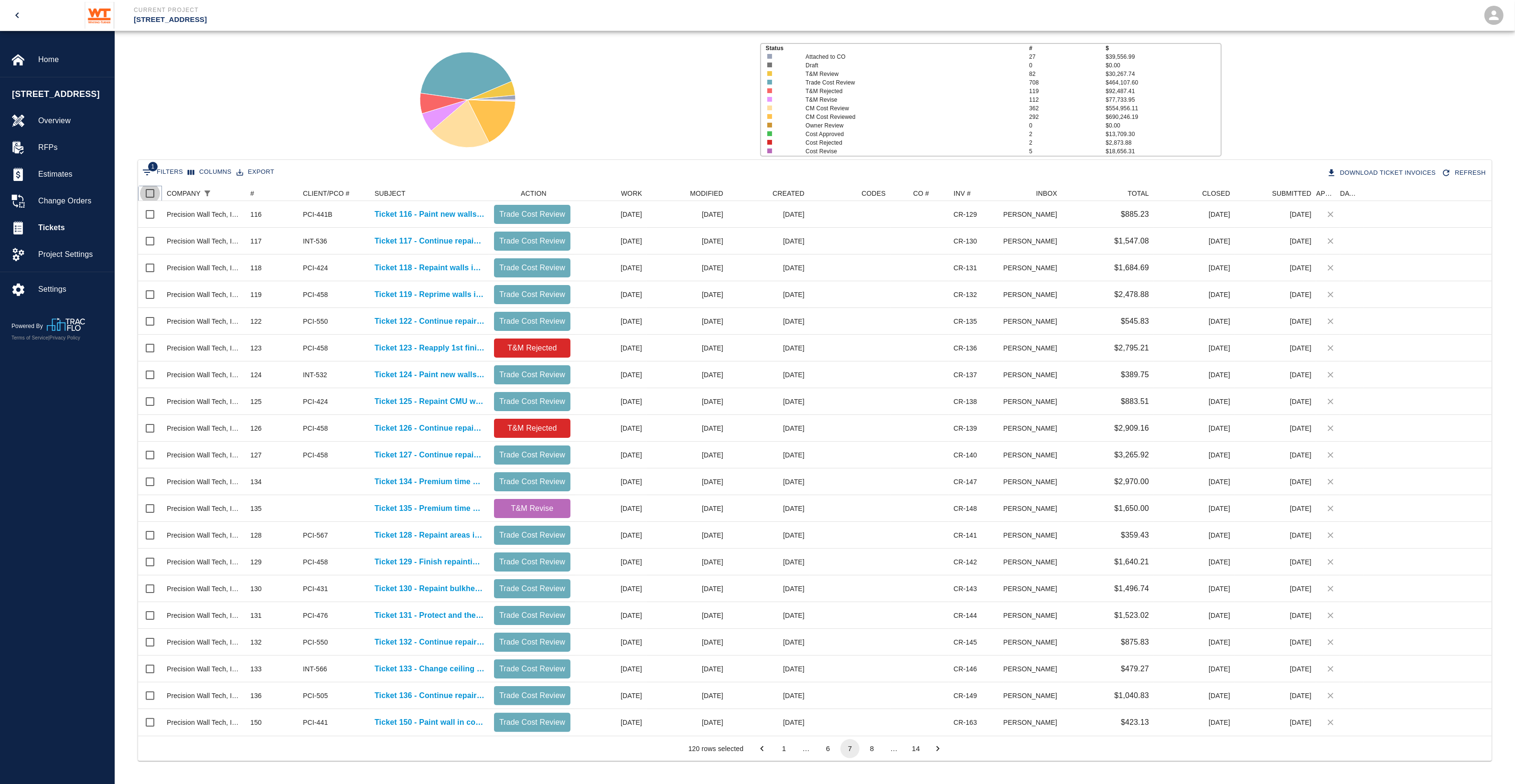
checkbox input "true"
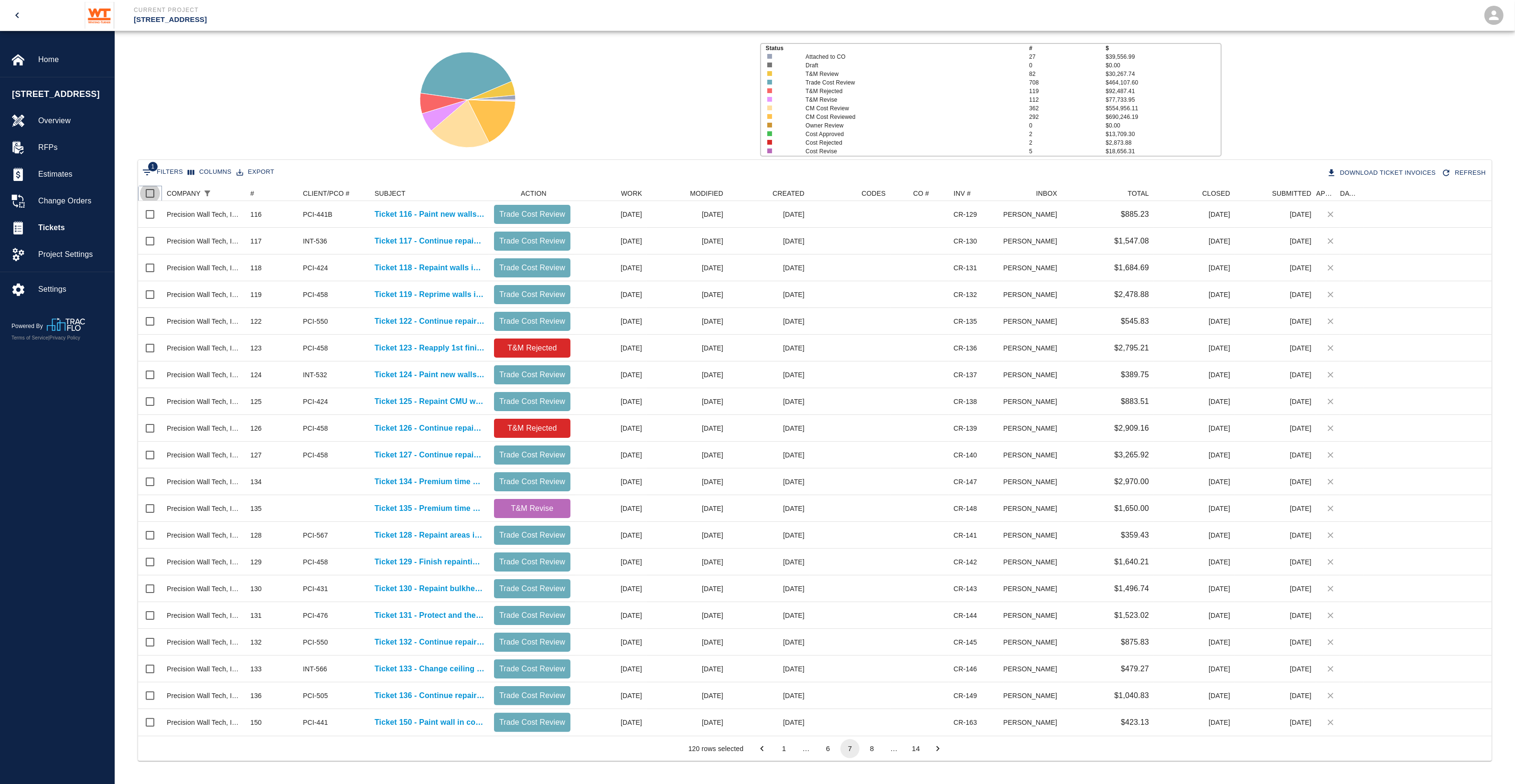
checkbox input "true"
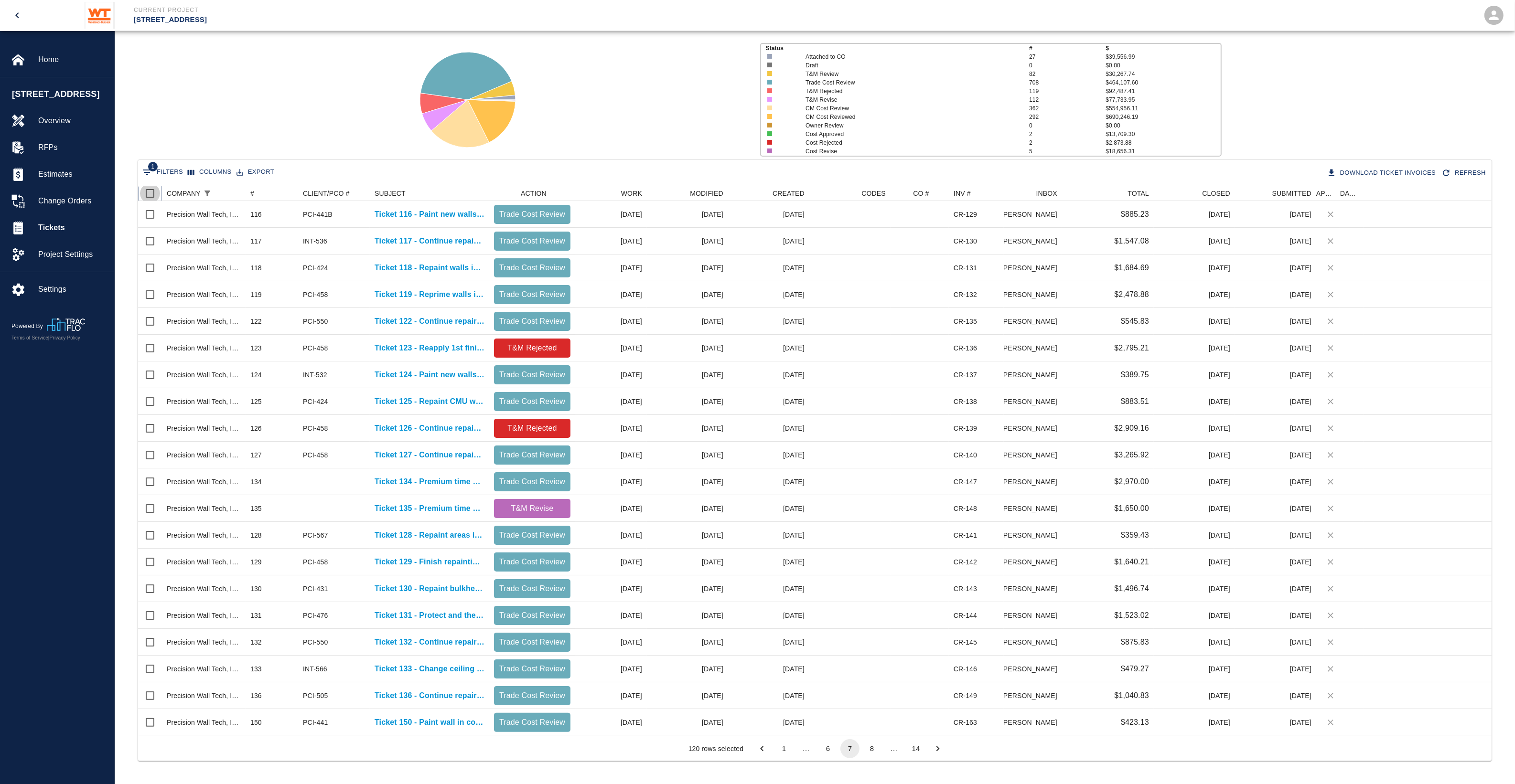
checkbox input "true"
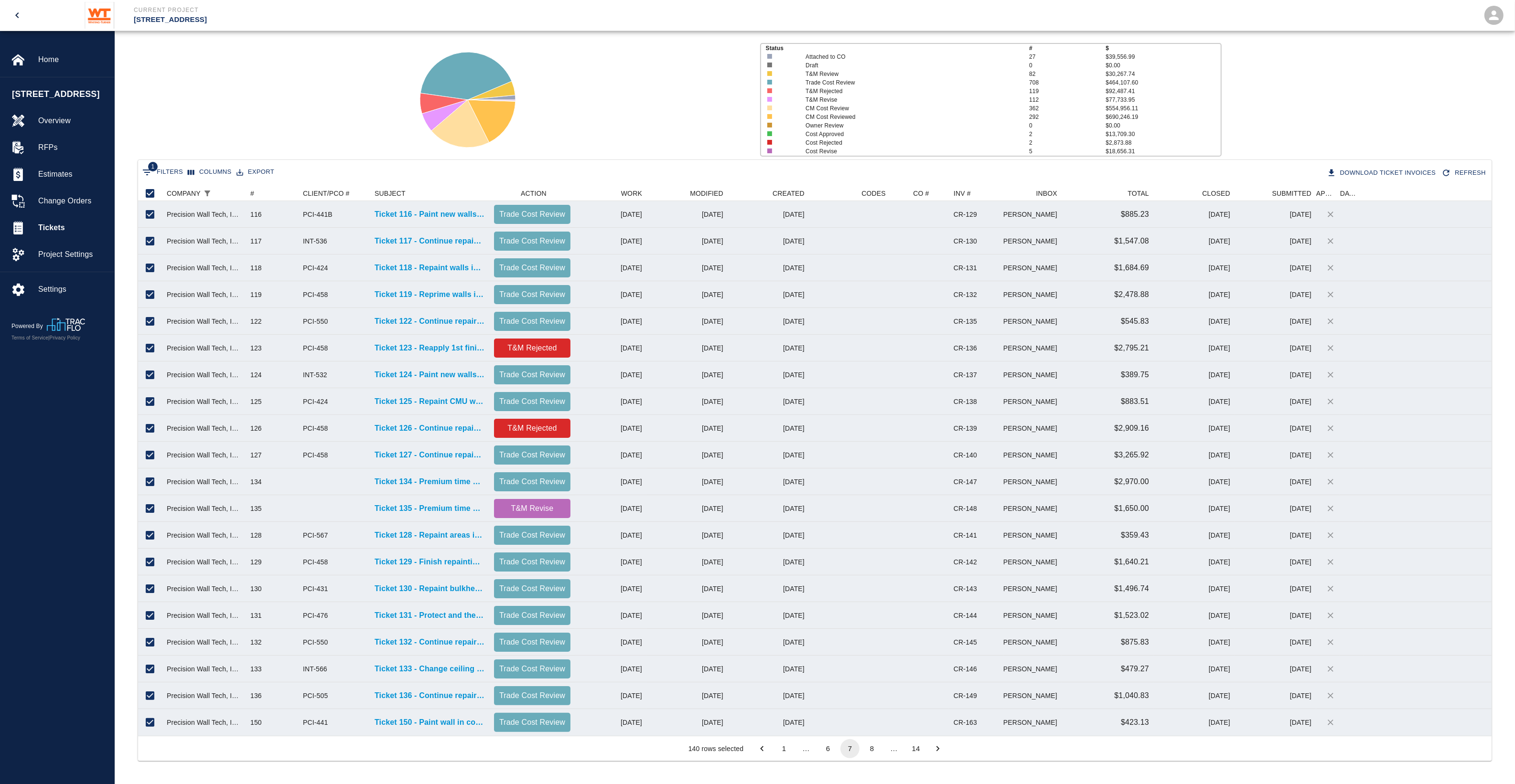
click at [867, 627] on button "8" at bounding box center [872, 749] width 19 height 19
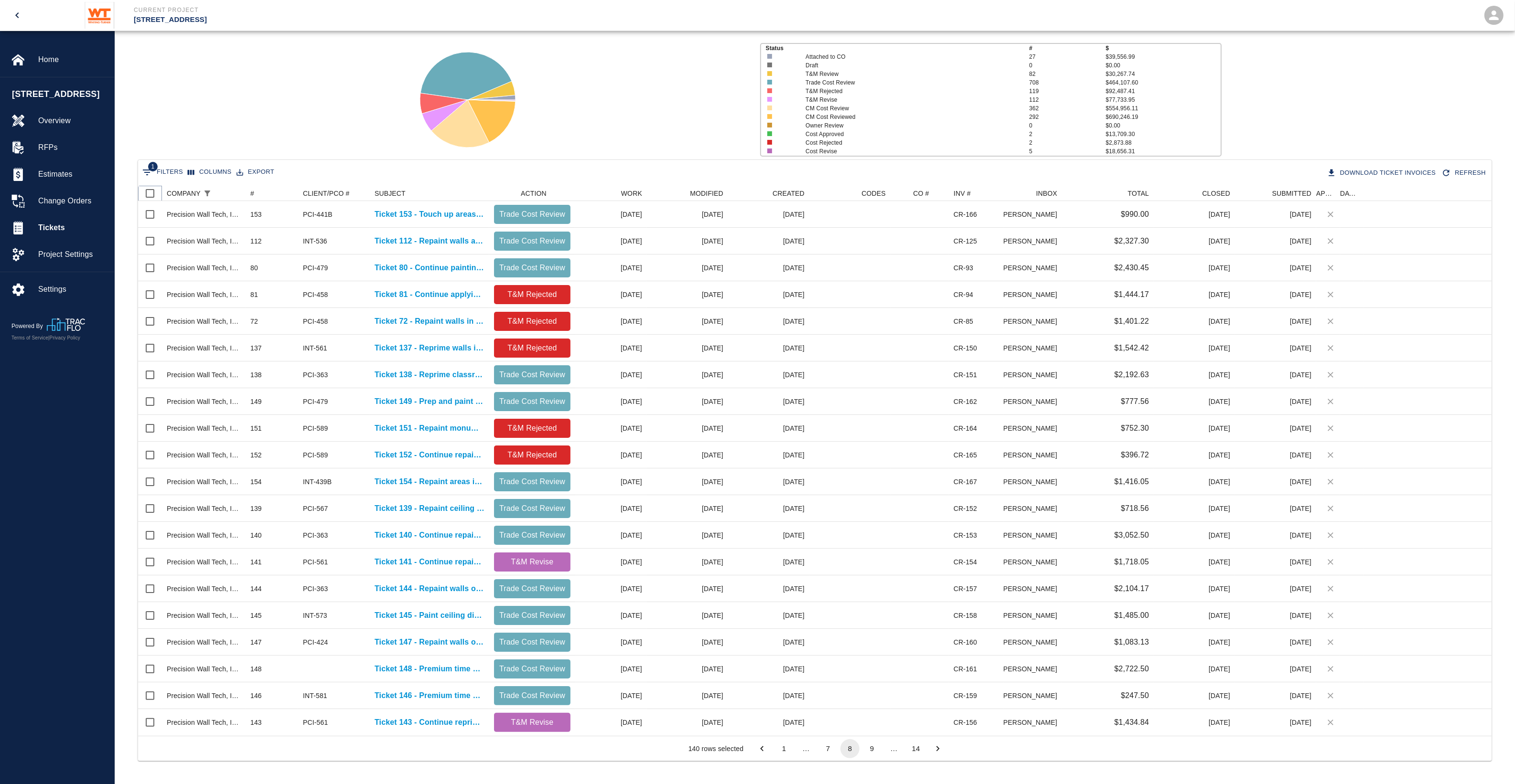
click at [150, 195] on input "Select all rows" at bounding box center [150, 193] width 20 height 20
checkbox input "true"
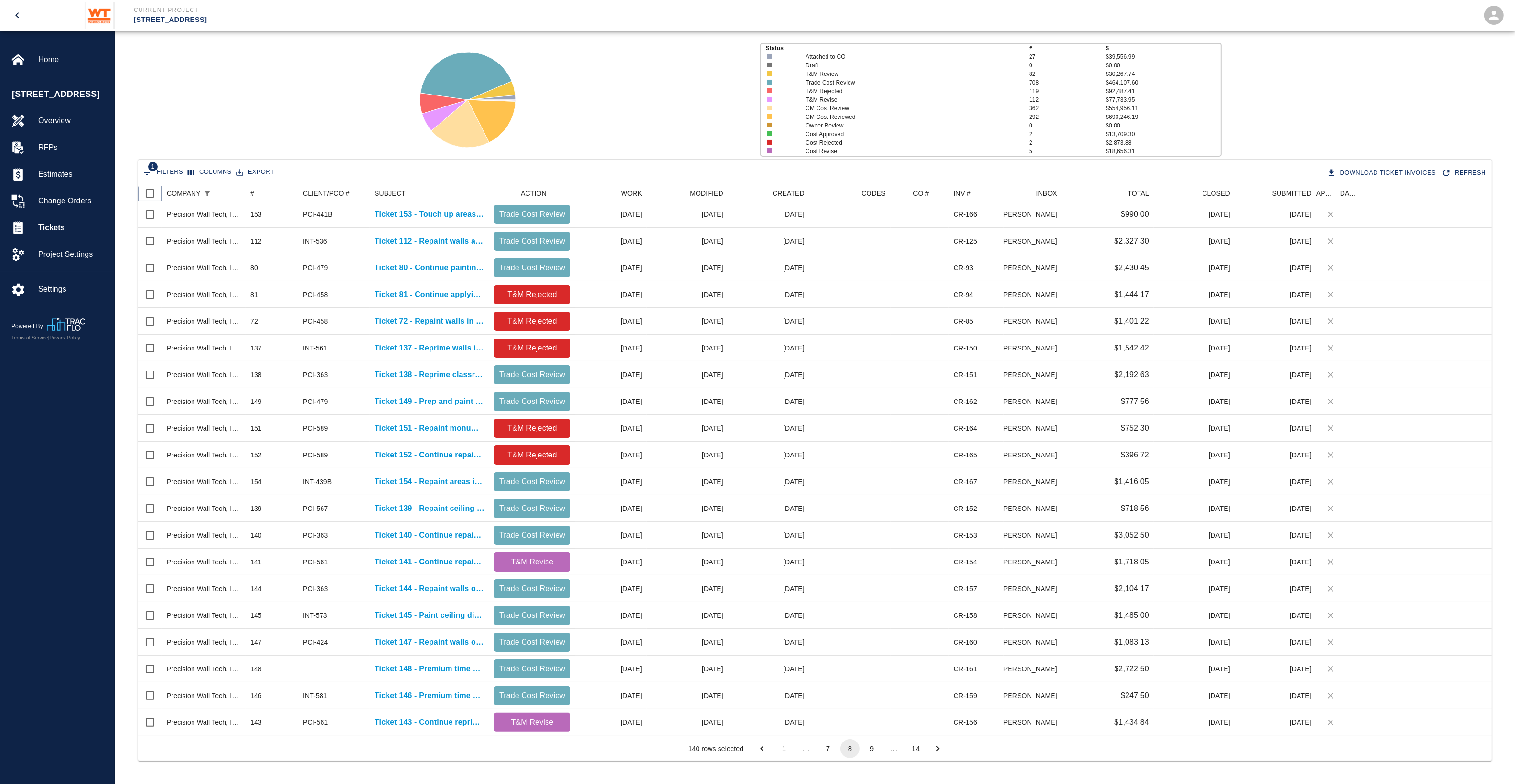
checkbox input "true"
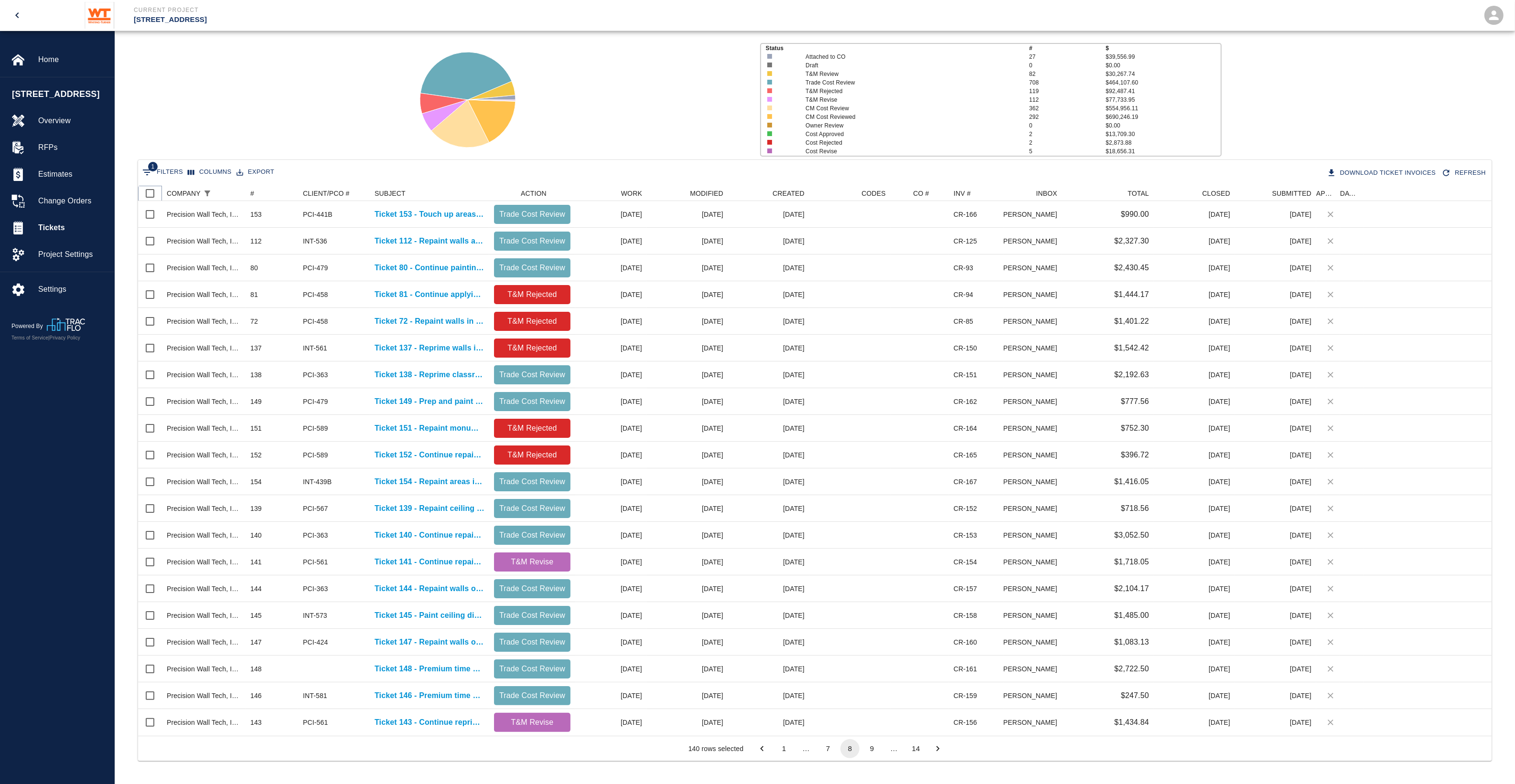
checkbox input "true"
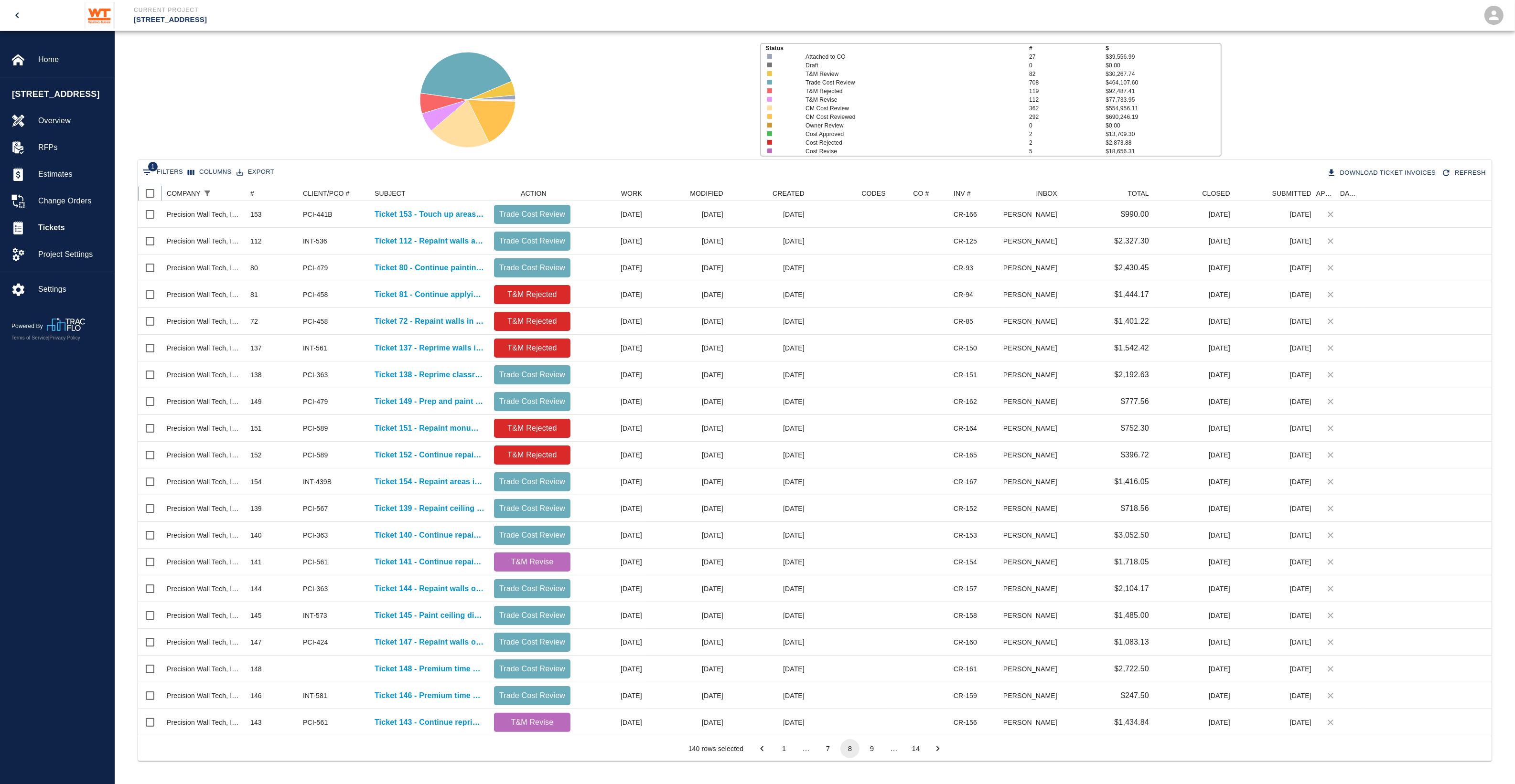
checkbox input "true"
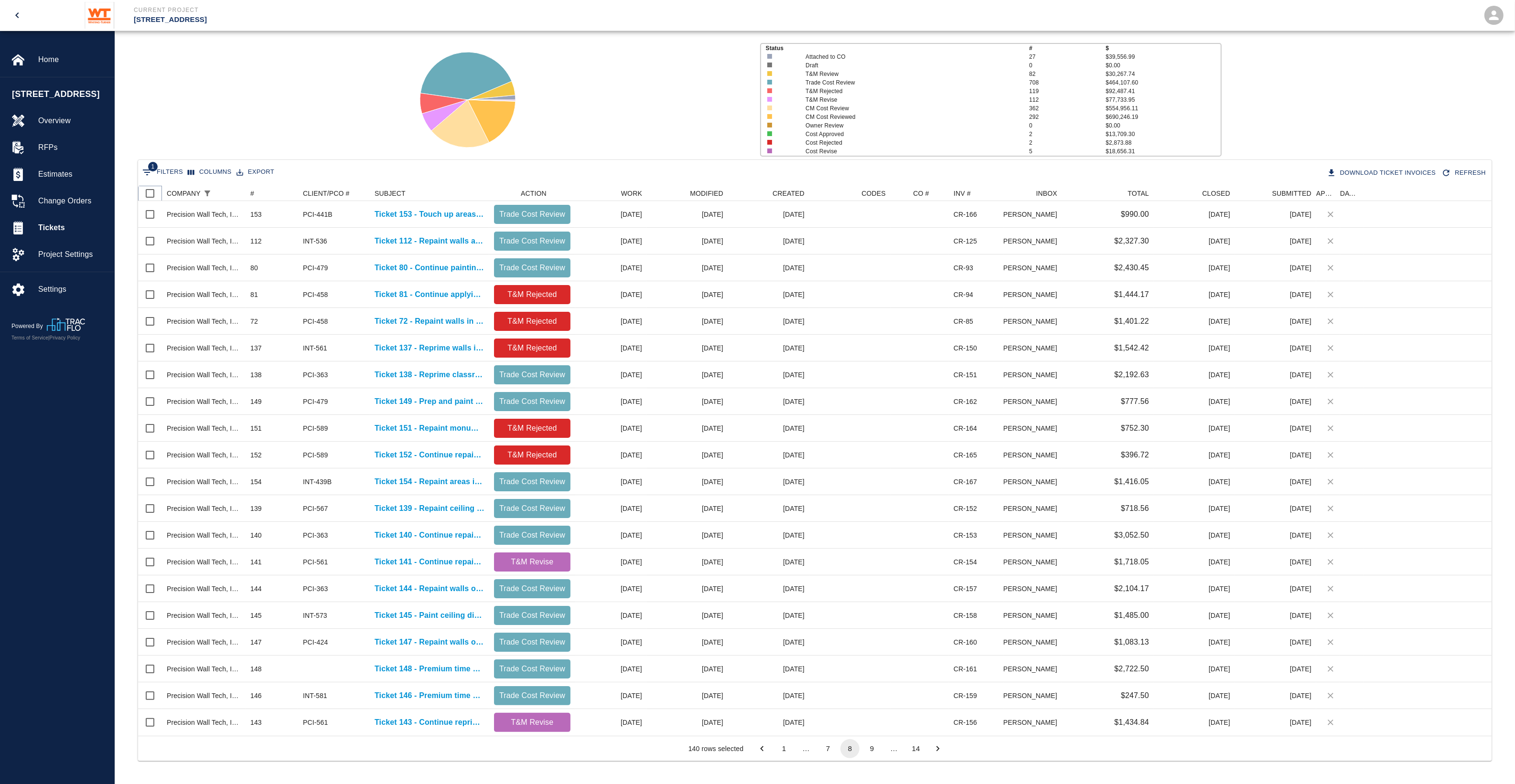
checkbox input "true"
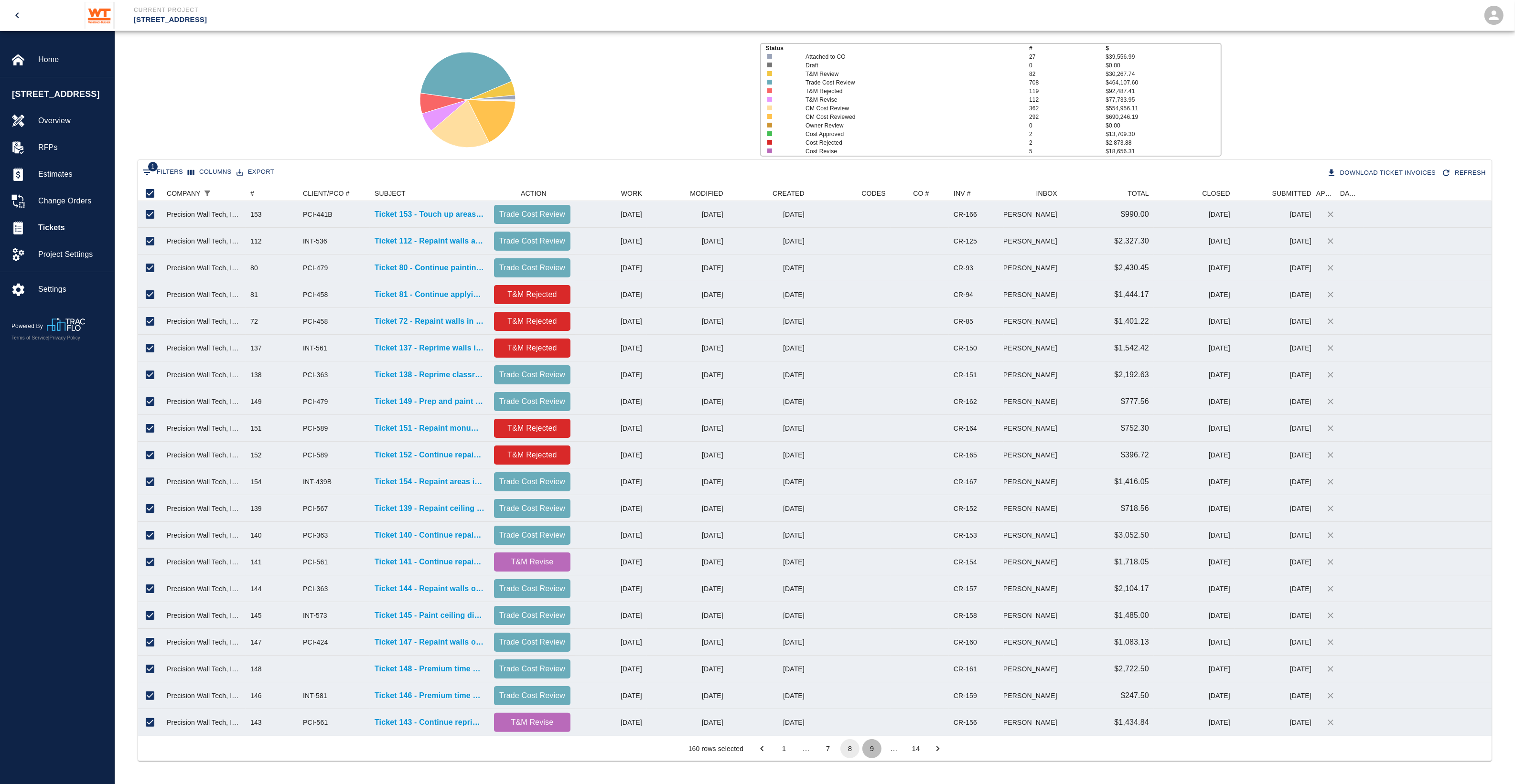
drag, startPoint x: 876, startPoint y: 747, endPoint x: 871, endPoint y: 747, distance: 5.0
click at [876, 627] on button "9" at bounding box center [872, 749] width 19 height 19
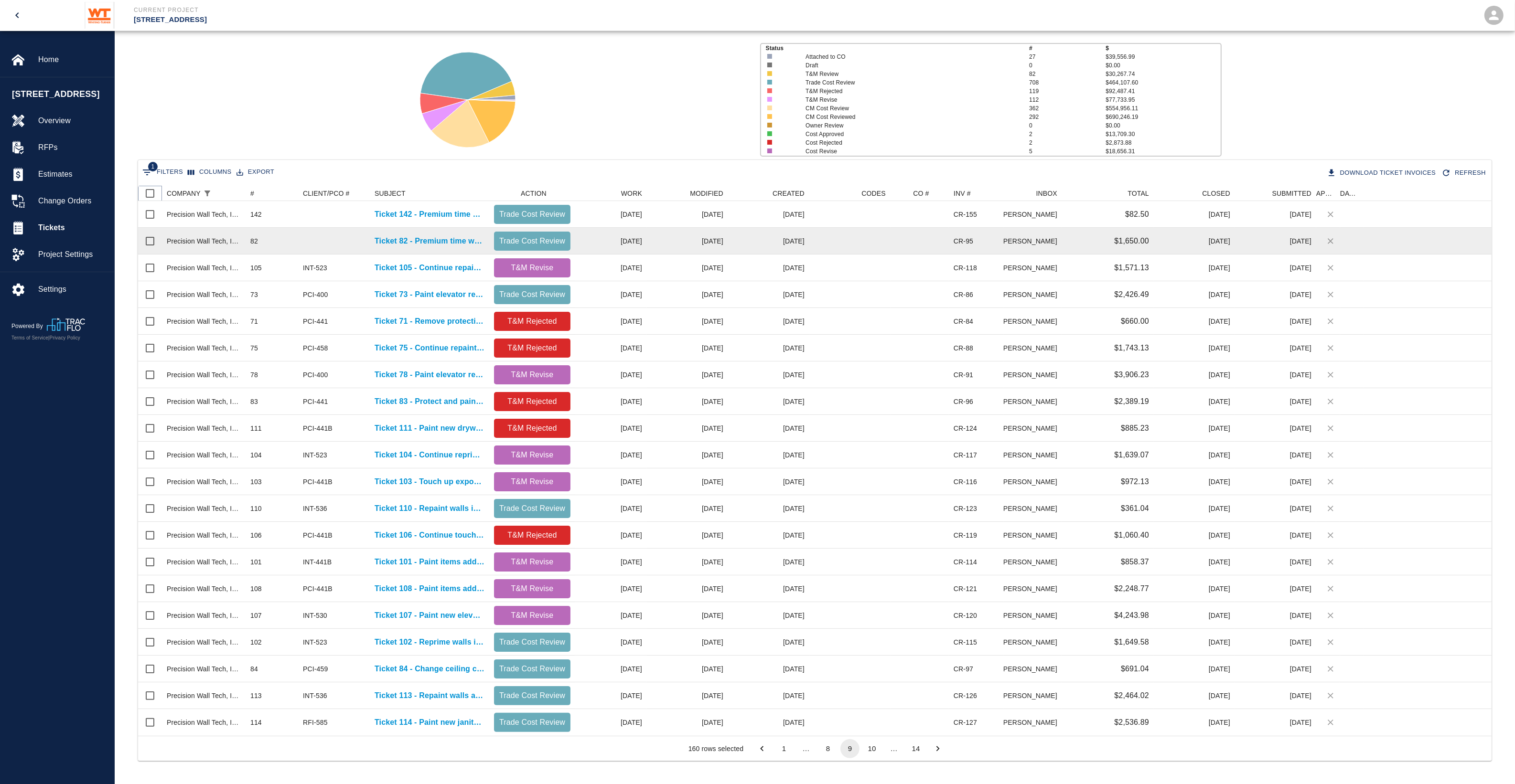
drag, startPoint x: 148, startPoint y: 195, endPoint x: 268, endPoint y: 247, distance: 130.8
click at [148, 195] on input "Select all rows" at bounding box center [150, 193] width 20 height 20
checkbox input "true"
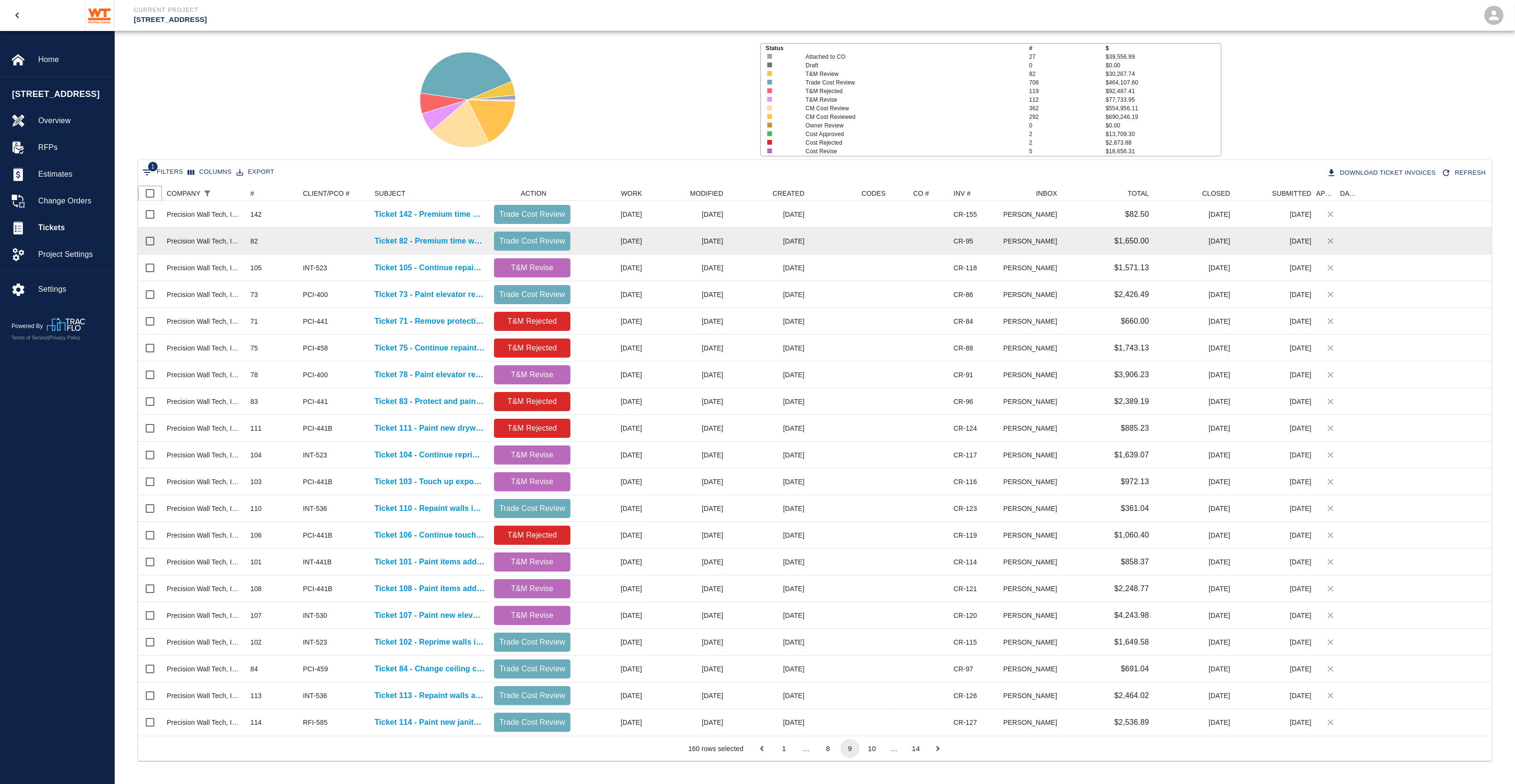
checkbox input "true"
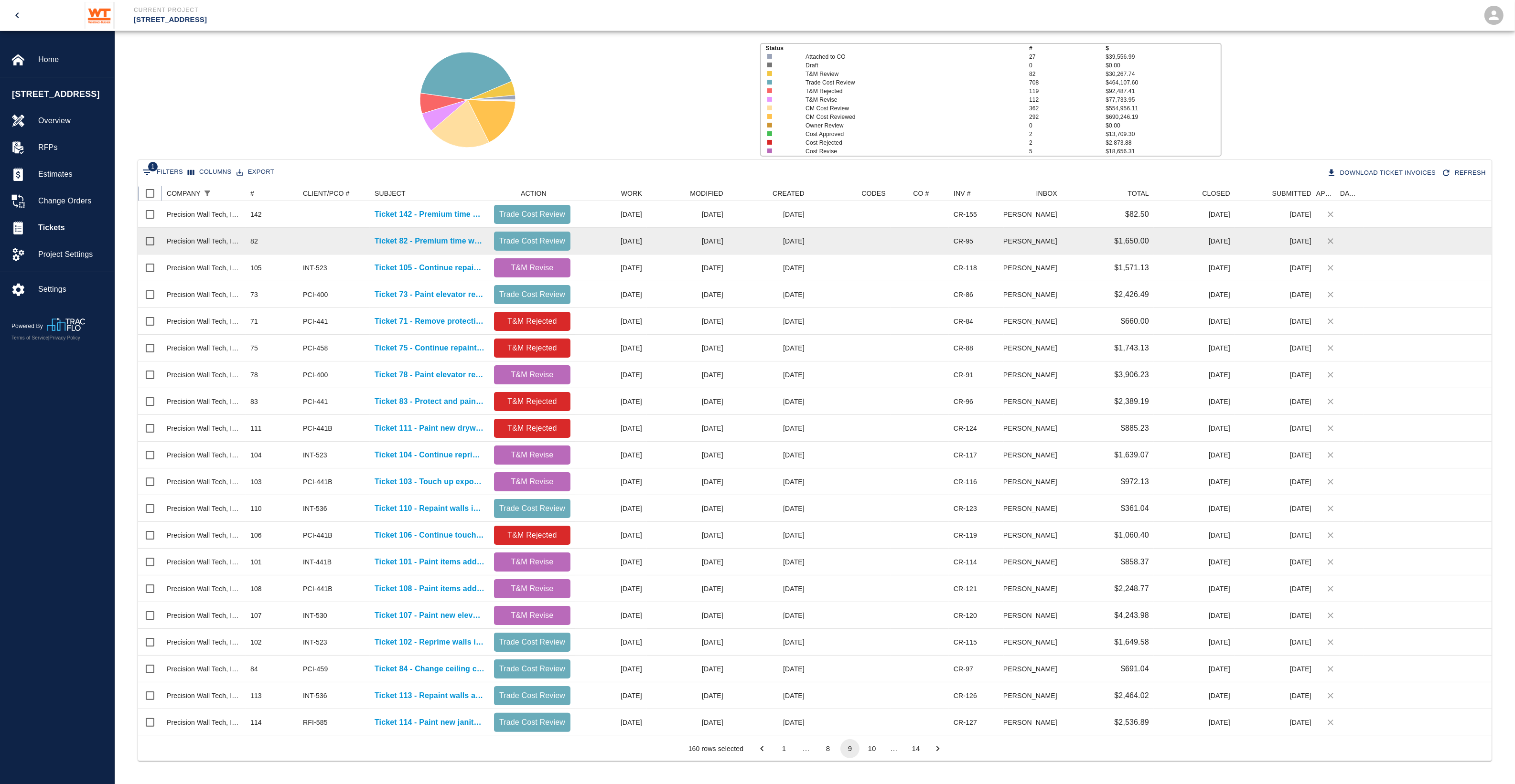
checkbox input "true"
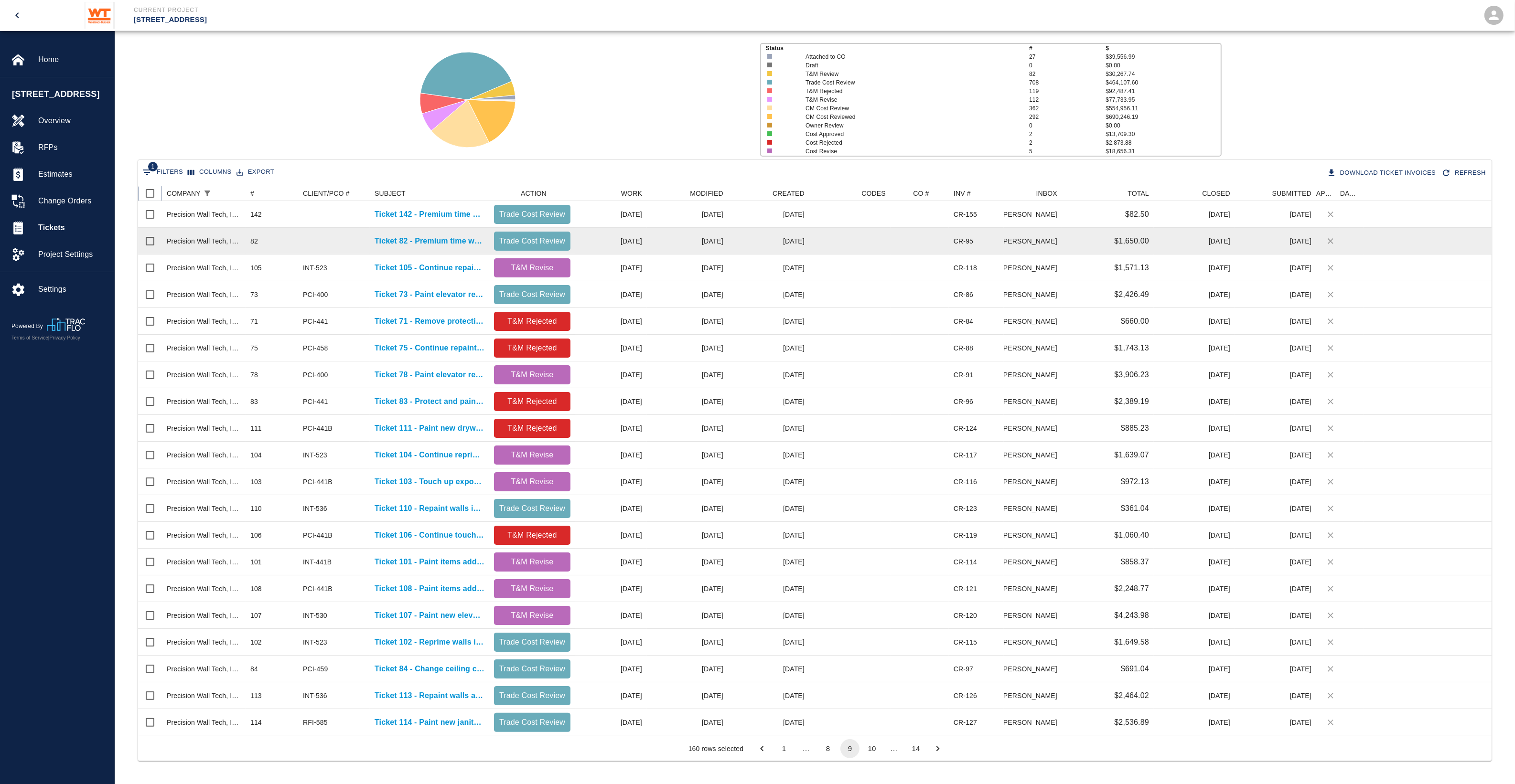
checkbox input "true"
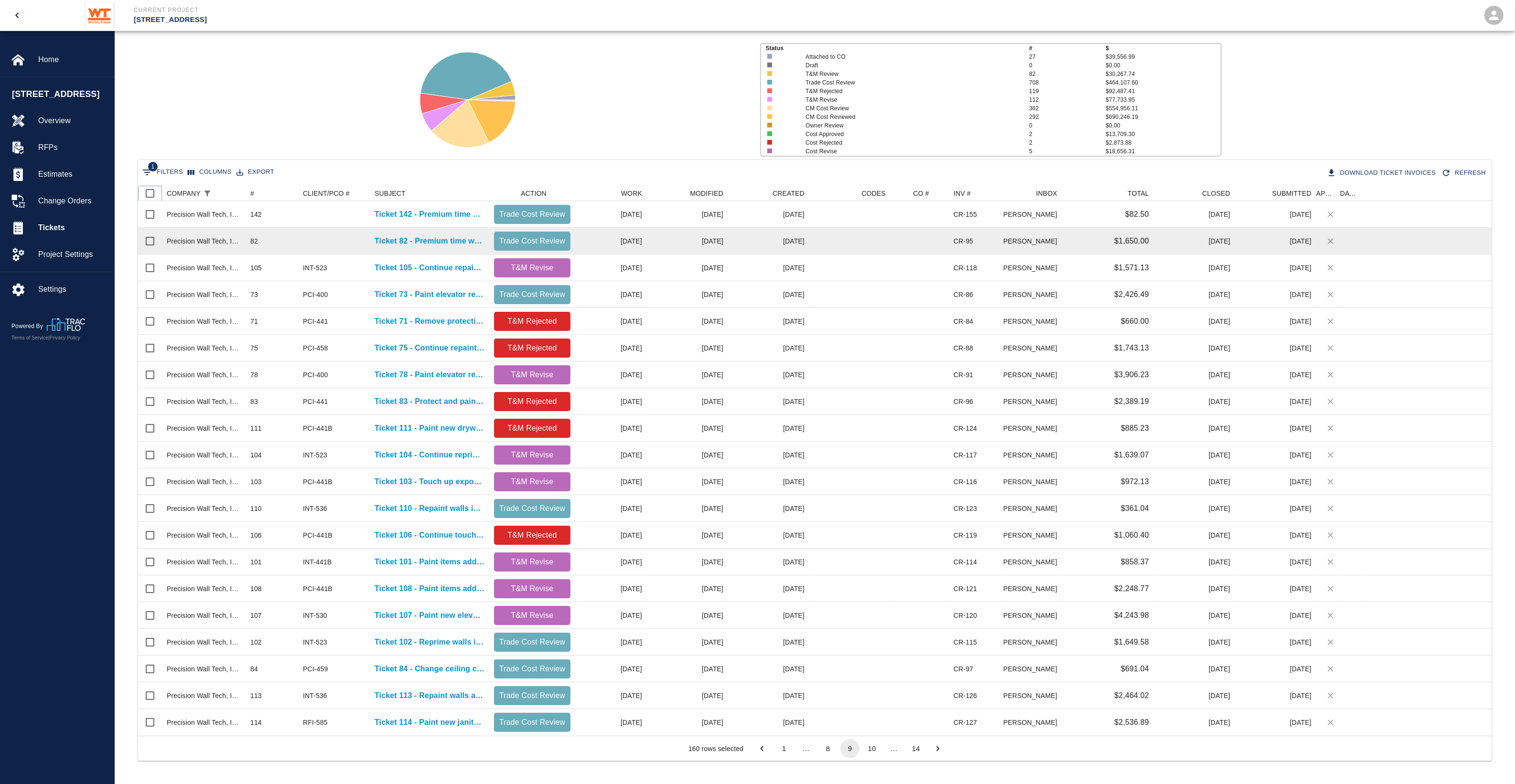
checkbox input "true"
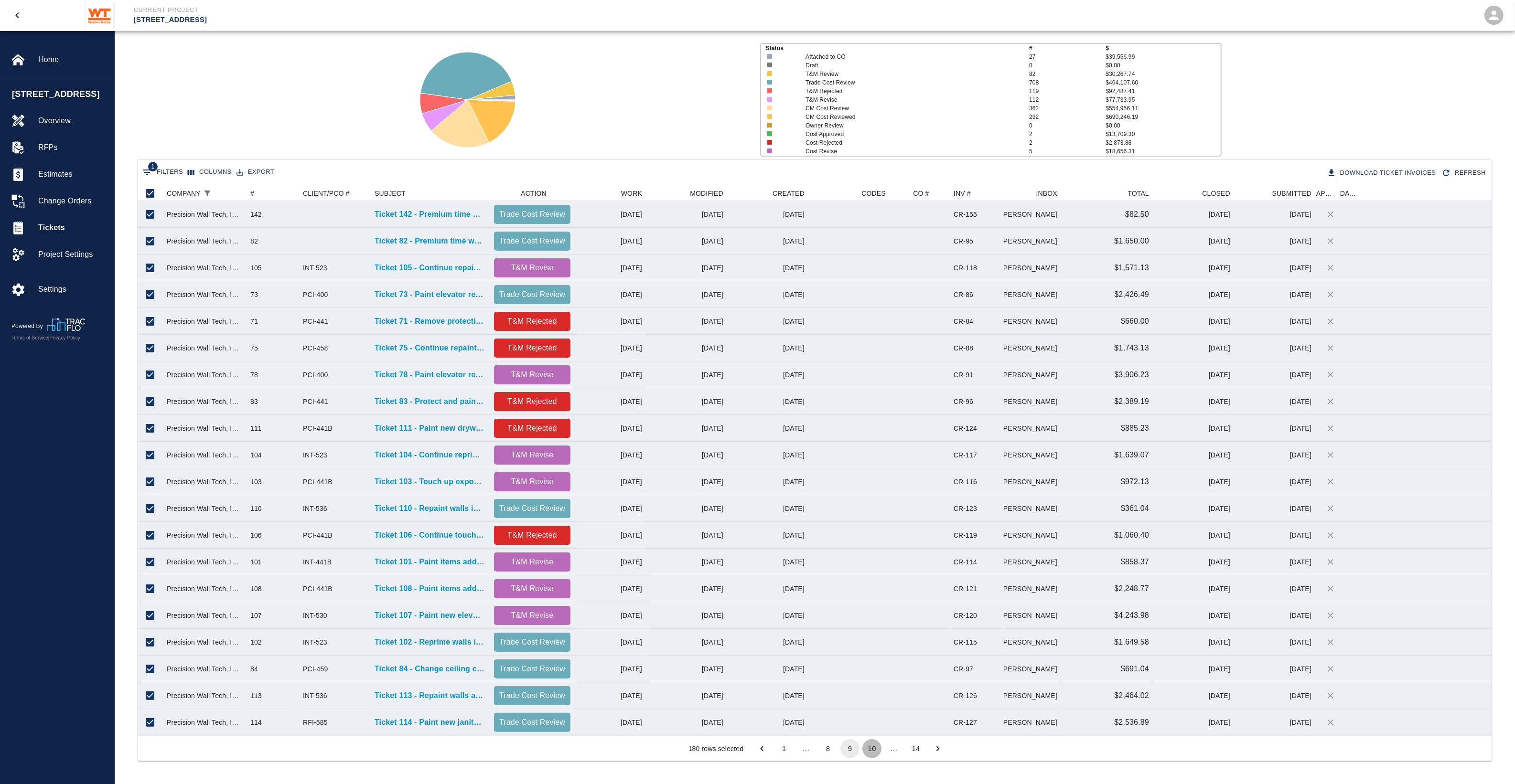
click at [875, 627] on button "10" at bounding box center [872, 749] width 19 height 19
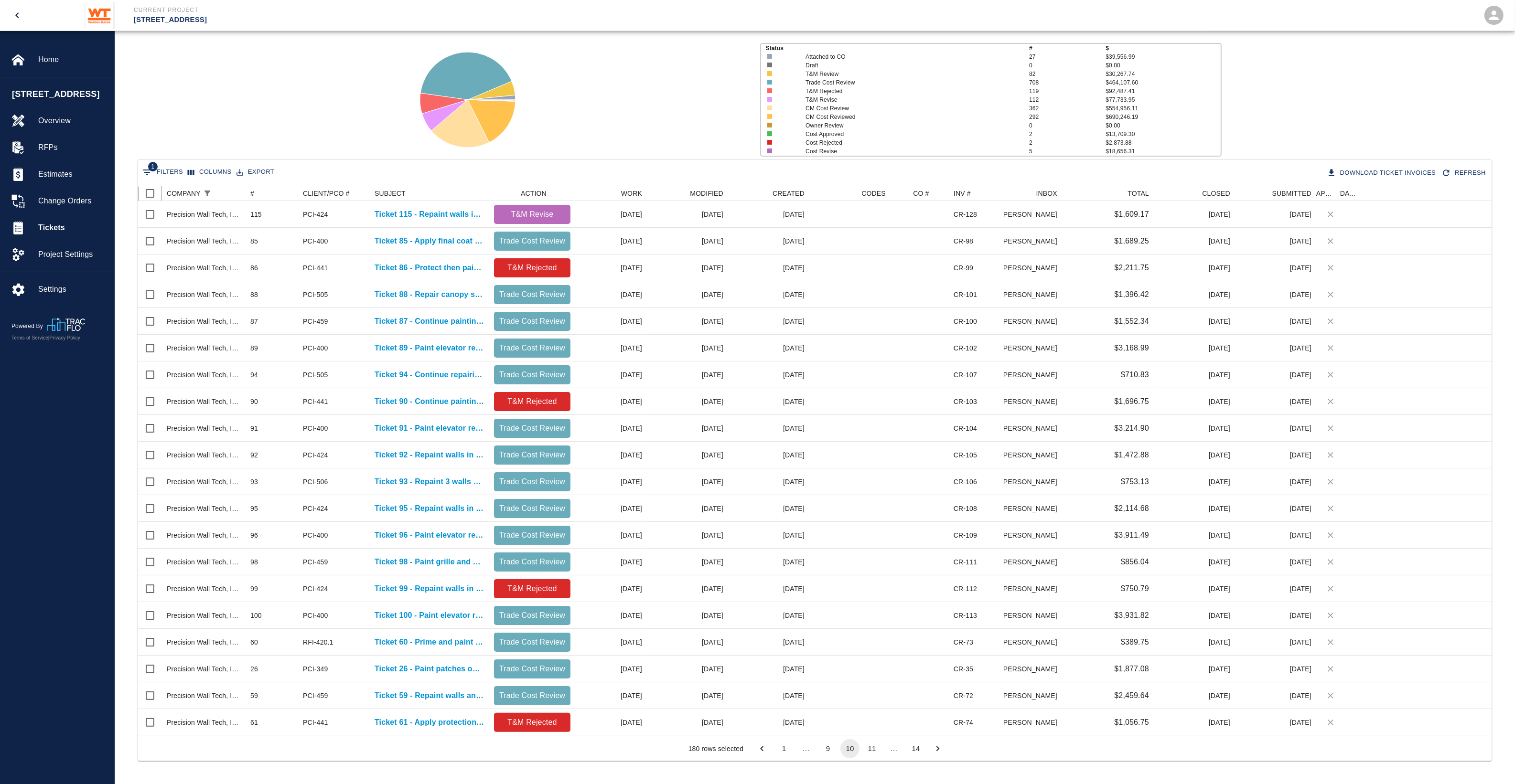
click at [144, 194] on input "Select all rows" at bounding box center [150, 193] width 20 height 20
checkbox input "true"
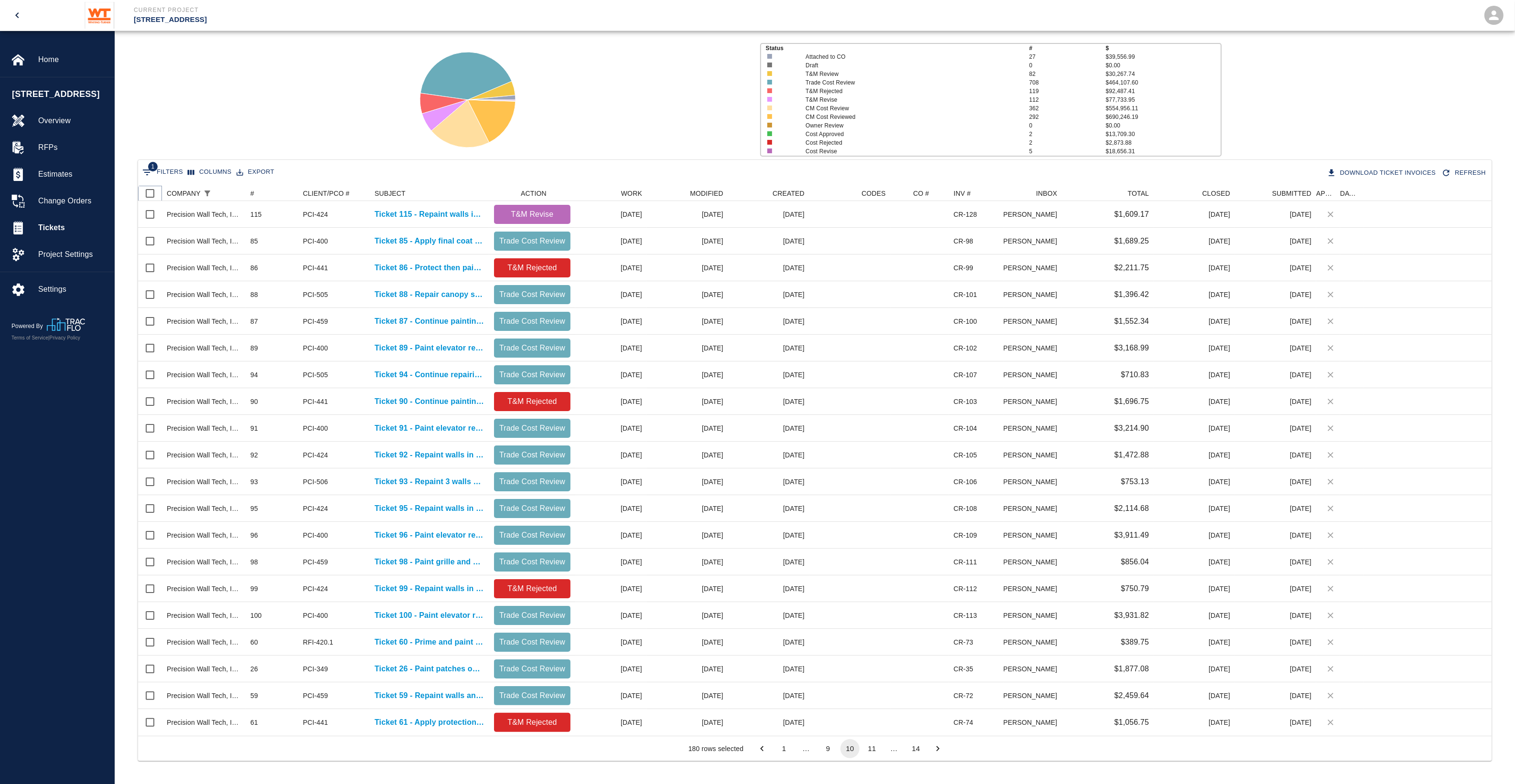
checkbox input "true"
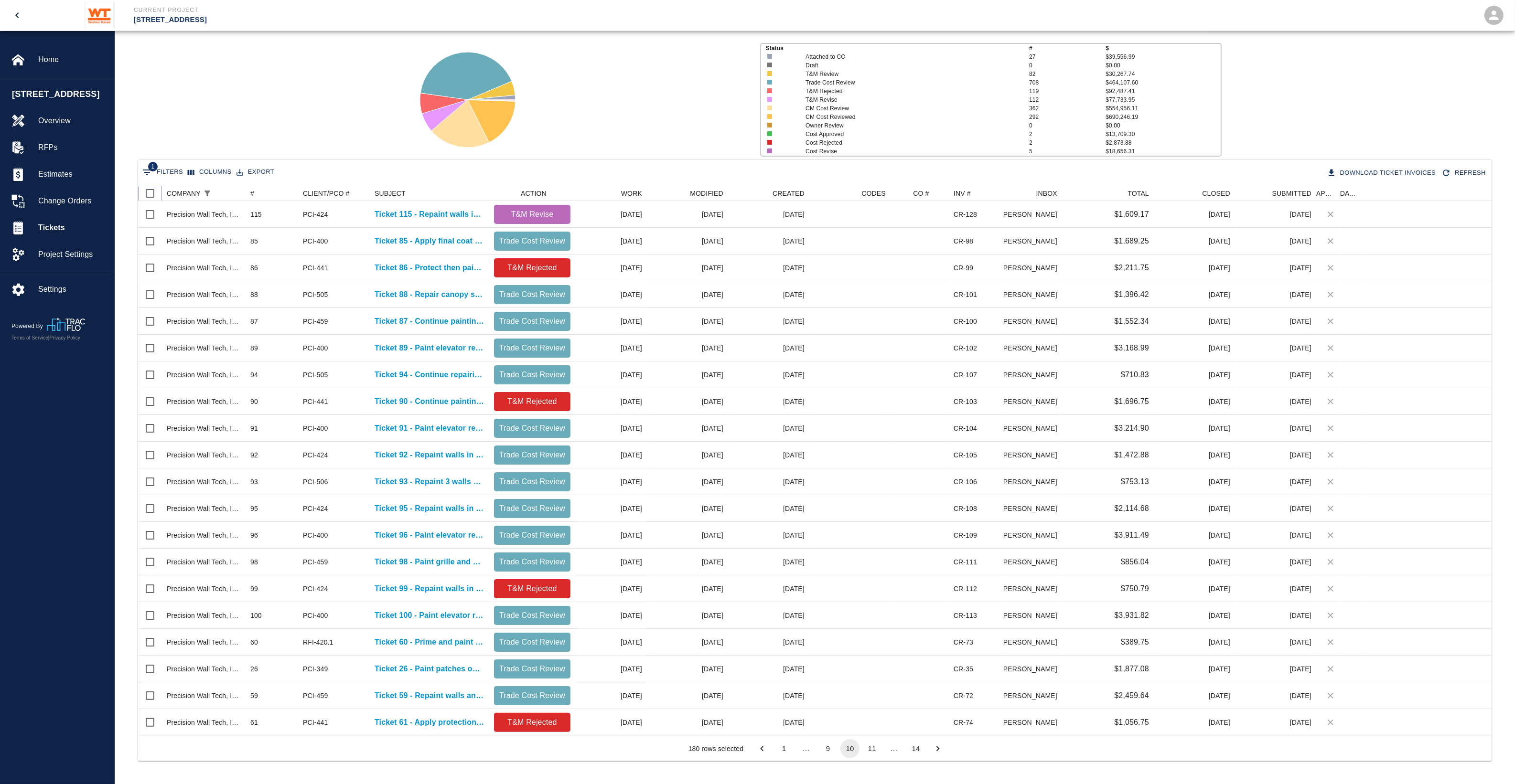
checkbox input "true"
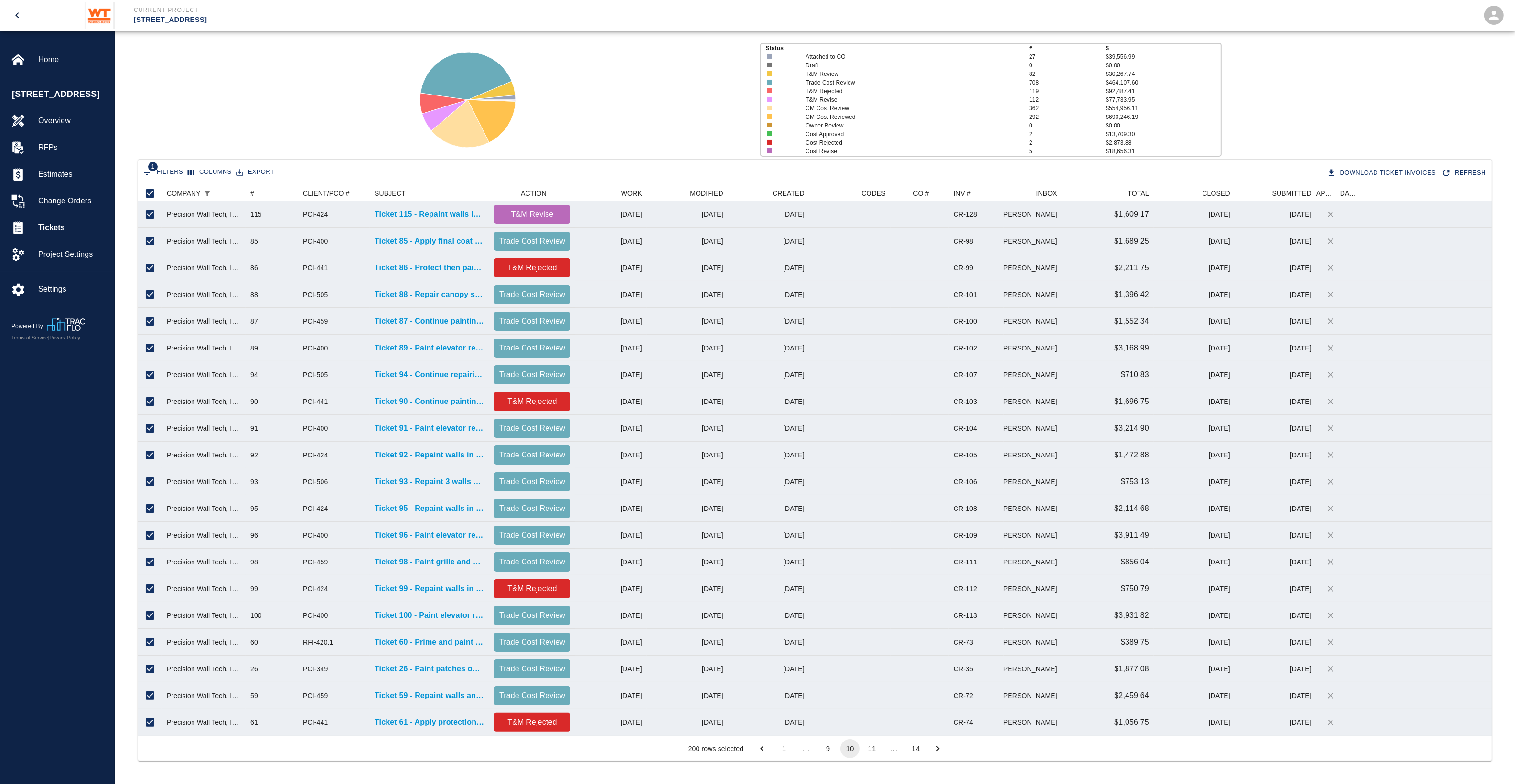
click at [870, 627] on button "11" at bounding box center [872, 749] width 19 height 19
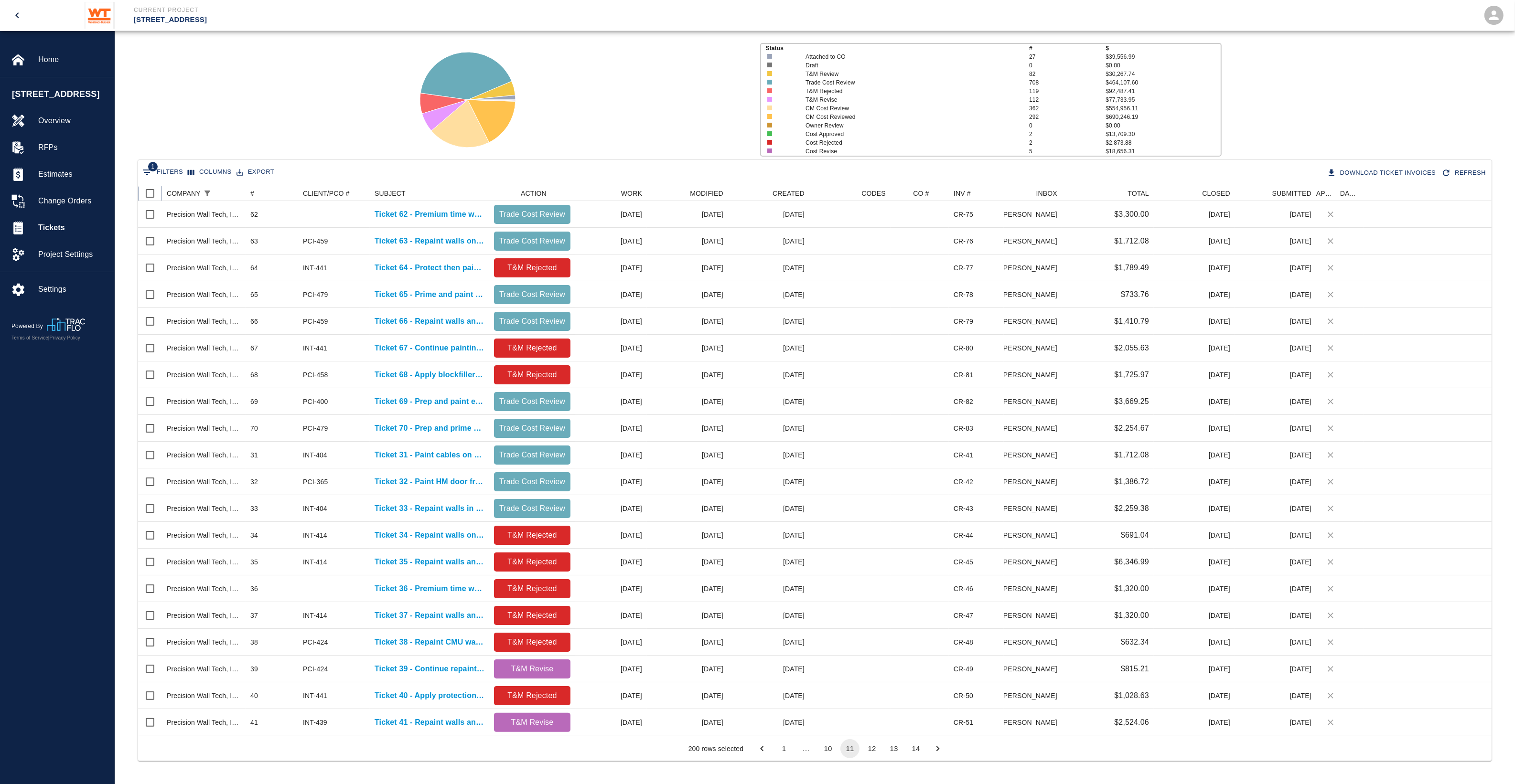
click at [153, 195] on input "Select all rows" at bounding box center [150, 193] width 20 height 20
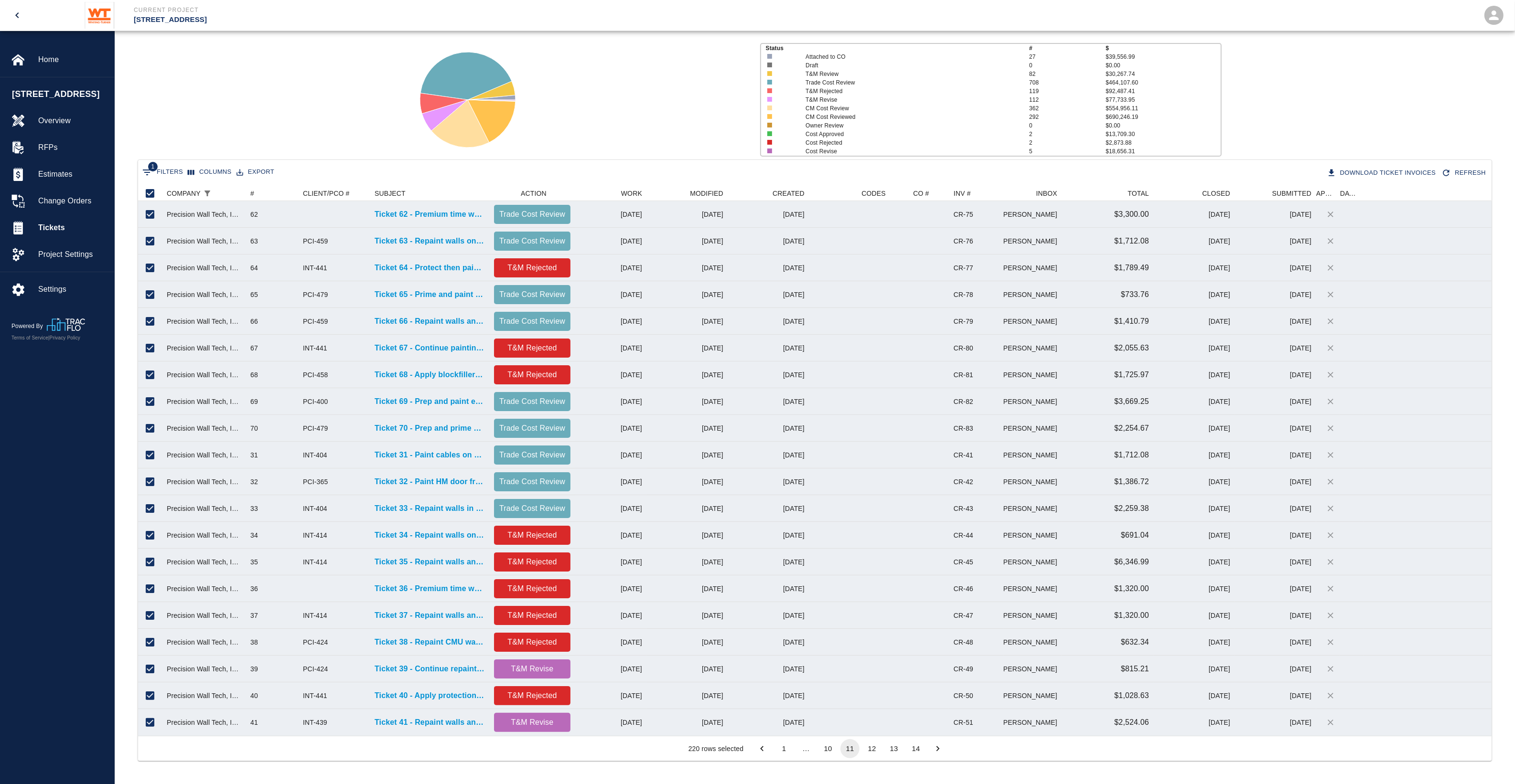
click at [873, 627] on button "12" at bounding box center [872, 749] width 19 height 19
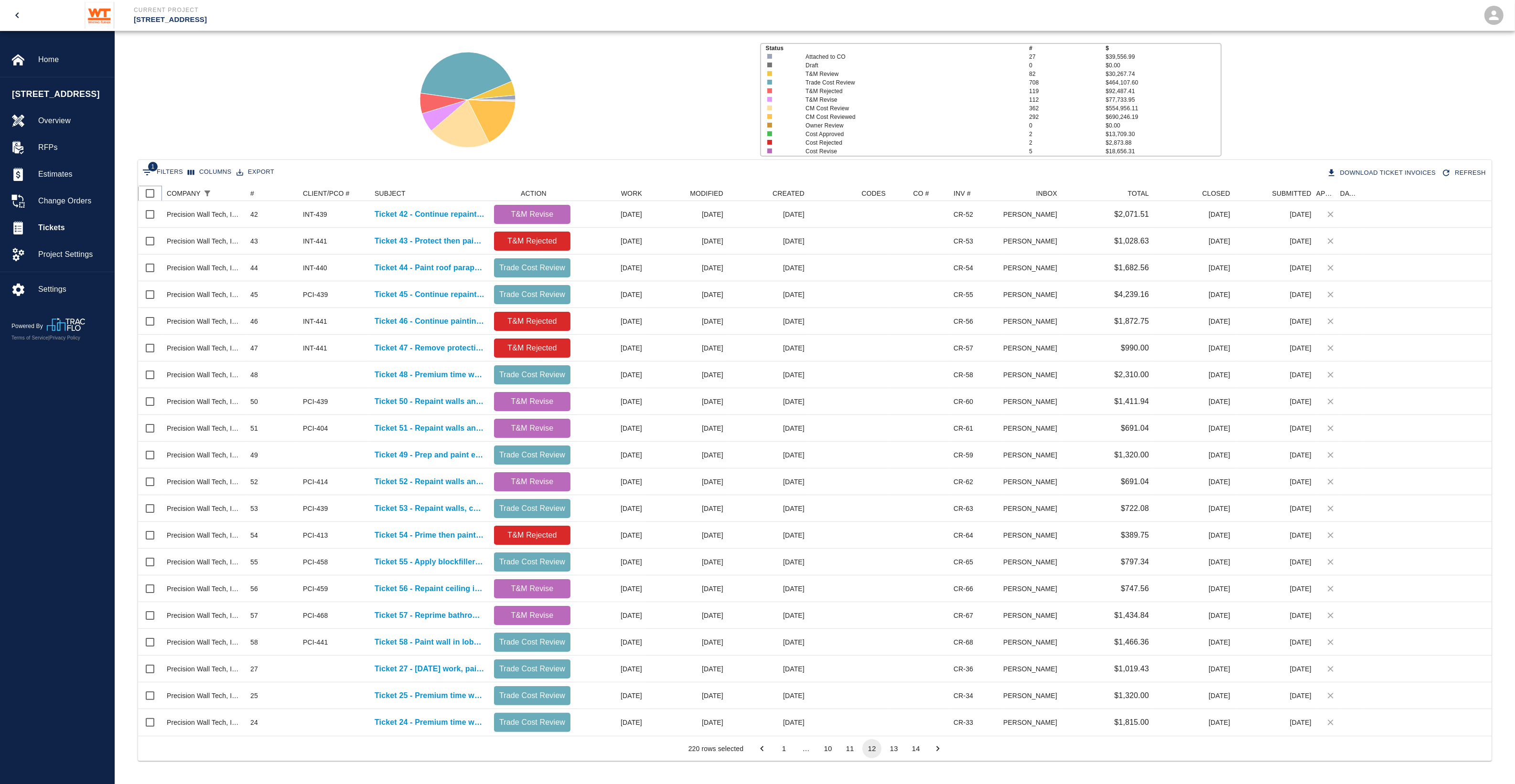
click at [147, 191] on input "Select all rows" at bounding box center [150, 193] width 20 height 20
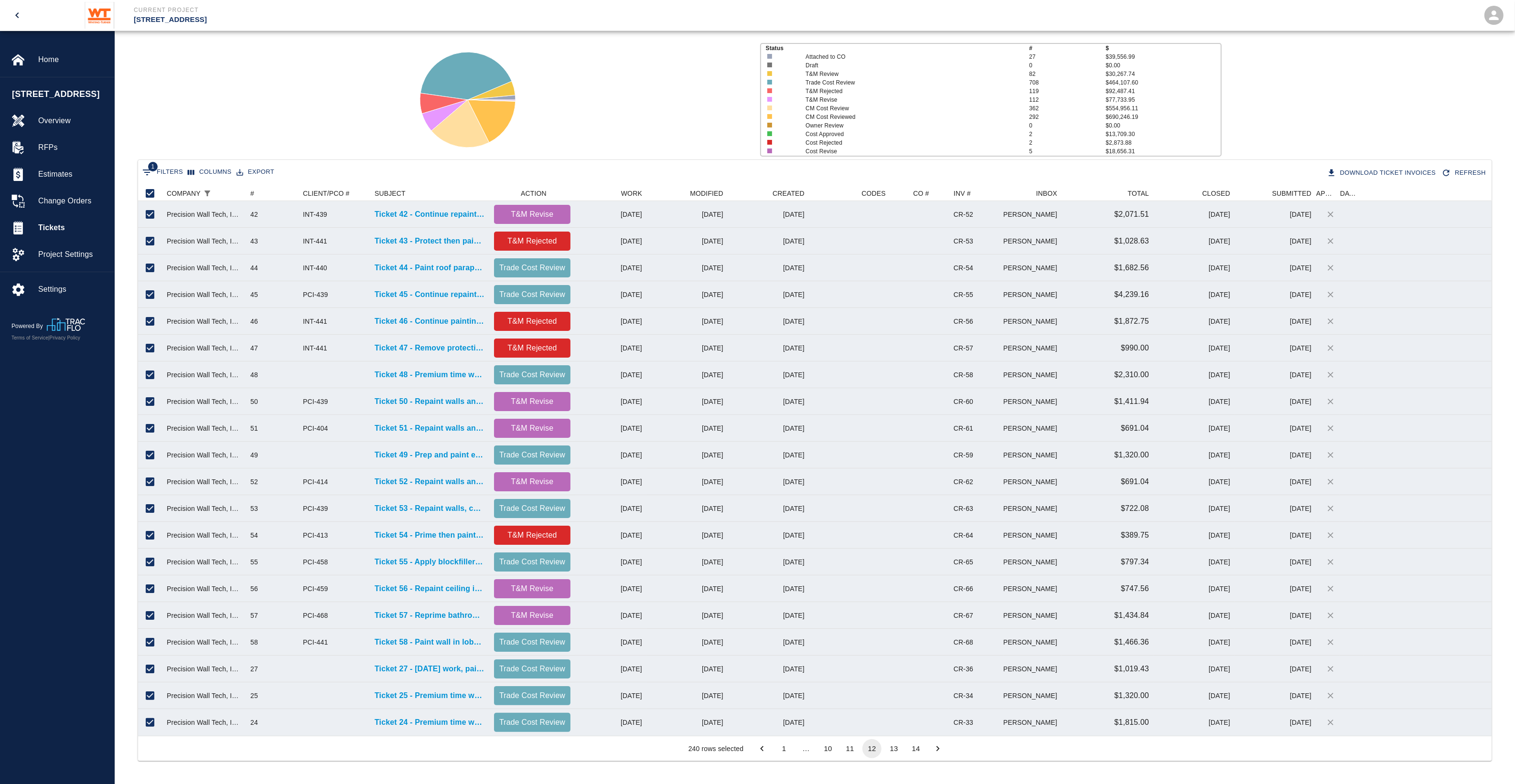
click at [893, 627] on button "13" at bounding box center [894, 749] width 19 height 19
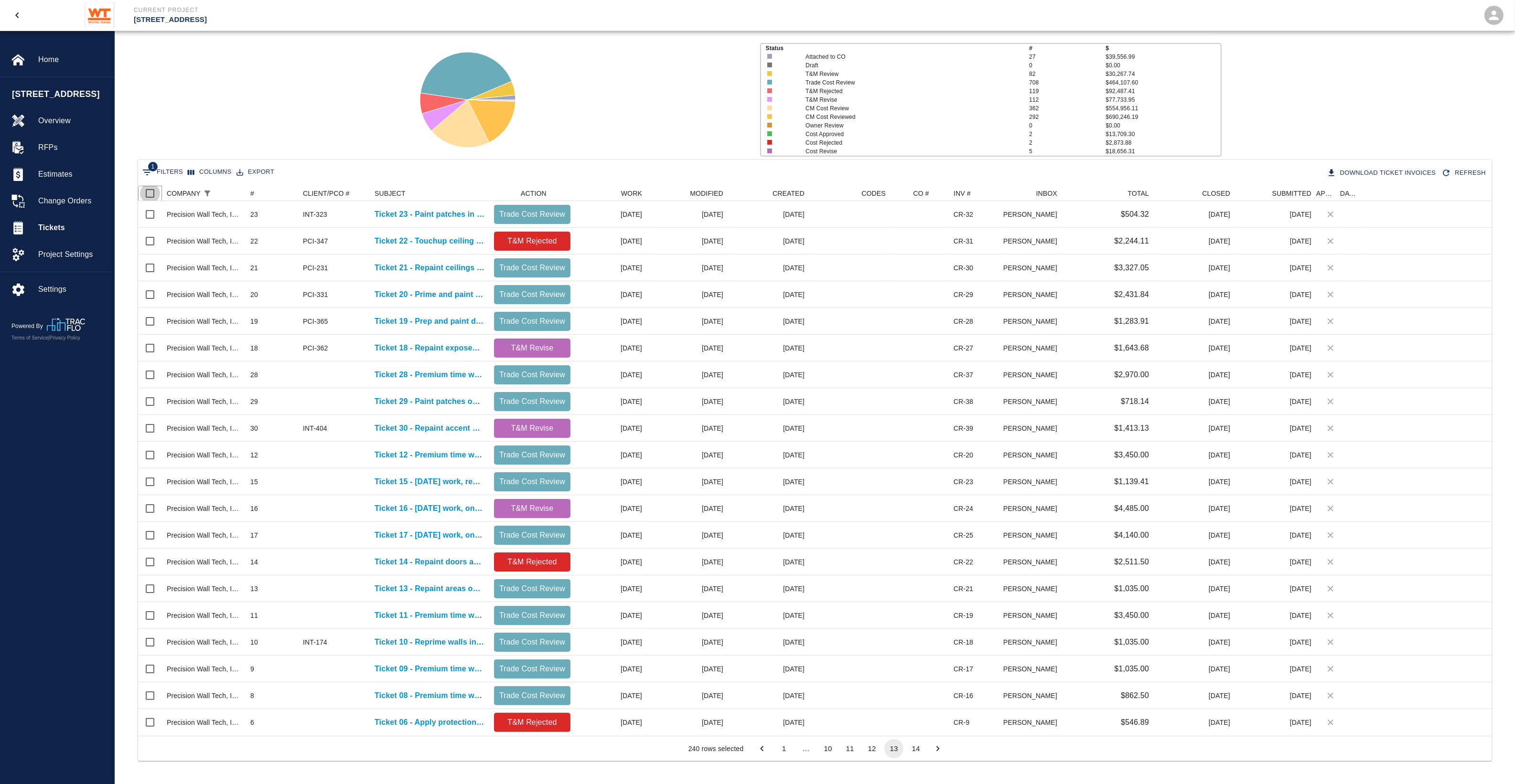
click at [150, 194] on input "Select all rows" at bounding box center [150, 193] width 20 height 20
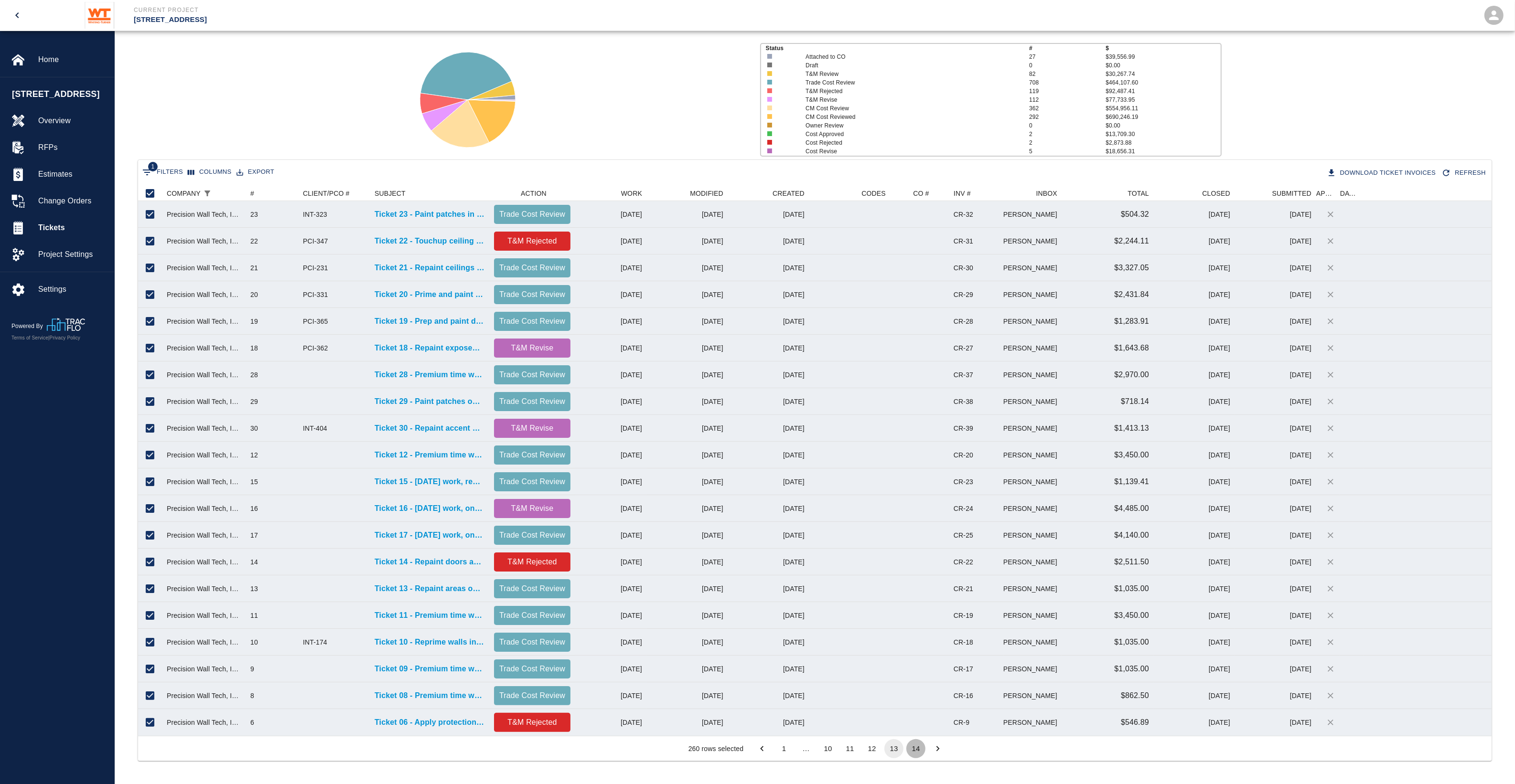
click at [916, 627] on button "14" at bounding box center [916, 749] width 19 height 19
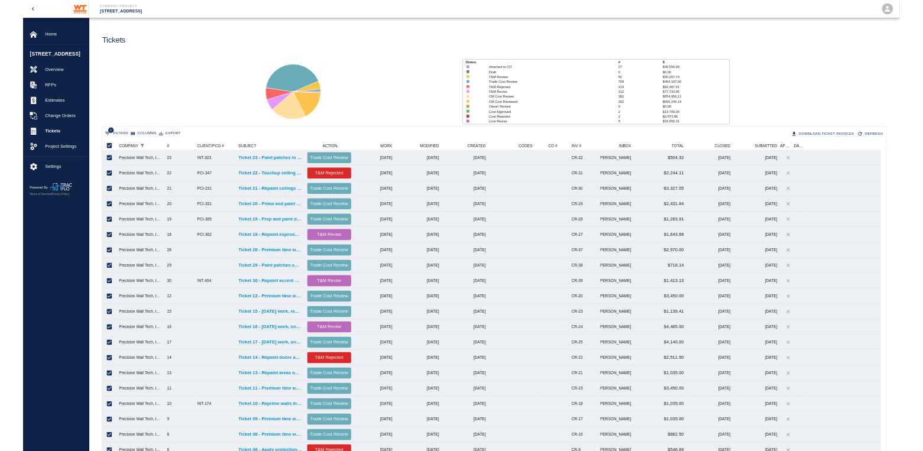
scroll to position [12, 12]
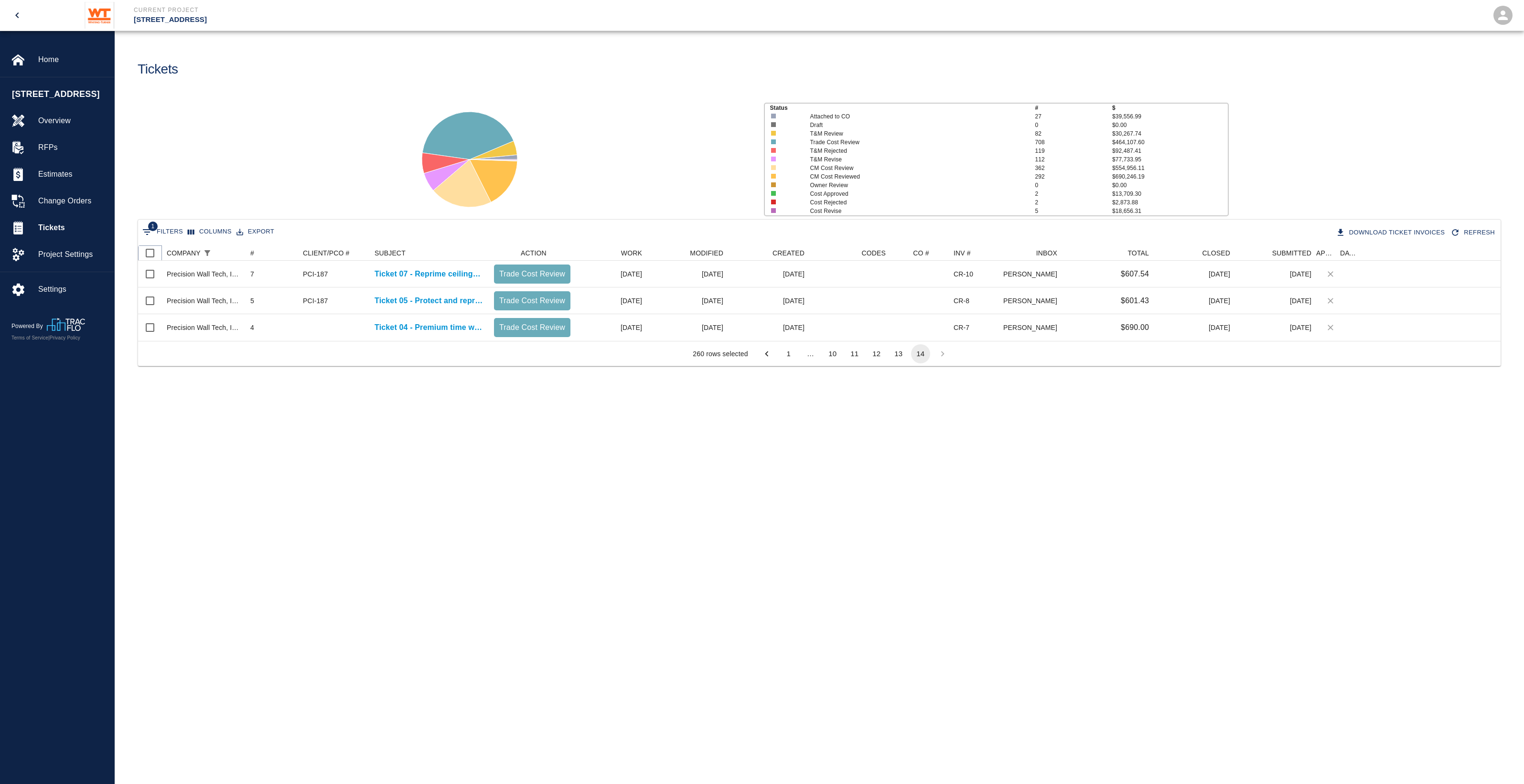
click at [149, 248] on input "Select all rows" at bounding box center [150, 253] width 20 height 20
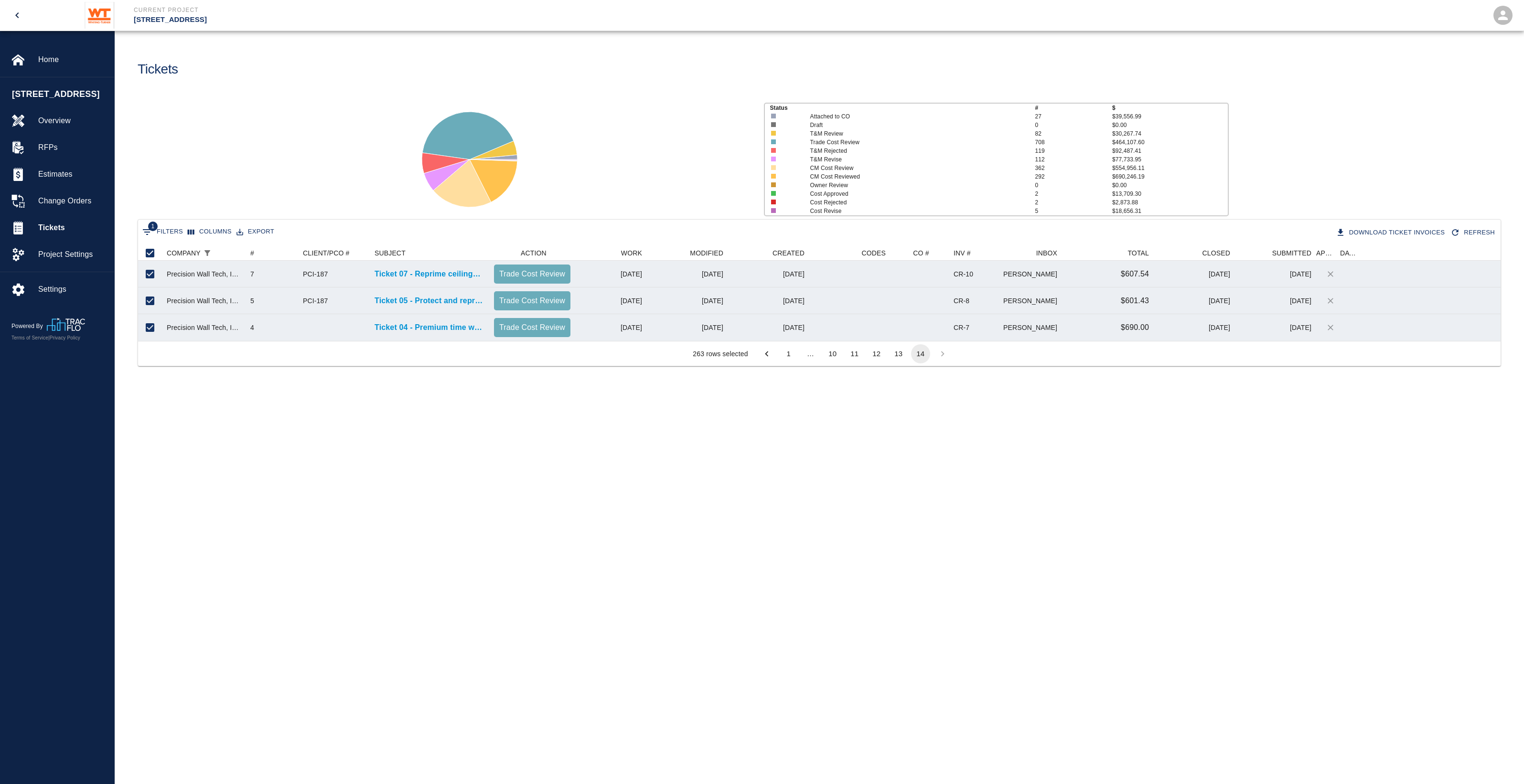
click at [260, 230] on button "Export" at bounding box center [255, 232] width 43 height 15
click at [269, 250] on li "Download as CSV" at bounding box center [268, 251] width 78 height 17
